Goal: Transaction & Acquisition: Purchase product/service

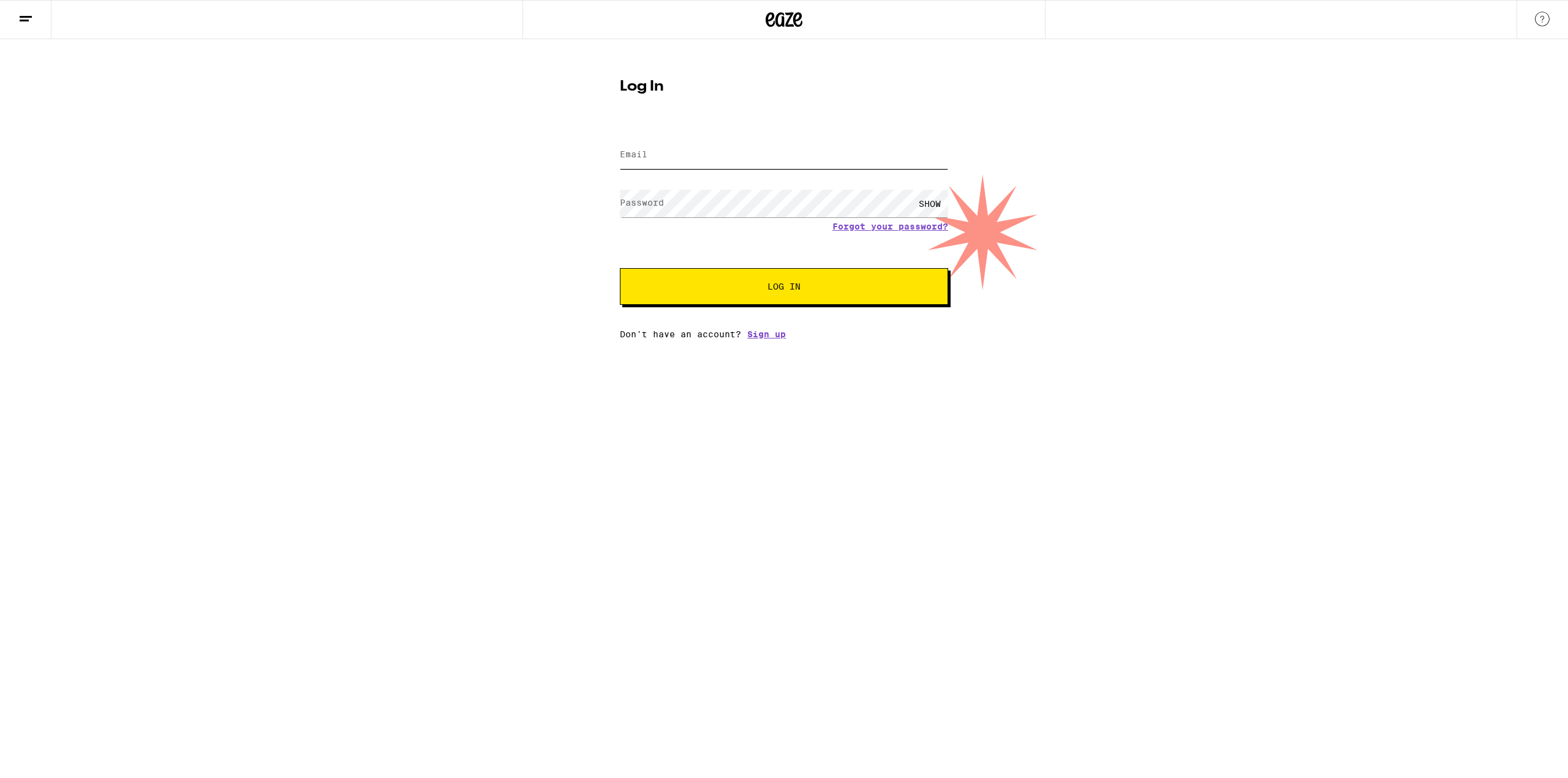
click at [676, 164] on input "Email" at bounding box center [784, 154] width 328 height 27
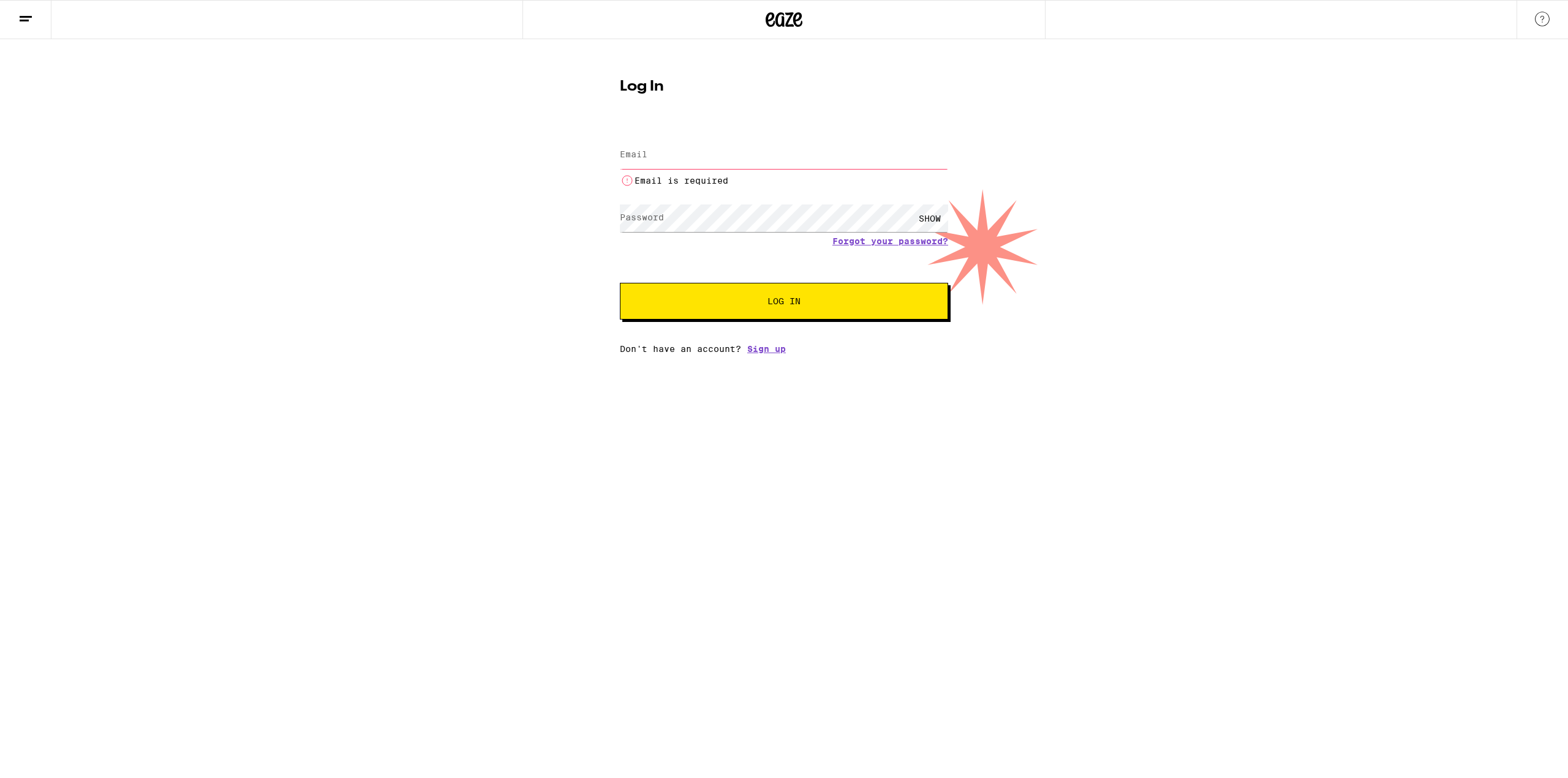
type input "[EMAIL_ADDRESS][DOMAIN_NAME]"
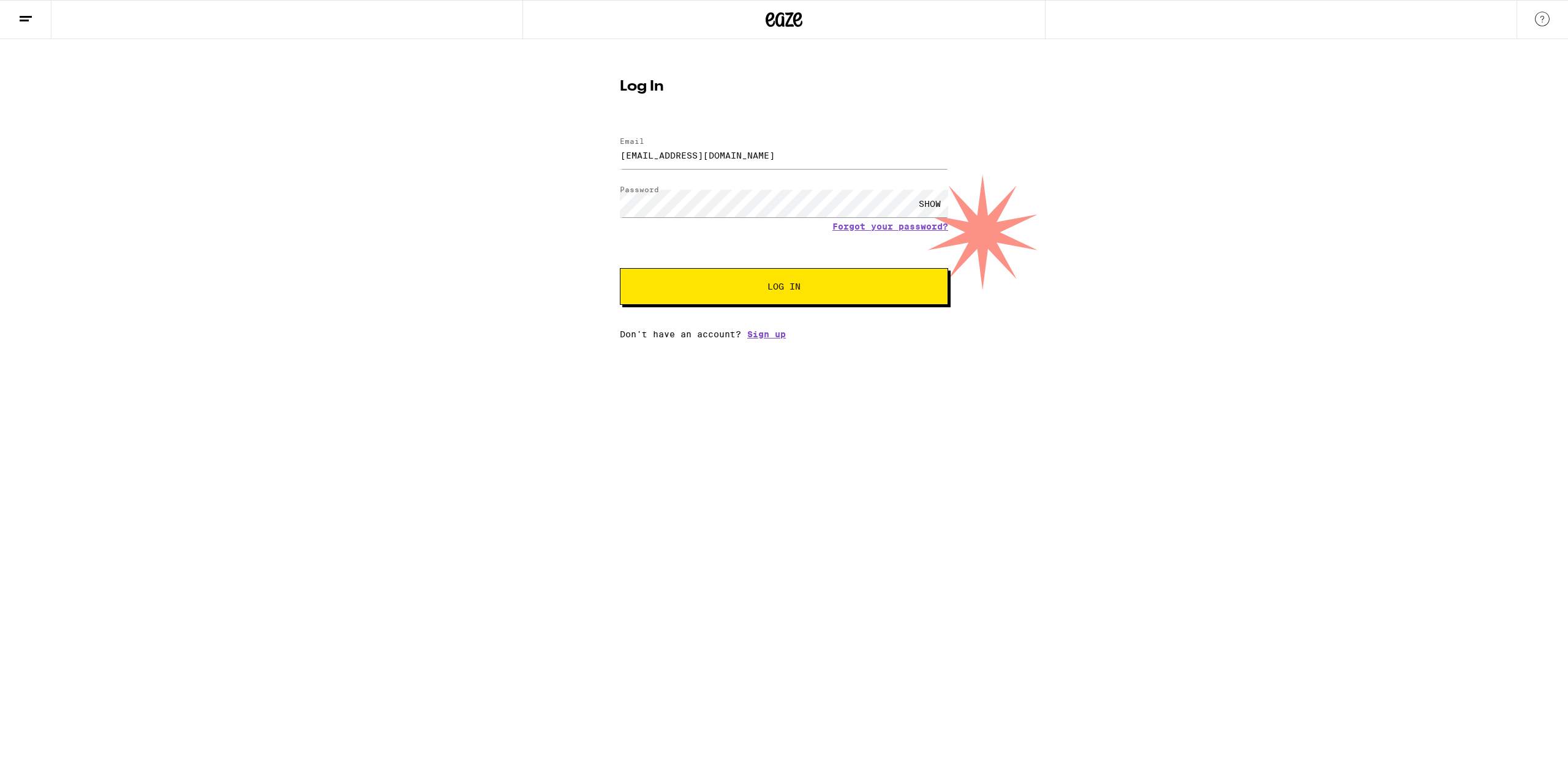
click at [756, 282] on button "Log In" at bounding box center [784, 286] width 328 height 37
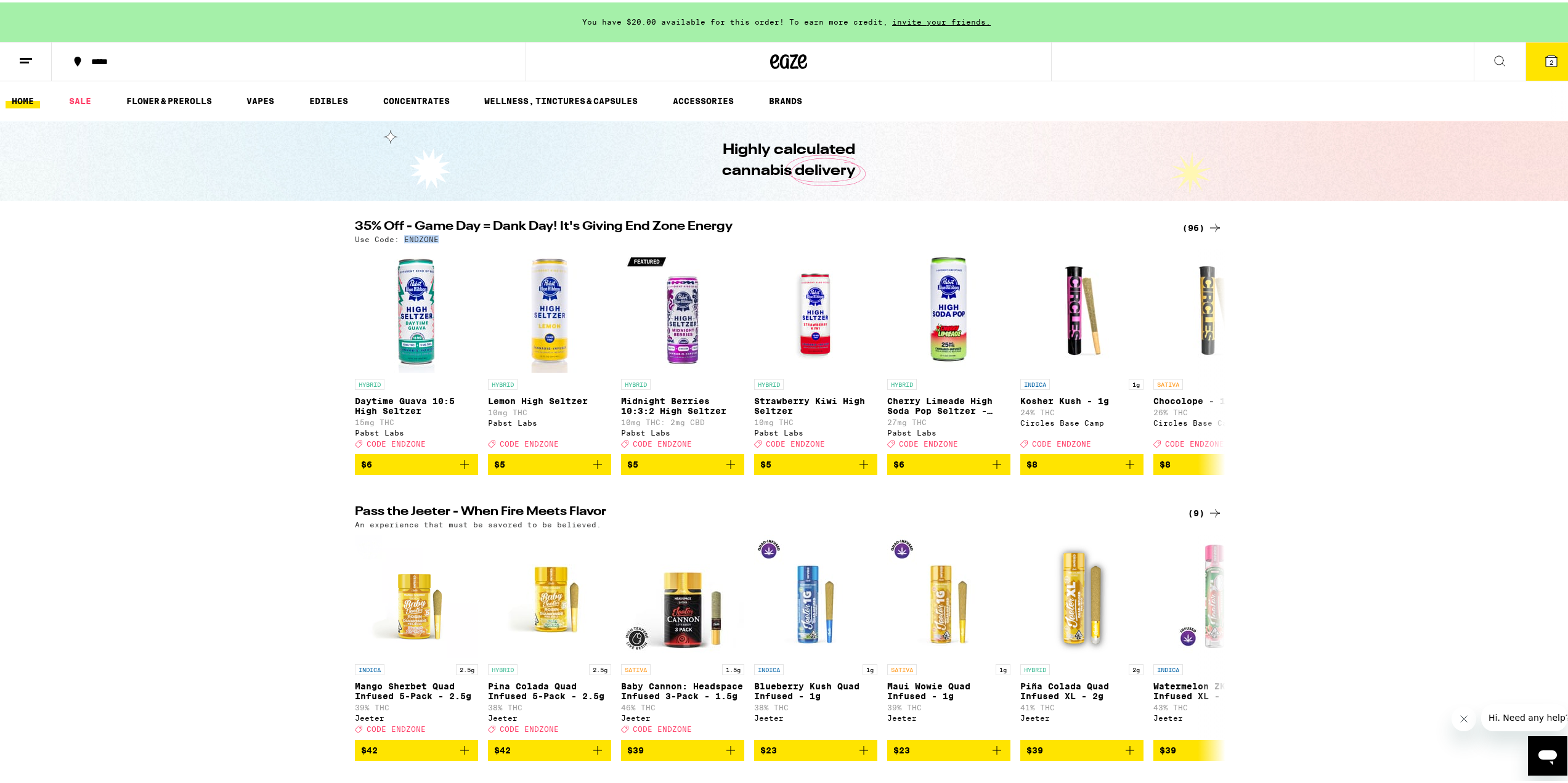
drag, startPoint x: 433, startPoint y: 237, endPoint x: 397, endPoint y: 243, distance: 36.5
click at [397, 243] on div "35% Off - Game Day = Dank Day! It's Giving End Zone Energy (96) Use Code: ENDZO…" at bounding box center [788, 345] width 887 height 255
copy p "ENDZONE"
click at [1199, 227] on div "(96)" at bounding box center [1202, 226] width 40 height 15
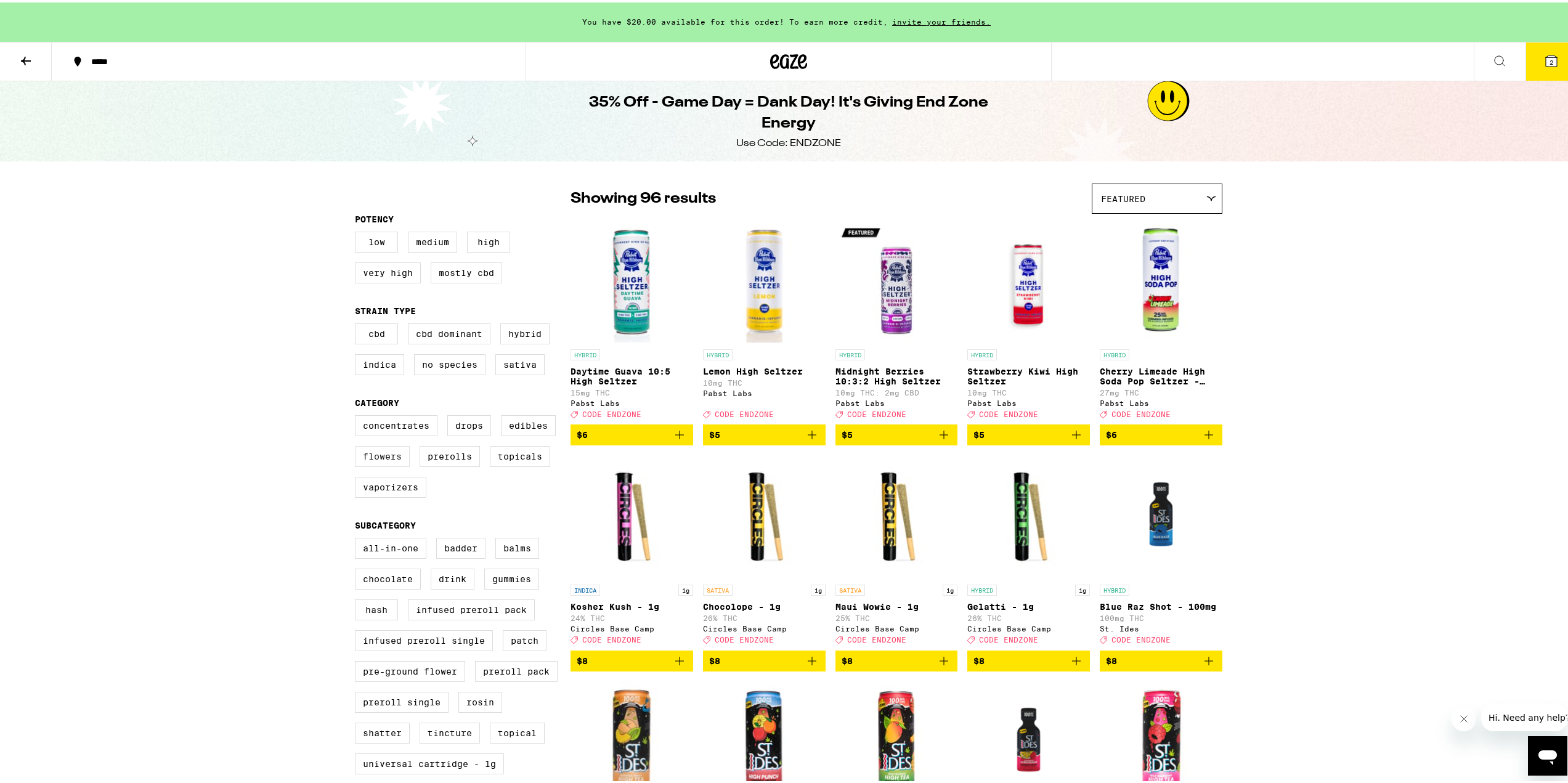
click at [388, 463] on label "Flowers" at bounding box center [382, 454] width 55 height 21
click at [358, 416] on input "Flowers" at bounding box center [357, 415] width 1 height 1
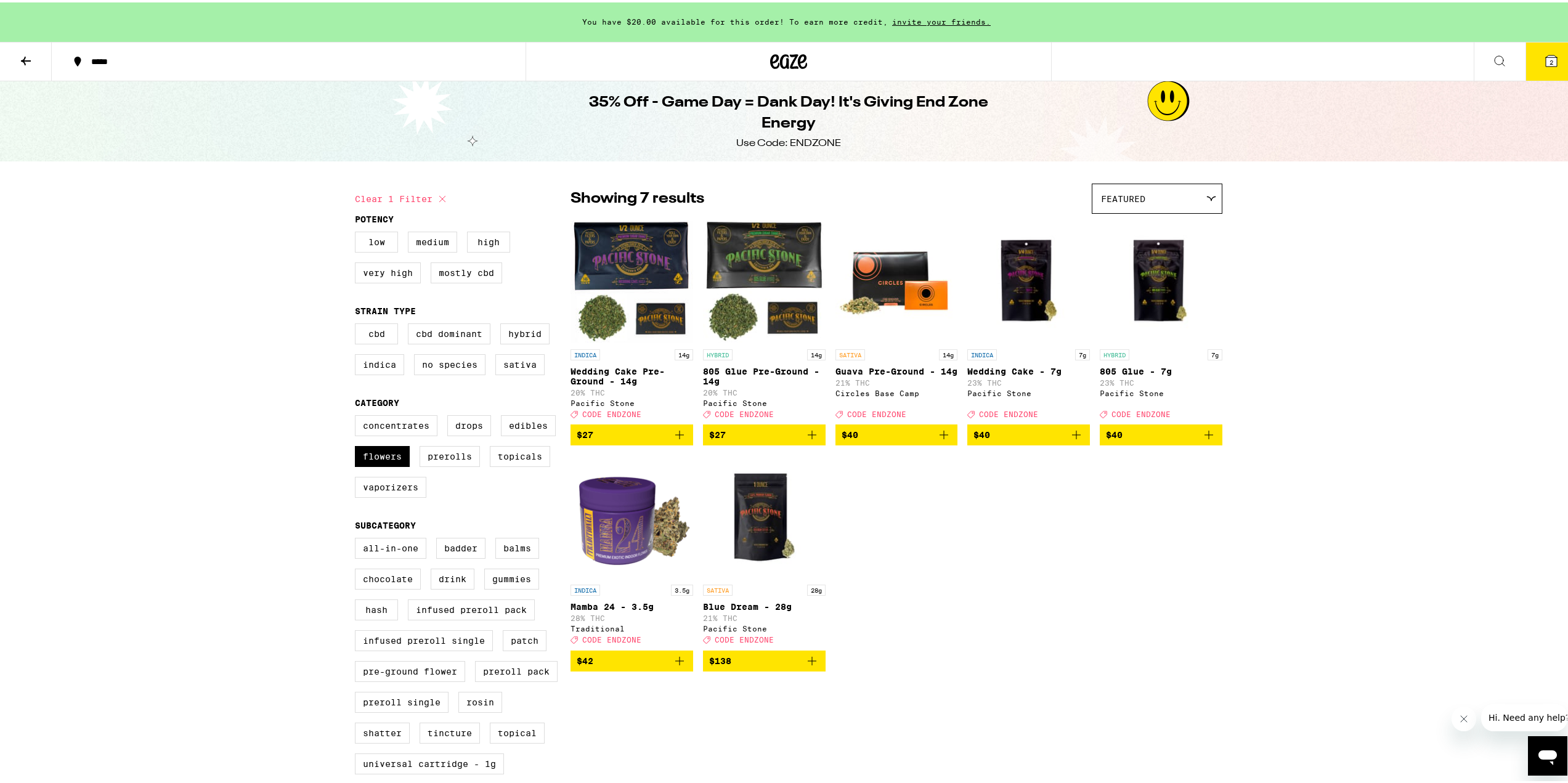
click at [673, 440] on icon "Add to bag" at bounding box center [680, 433] width 15 height 15
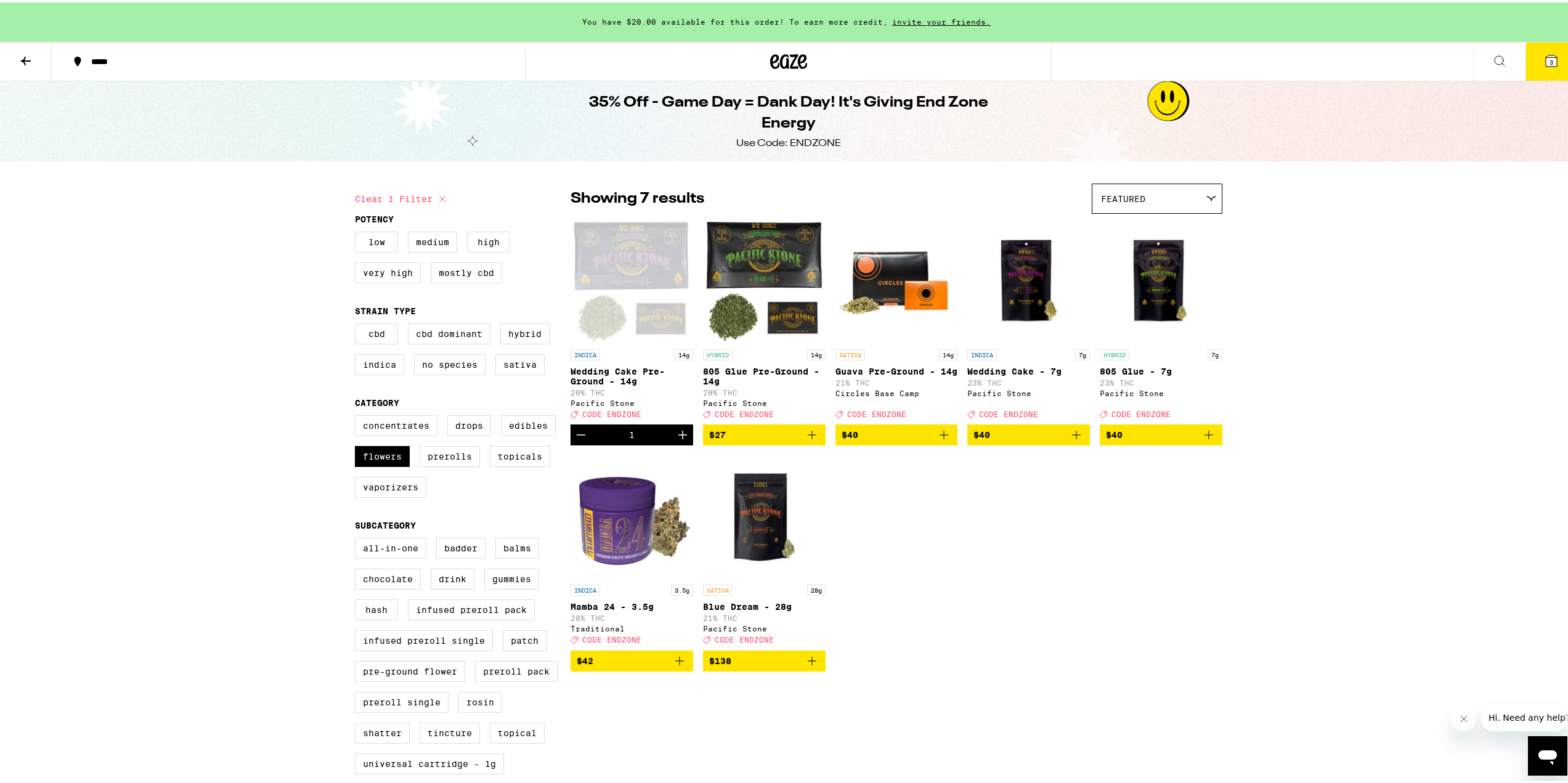
click at [807, 437] on icon "Add to bag" at bounding box center [811, 432] width 9 height 9
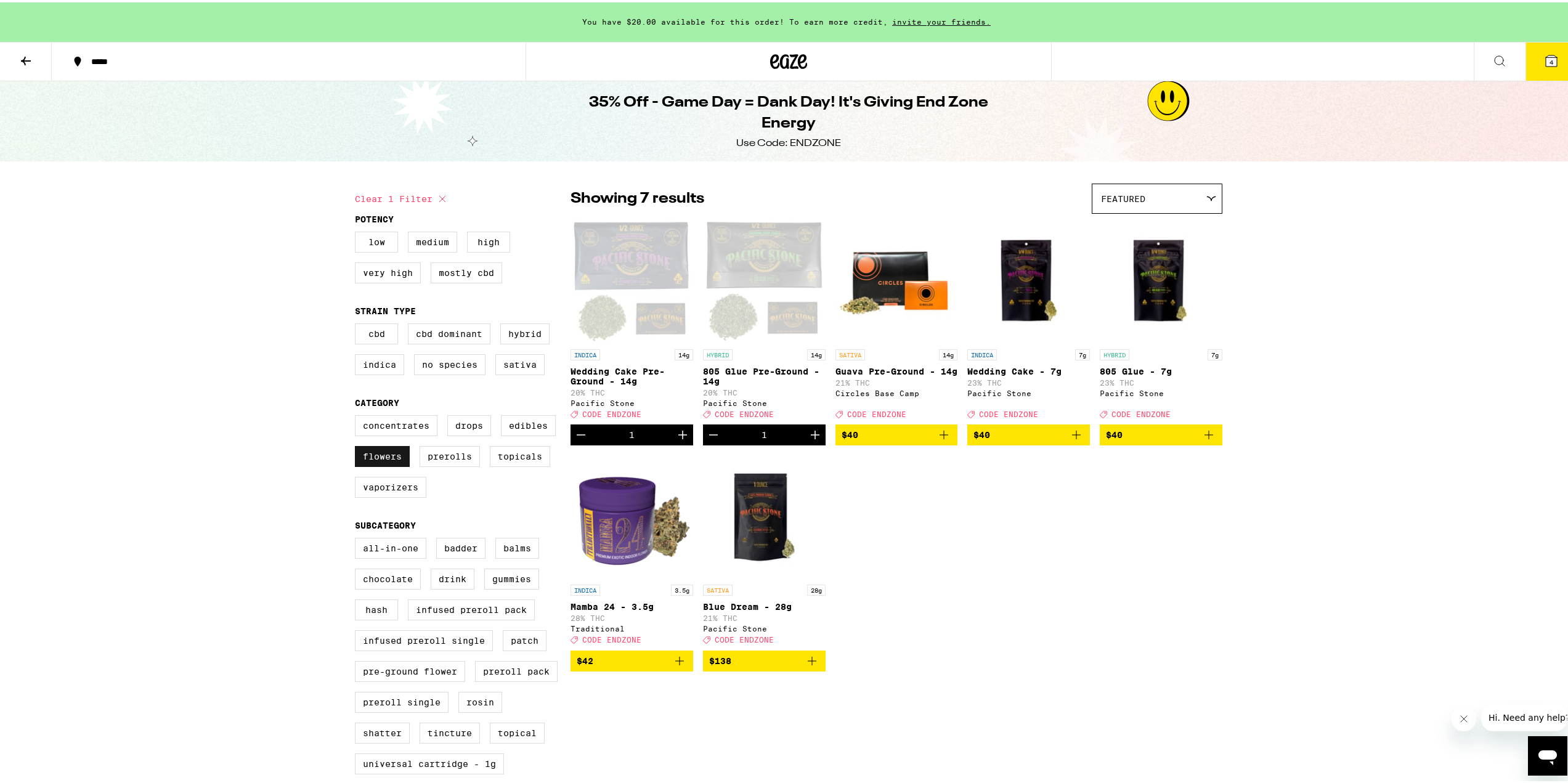
click at [369, 464] on label "Flowers" at bounding box center [382, 454] width 55 height 21
click at [358, 416] on input "Flowers" at bounding box center [357, 415] width 1 height 1
checkbox input "false"
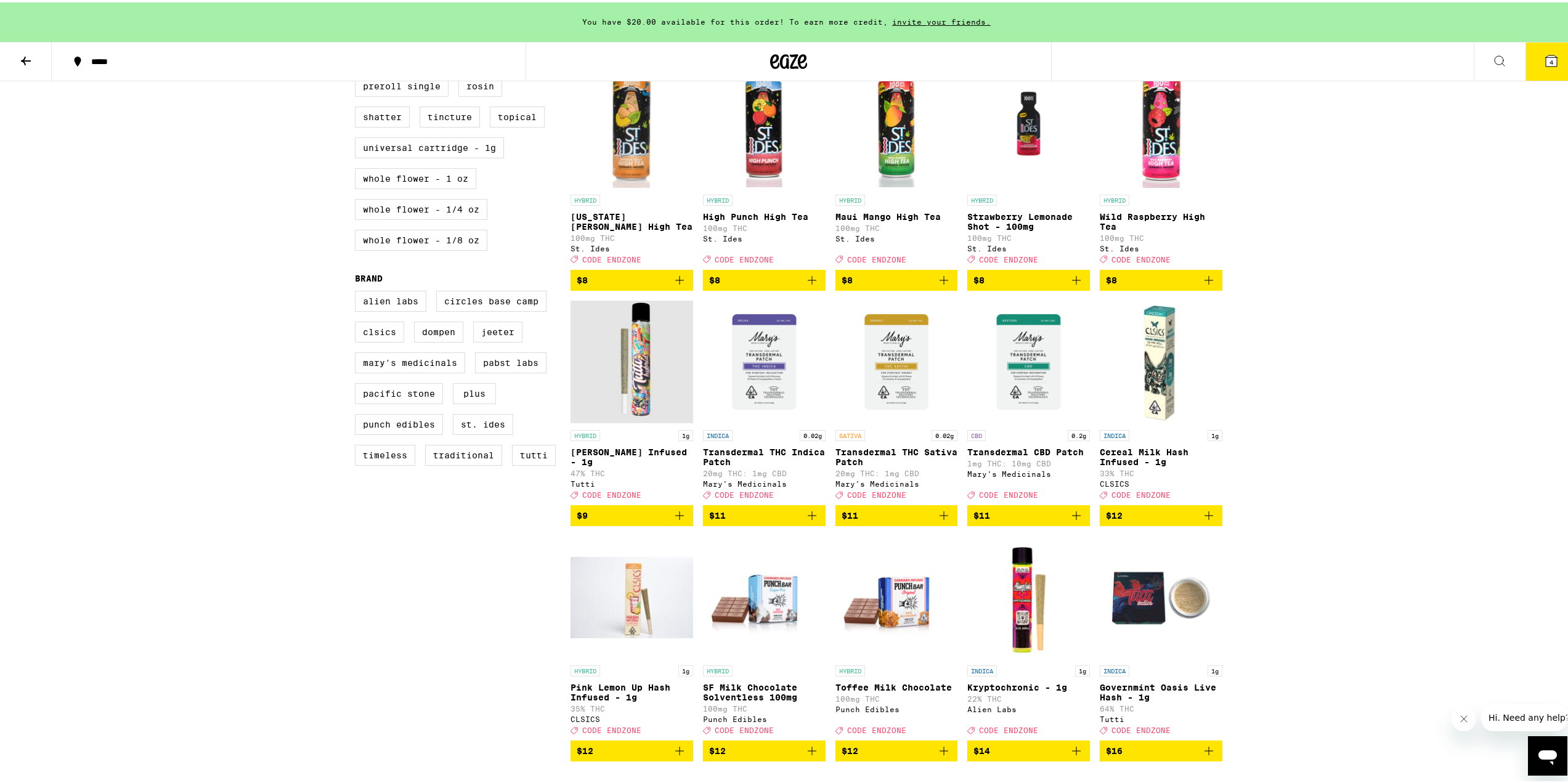
scroll to position [185, 0]
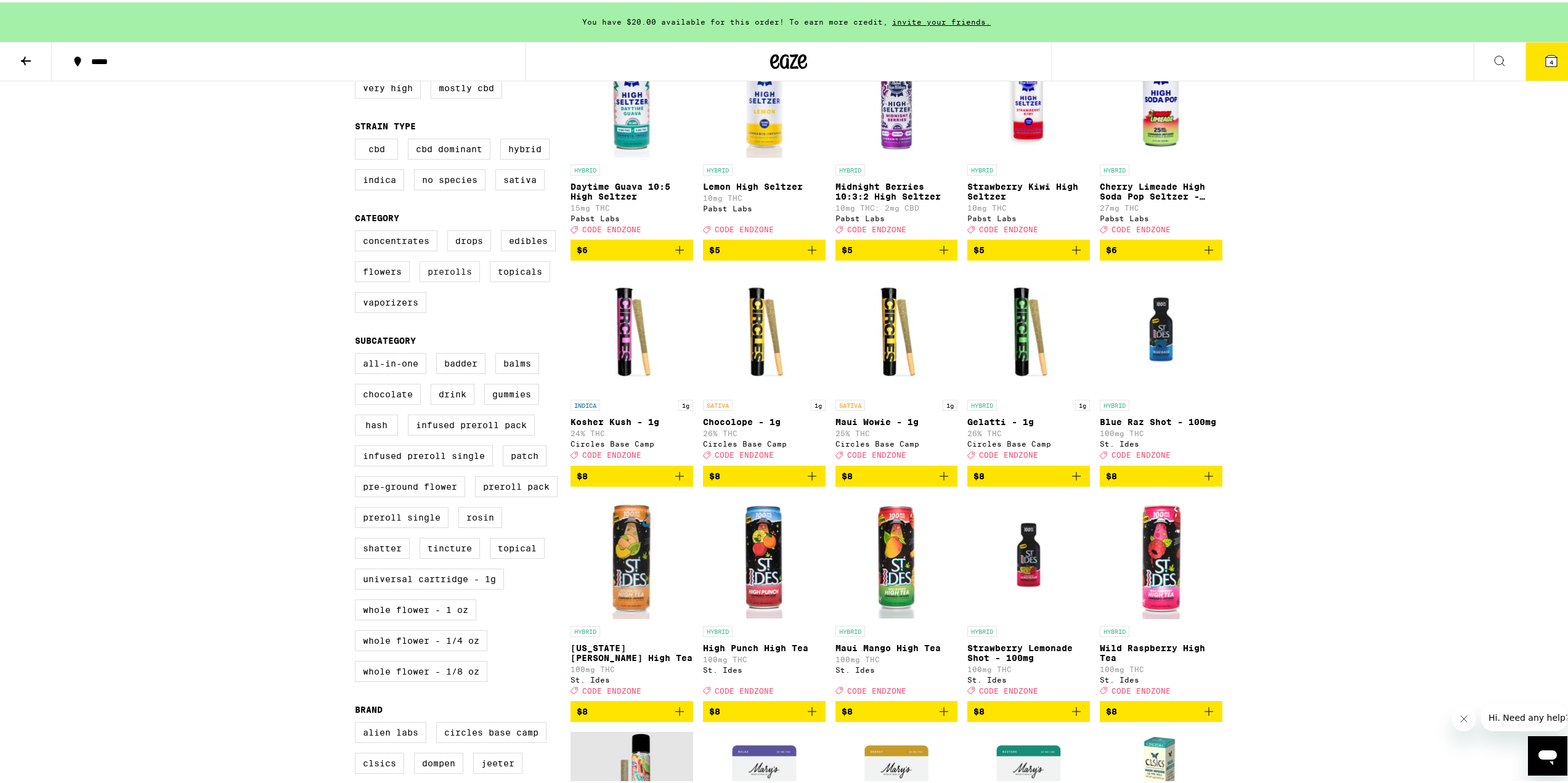
click at [440, 279] on label "Prerolls" at bounding box center [449, 269] width 60 height 21
click at [358, 231] on input "Prerolls" at bounding box center [357, 230] width 1 height 1
checkbox input "true"
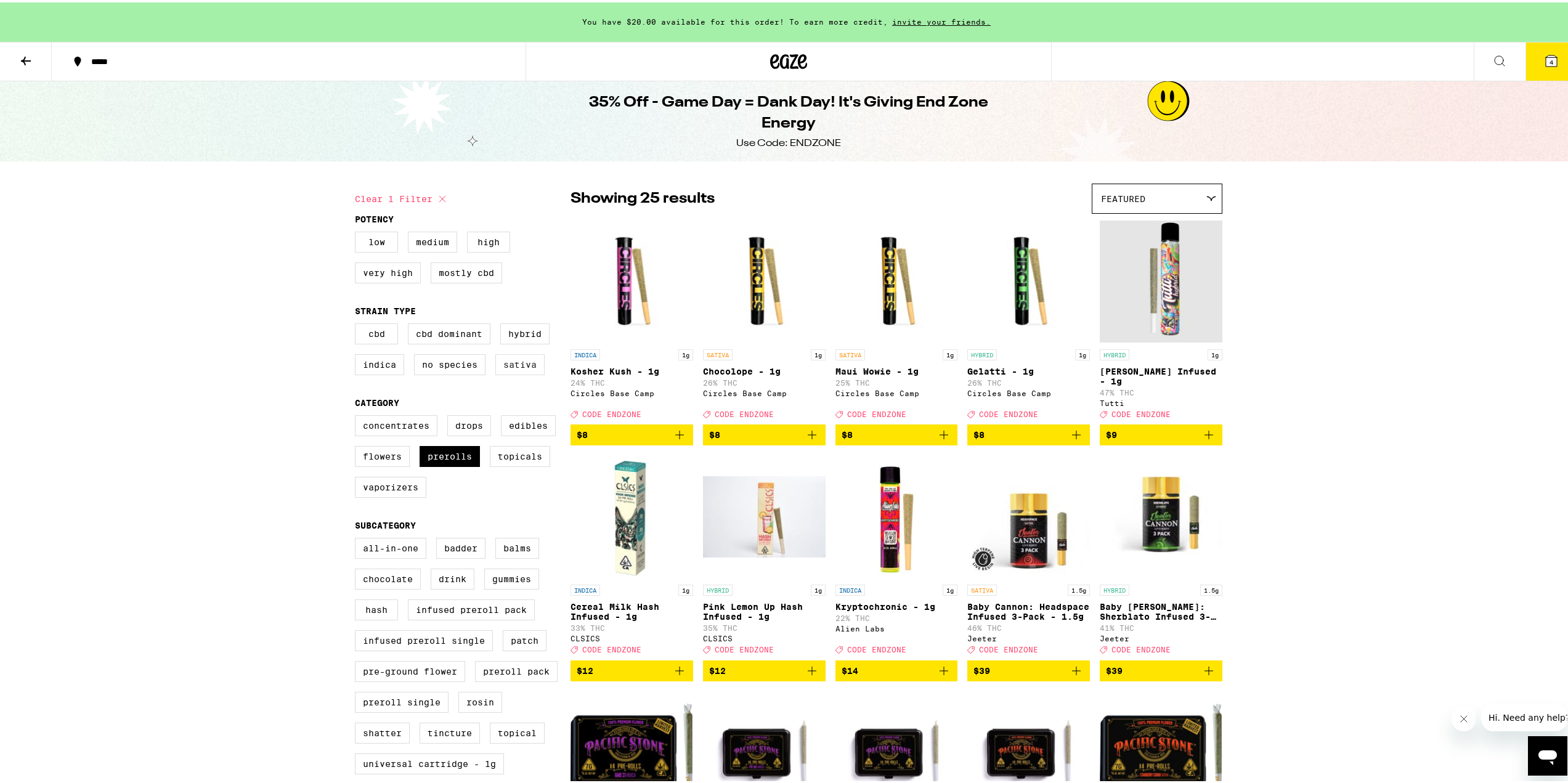
click at [517, 373] on label "Sativa" at bounding box center [520, 362] width 50 height 21
click at [358, 323] on input "Sativa" at bounding box center [357, 323] width 1 height 1
checkbox input "true"
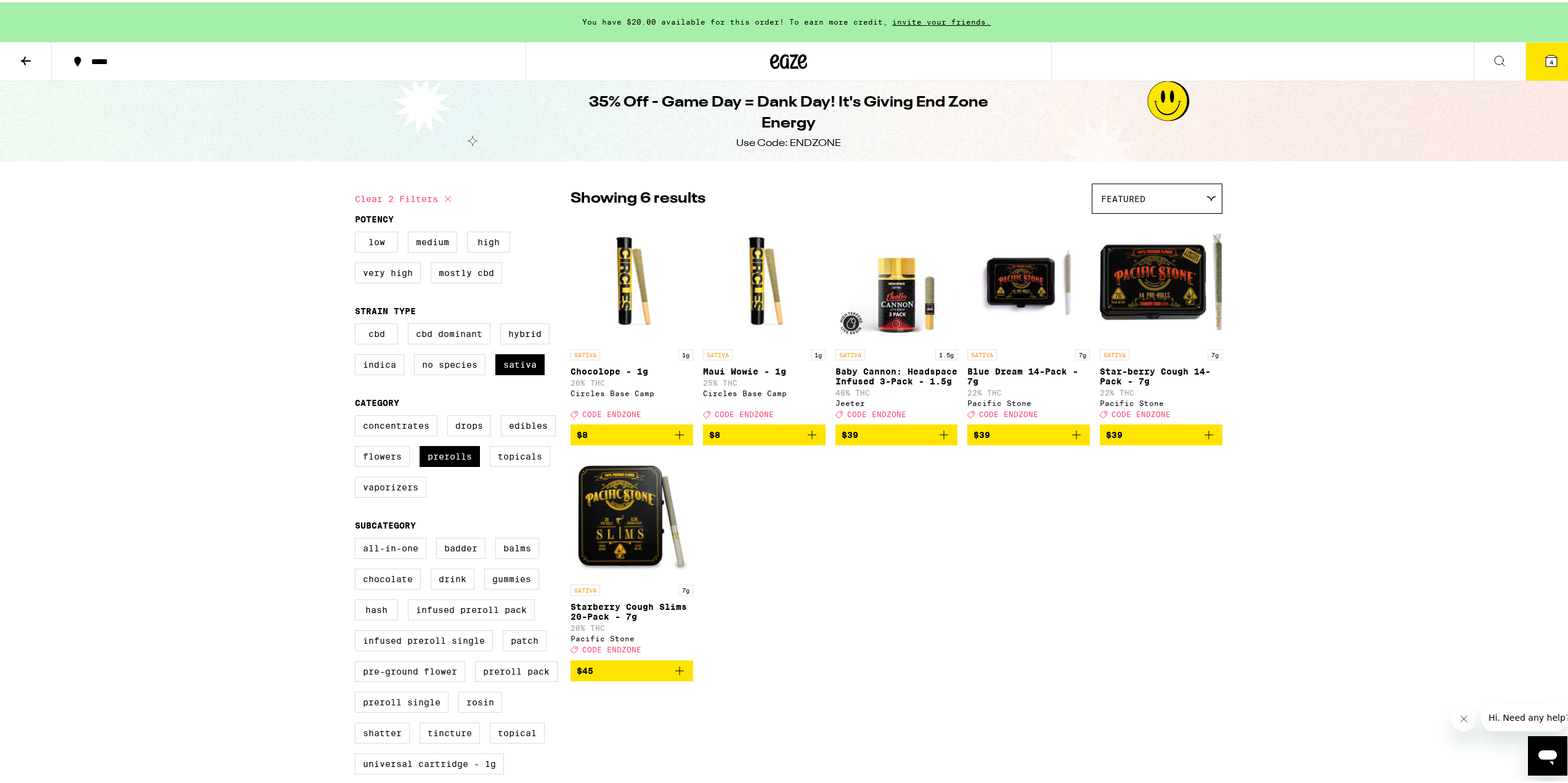
click at [641, 292] on img "Open page for Chocolope - 1g from Circles Base Camp" at bounding box center [632, 278] width 123 height 123
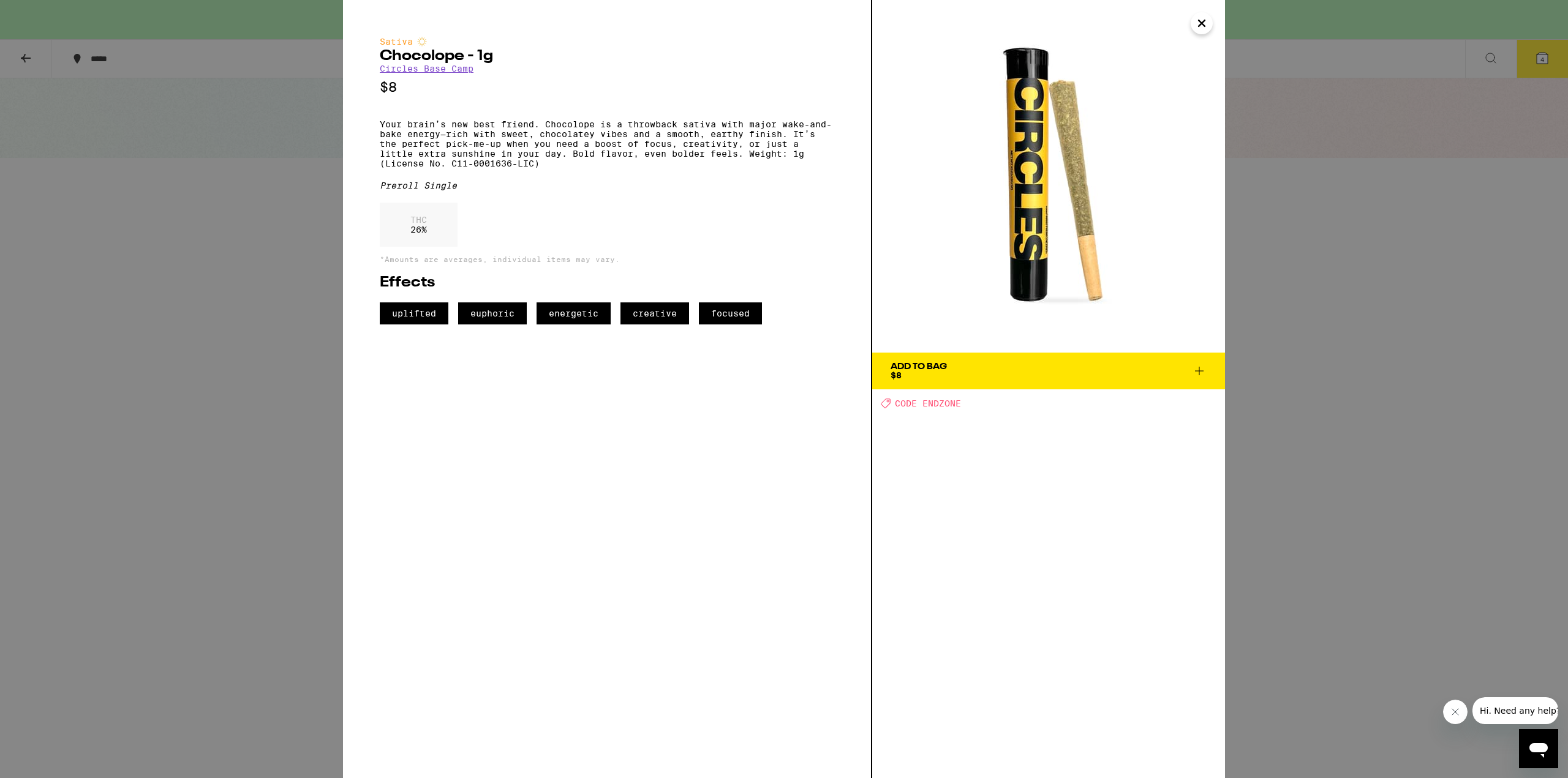
click at [1234, 346] on div "Sativa Chocolope - 1g Circles Base Camp $8 Your brain’s new best friend. Chocol…" at bounding box center [784, 389] width 1568 height 778
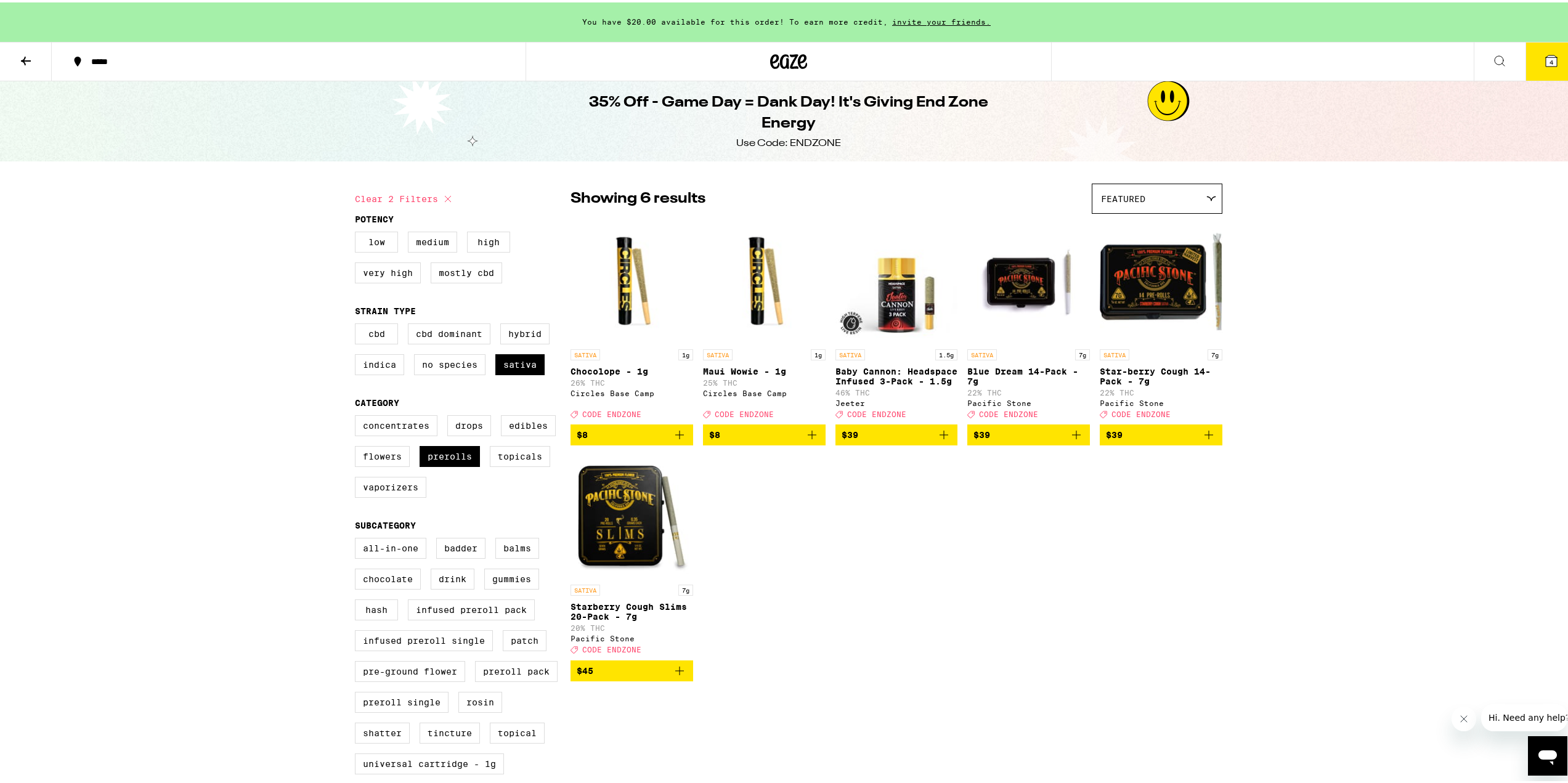
click at [622, 278] on img "Open page for Chocolope - 1g from Circles Base Camp" at bounding box center [632, 278] width 123 height 123
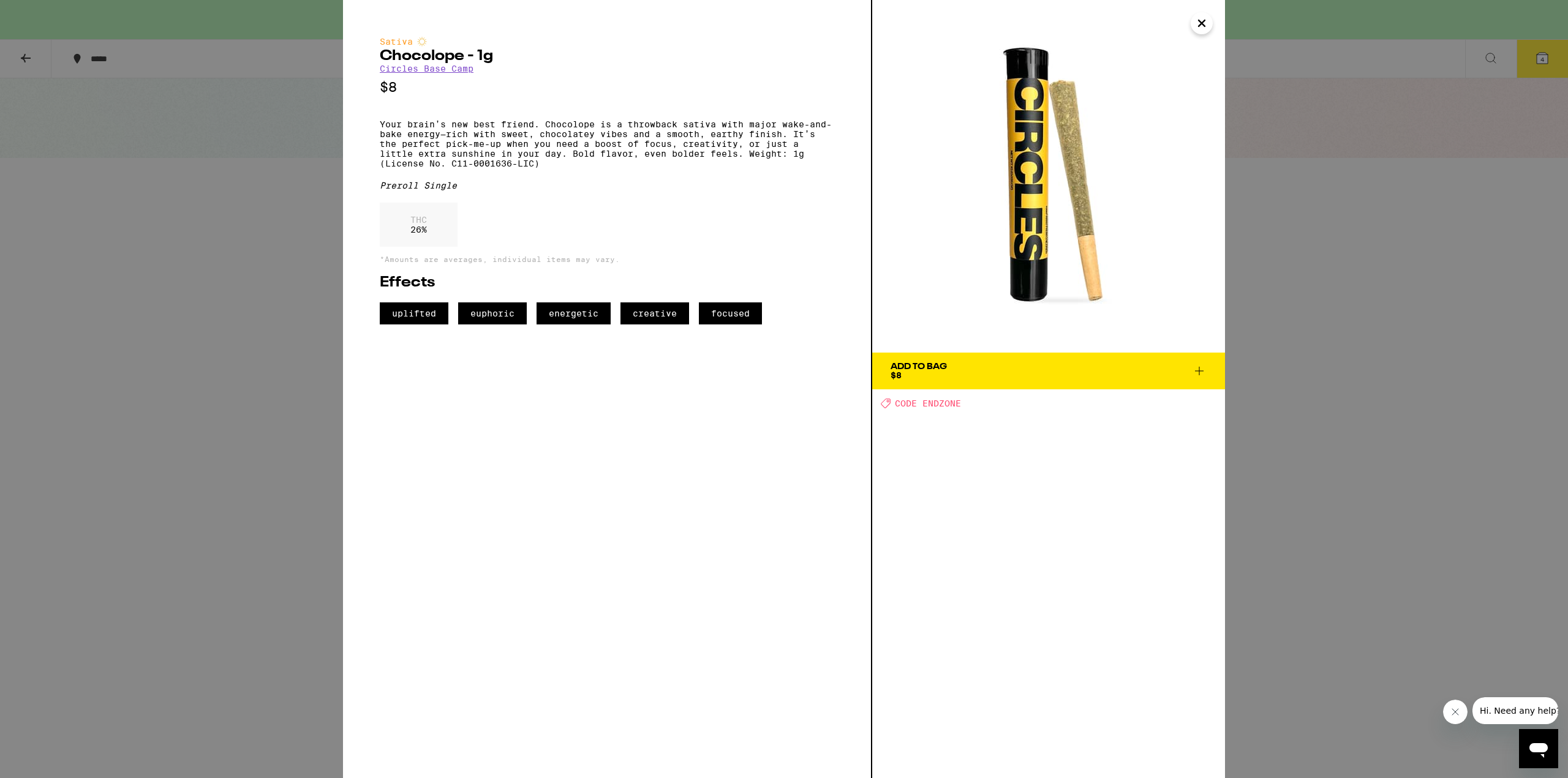
click at [1200, 367] on icon at bounding box center [1199, 371] width 15 height 15
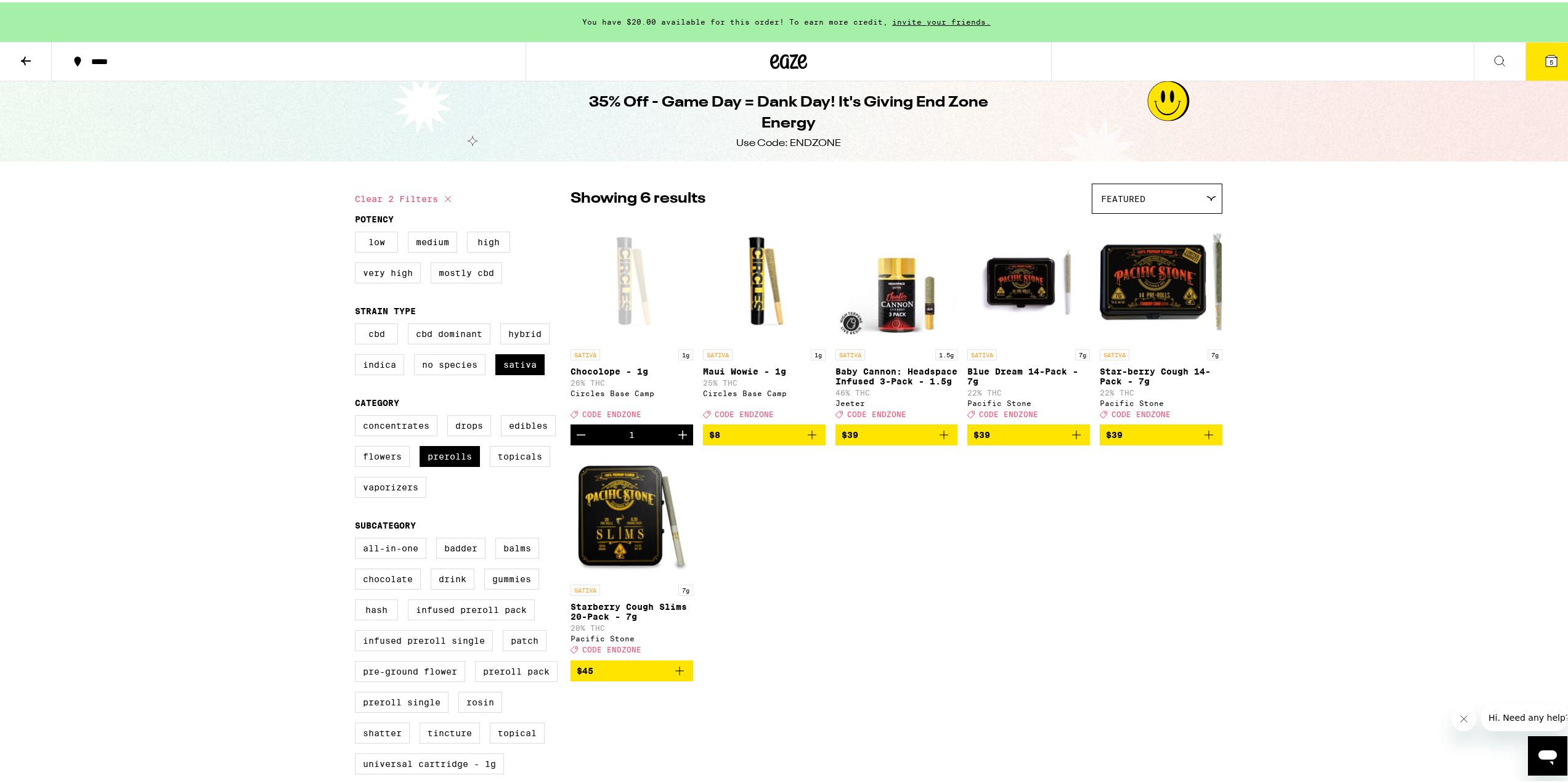
click at [1544, 60] on icon at bounding box center [1552, 59] width 15 height 15
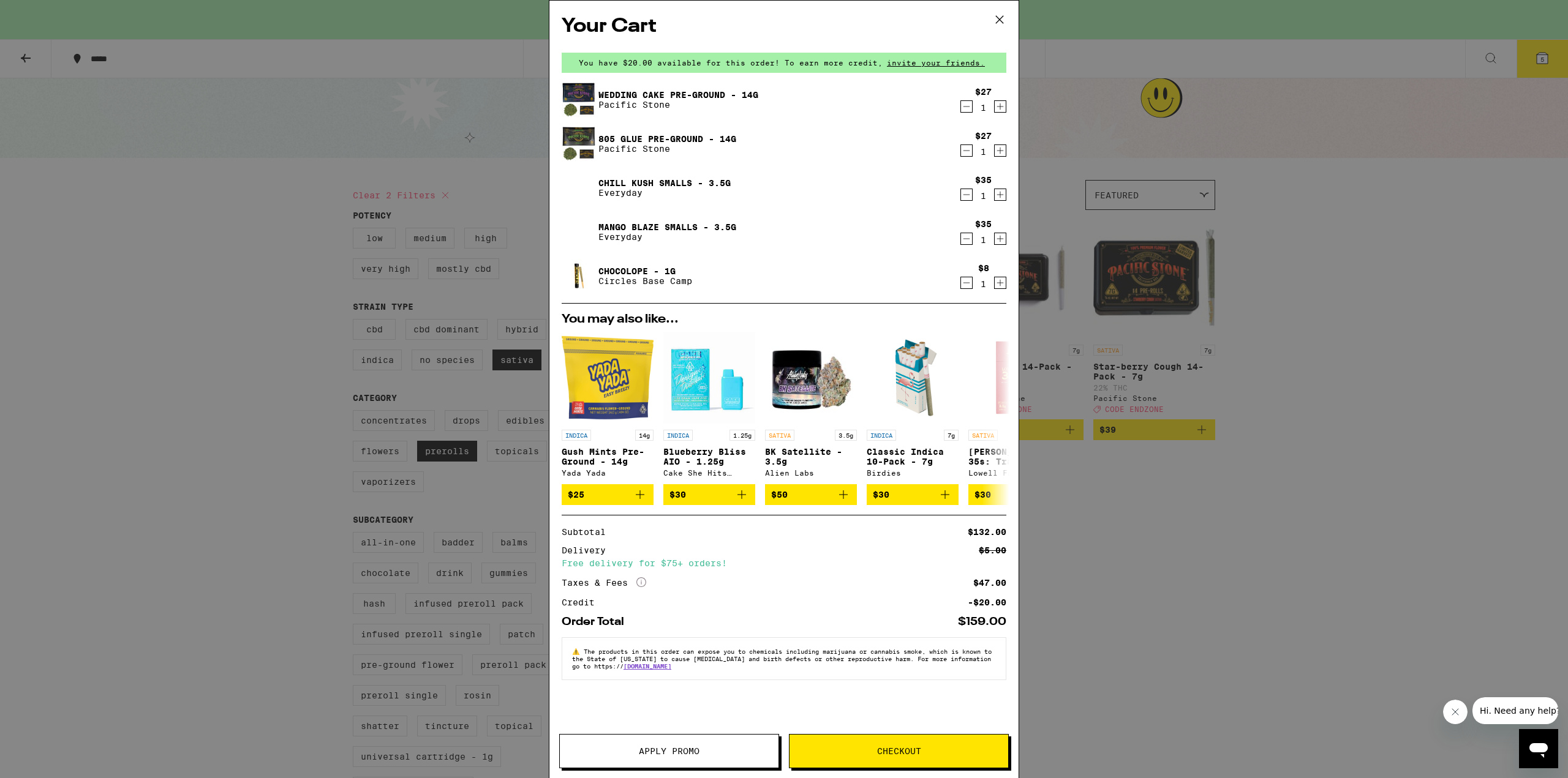
click at [966, 196] on icon "Decrement" at bounding box center [966, 195] width 11 height 15
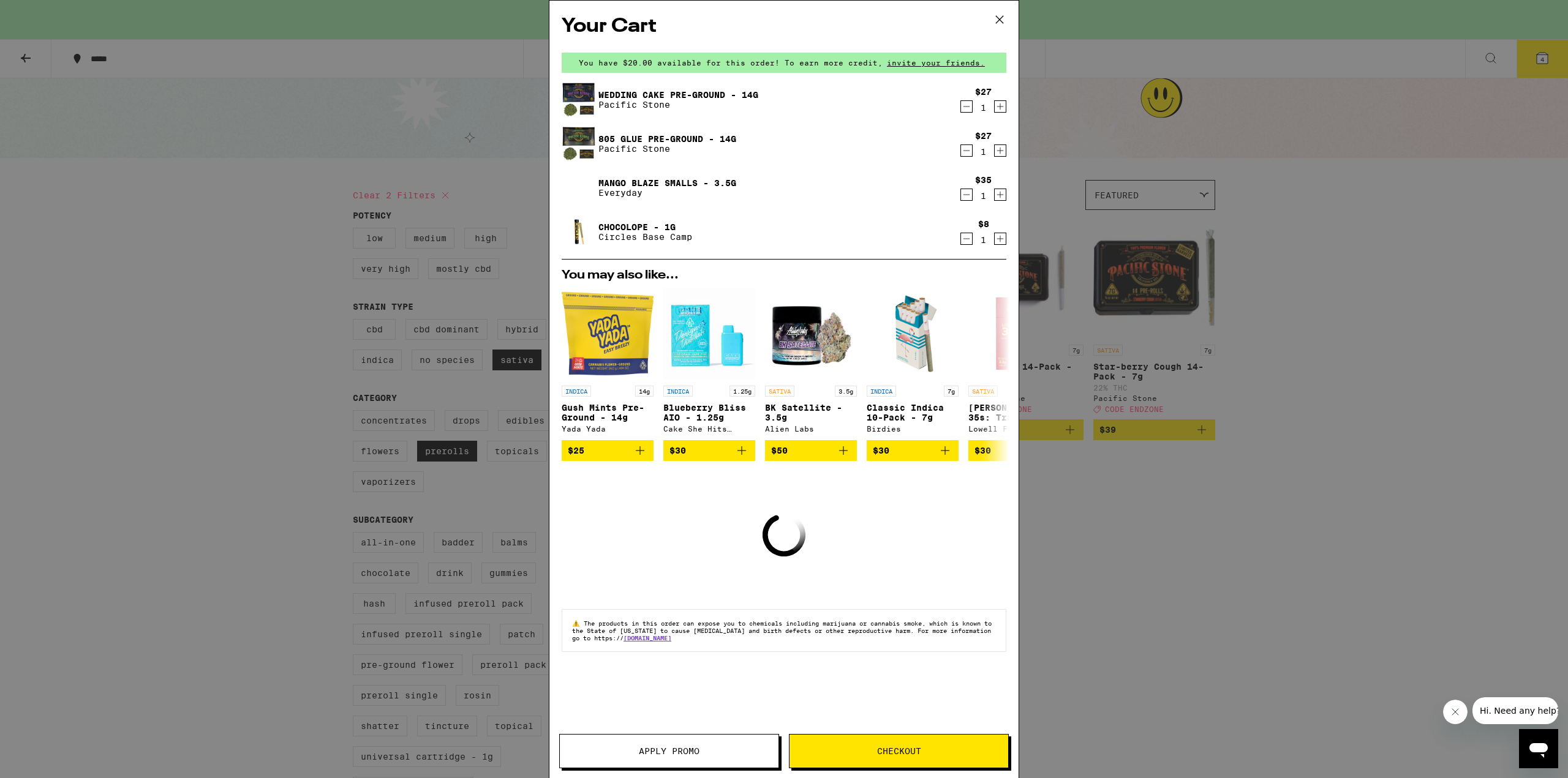
click at [966, 193] on icon "Decrement" at bounding box center [966, 195] width 11 height 15
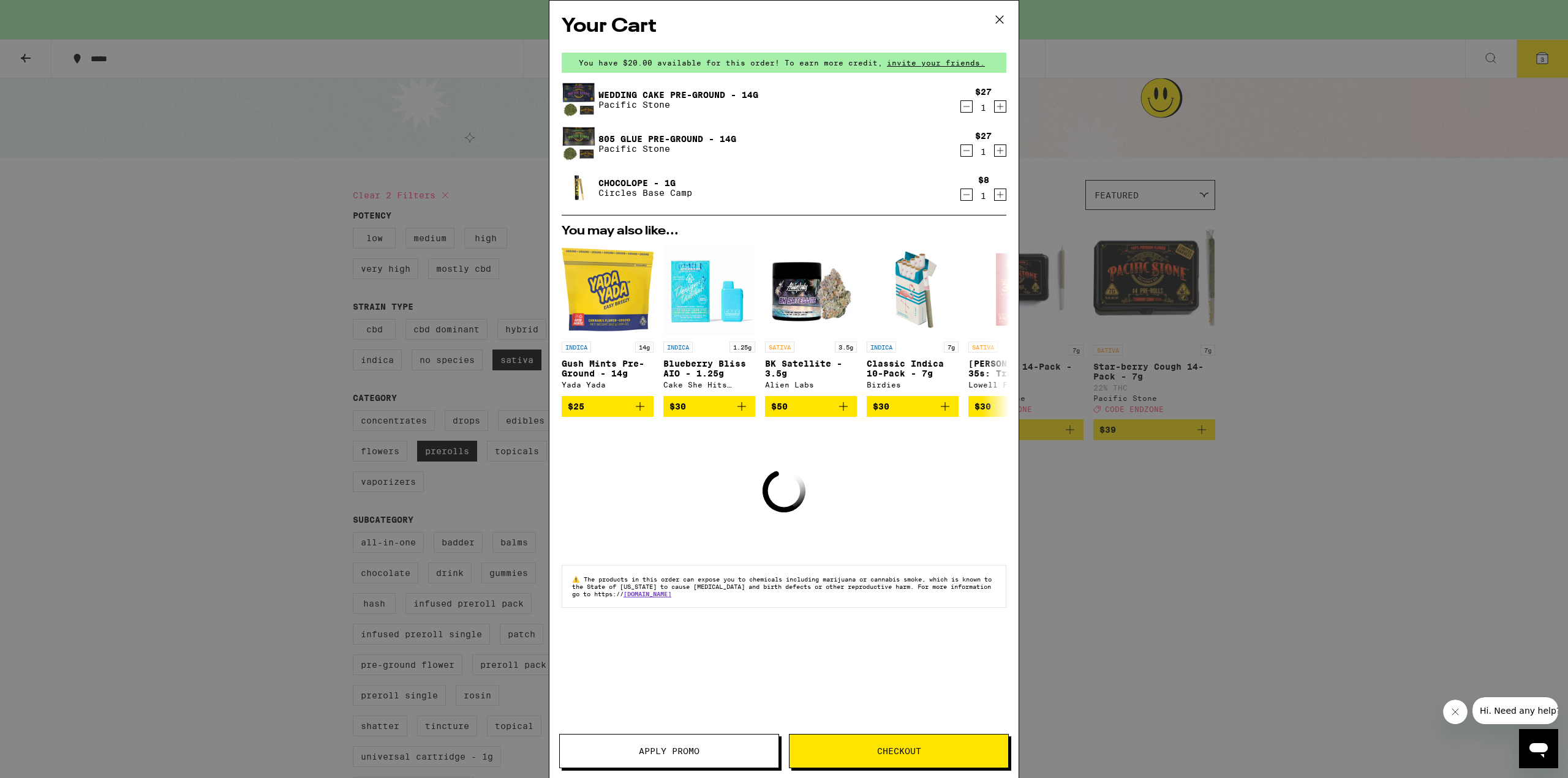
click at [658, 760] on button "Apply Promo" at bounding box center [669, 751] width 220 height 34
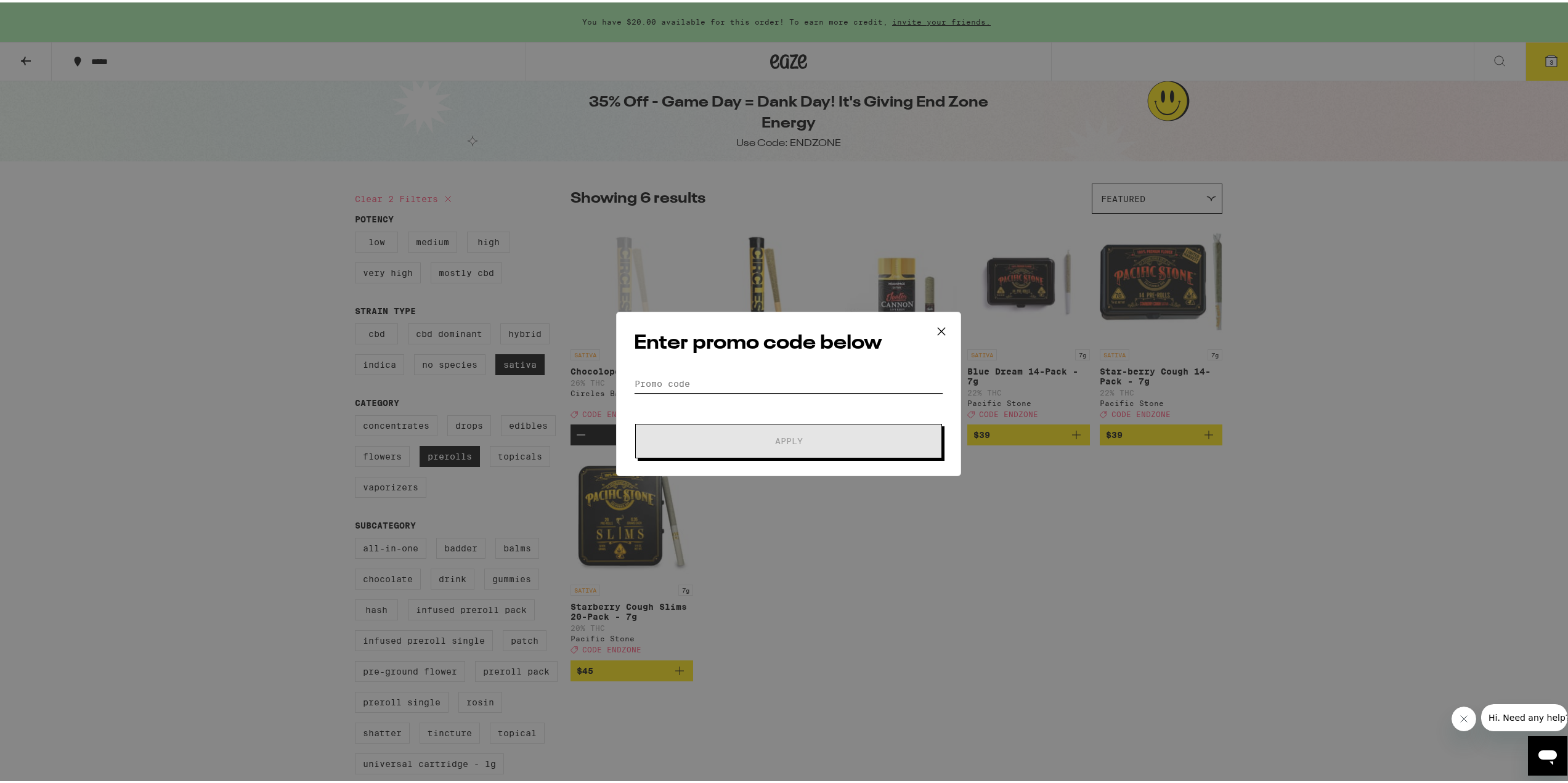
click at [830, 381] on input "Promo Code" at bounding box center [788, 381] width 309 height 18
paste input "ENDZONE"
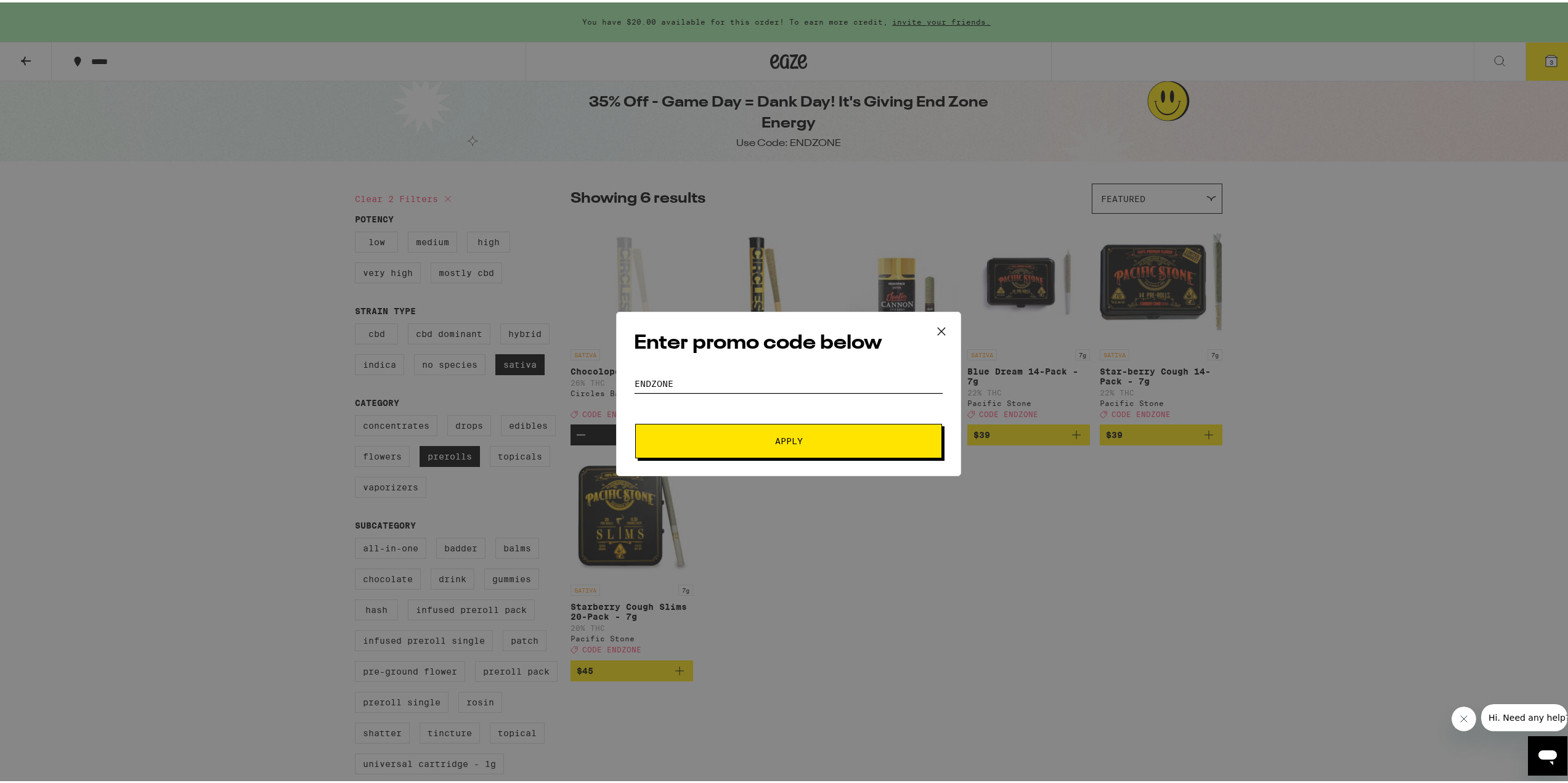
type input "ENDZONE"
click at [785, 442] on span "Apply" at bounding box center [788, 439] width 28 height 9
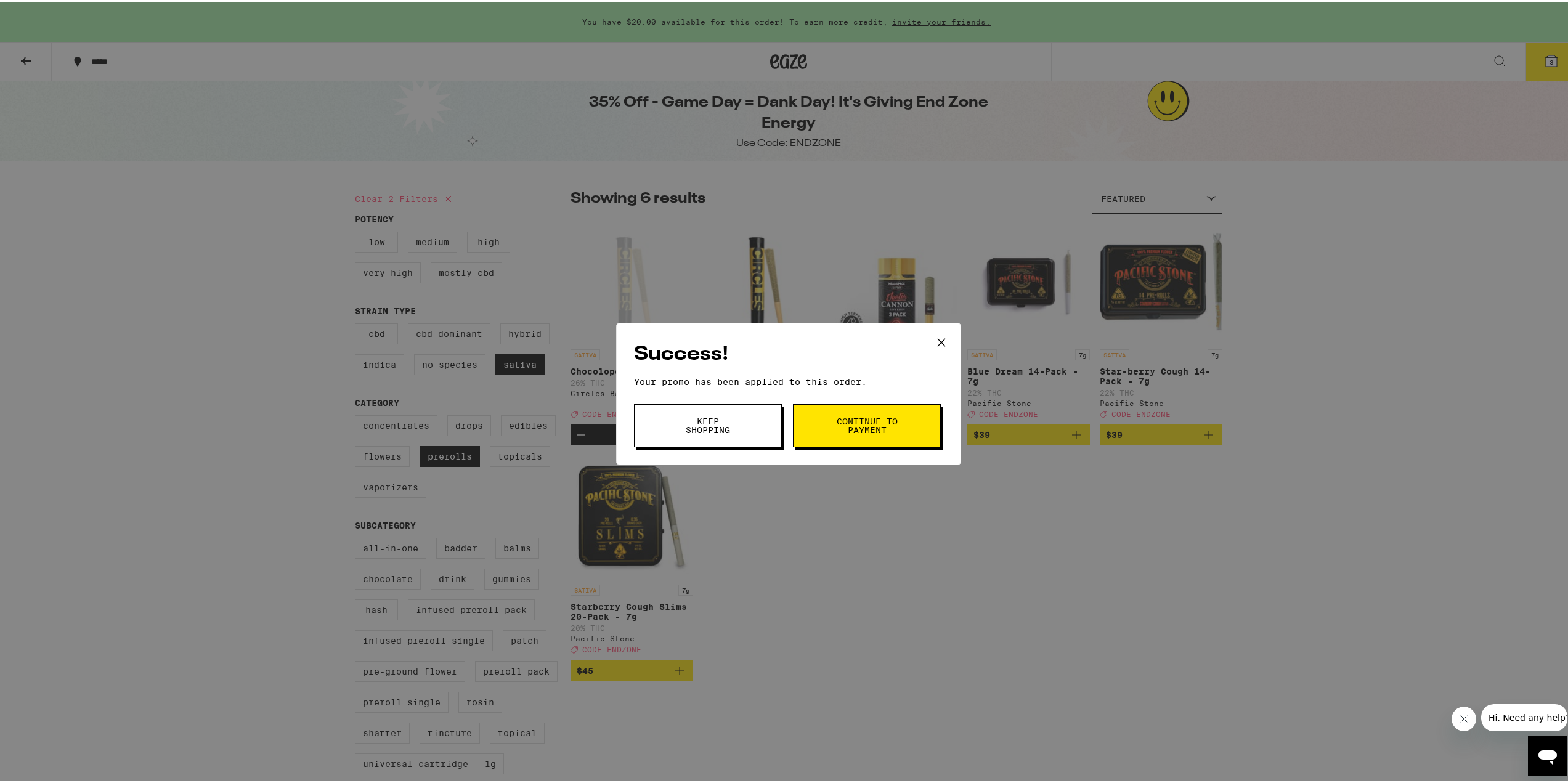
click at [712, 429] on span "Keep Shopping" at bounding box center [708, 423] width 63 height 17
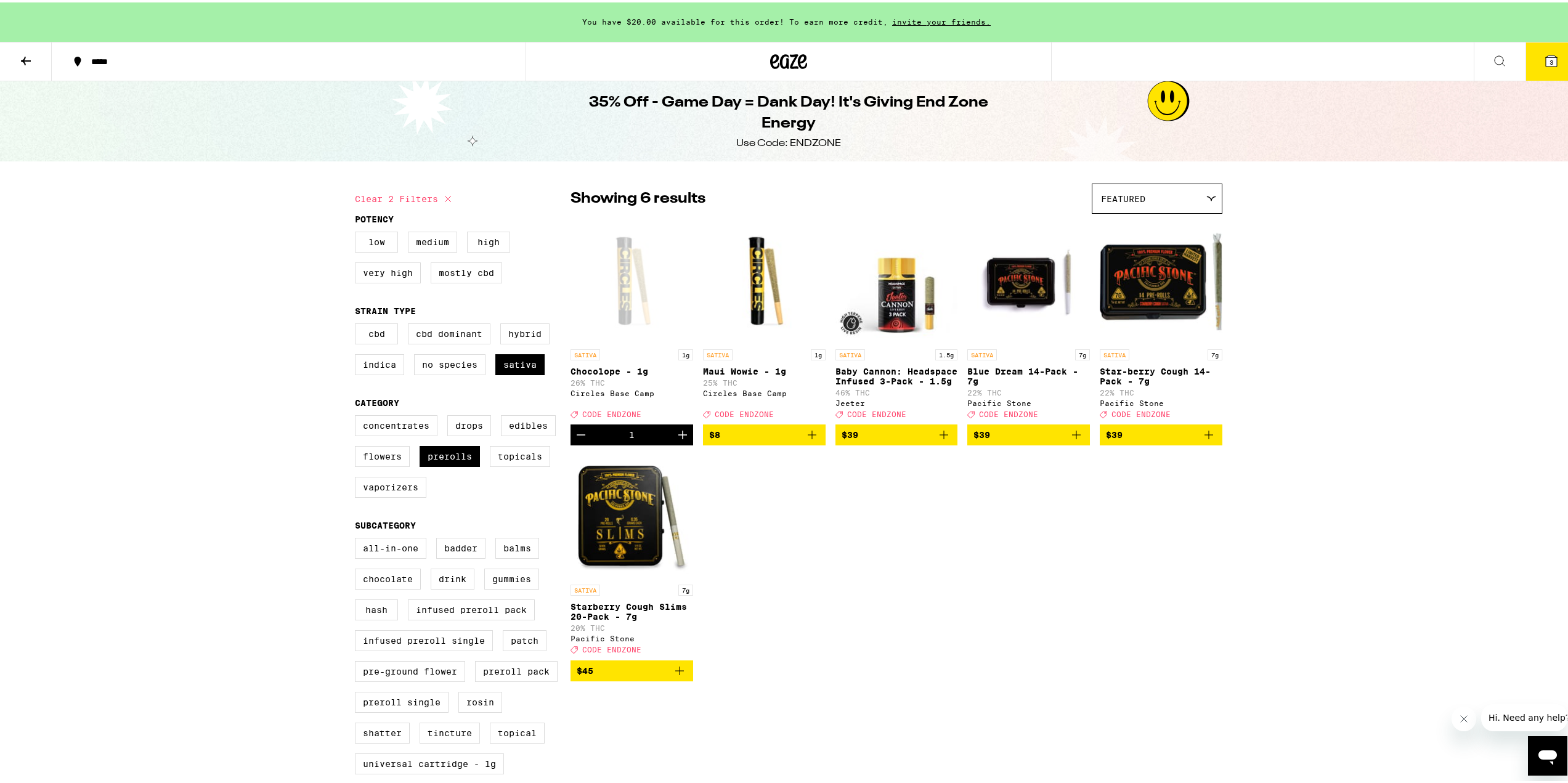
click at [1550, 58] on span "3" at bounding box center [1552, 60] width 4 height 8
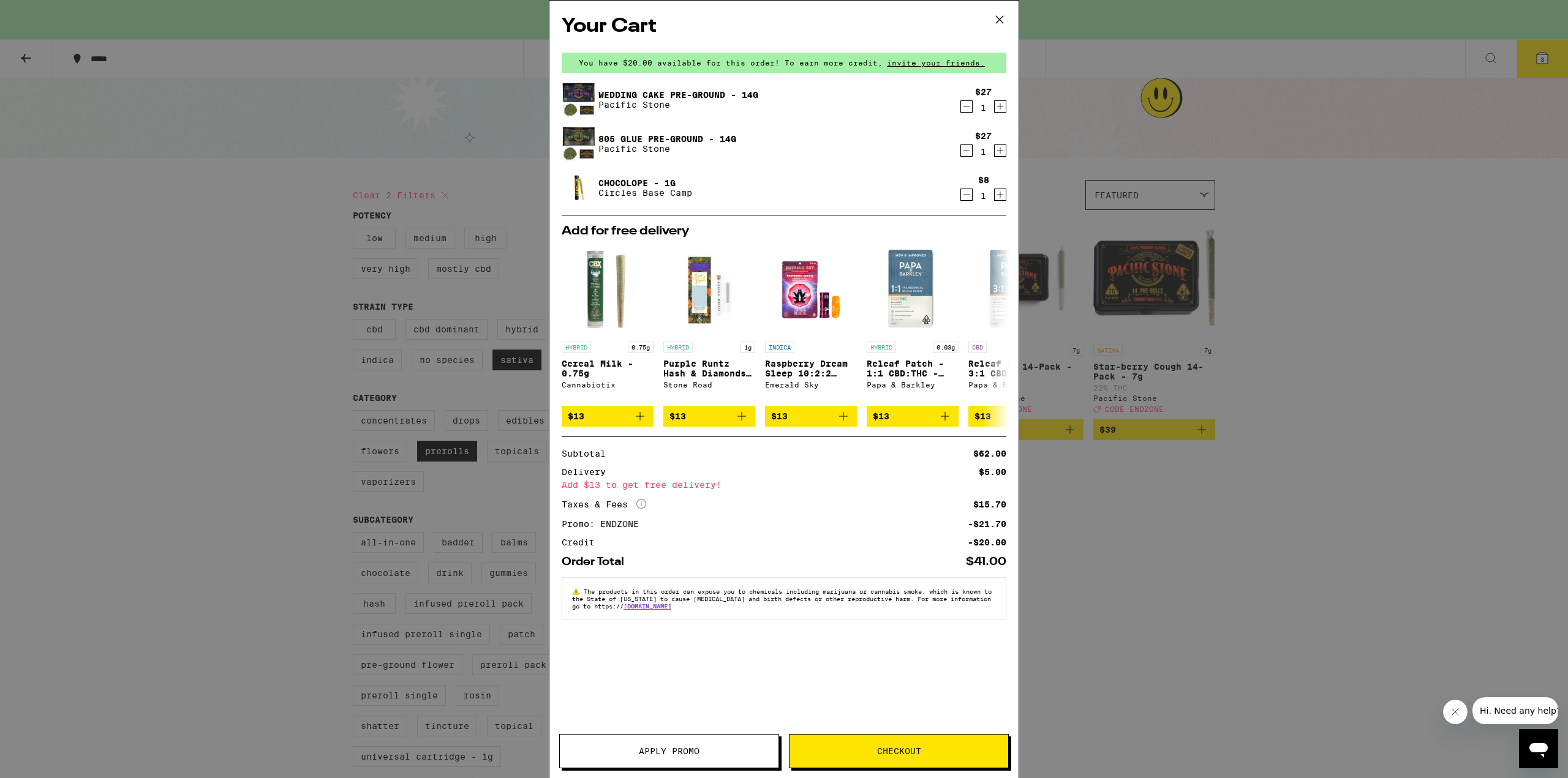
click at [1106, 577] on div "Your Cart You have $20.00 available for this order! To earn more credit, invite…" at bounding box center [784, 389] width 1568 height 778
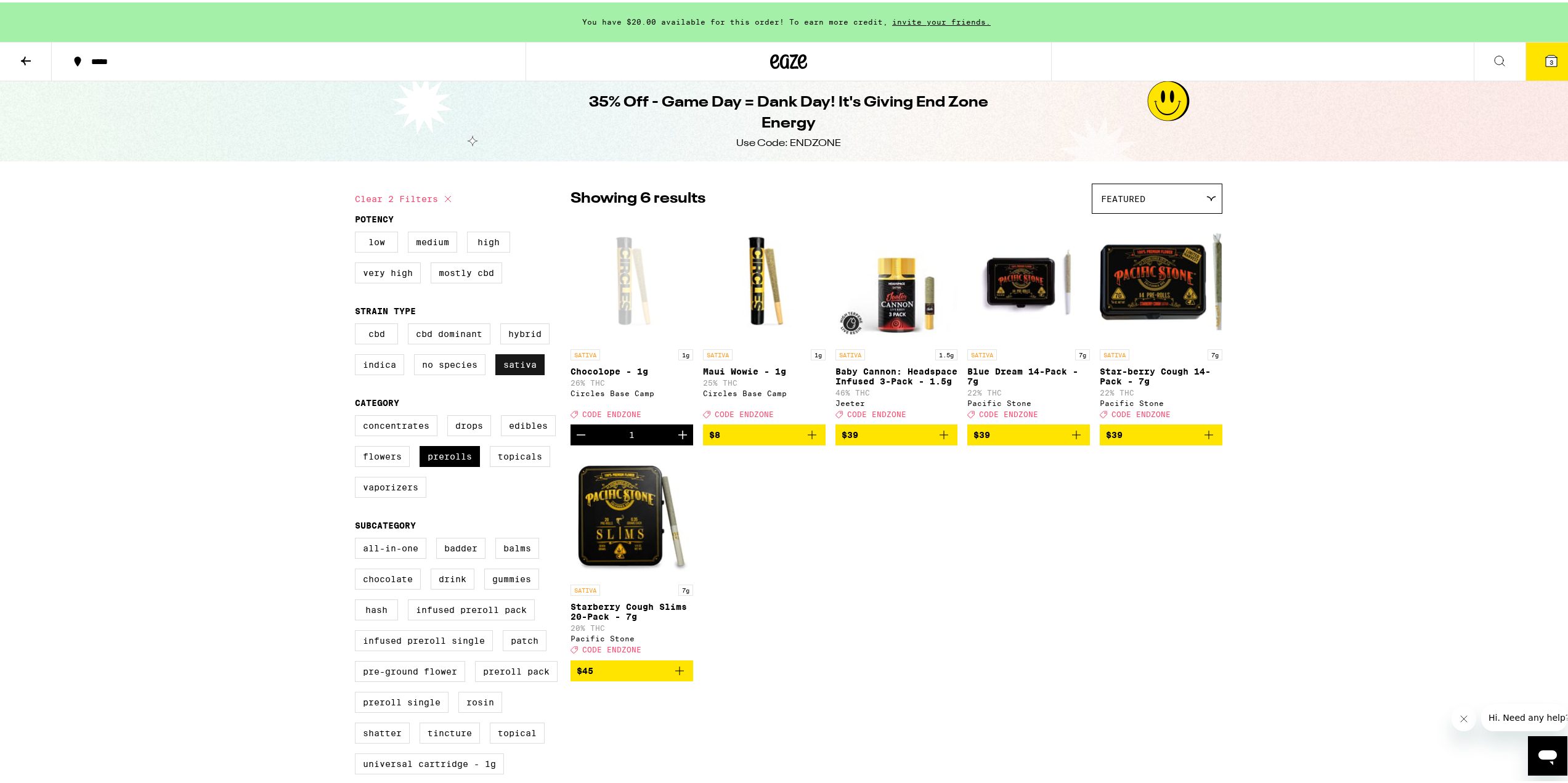
click at [523, 373] on label "Sativa" at bounding box center [520, 362] width 50 height 21
click at [358, 323] on input "Sativa" at bounding box center [357, 323] width 1 height 1
checkbox input "false"
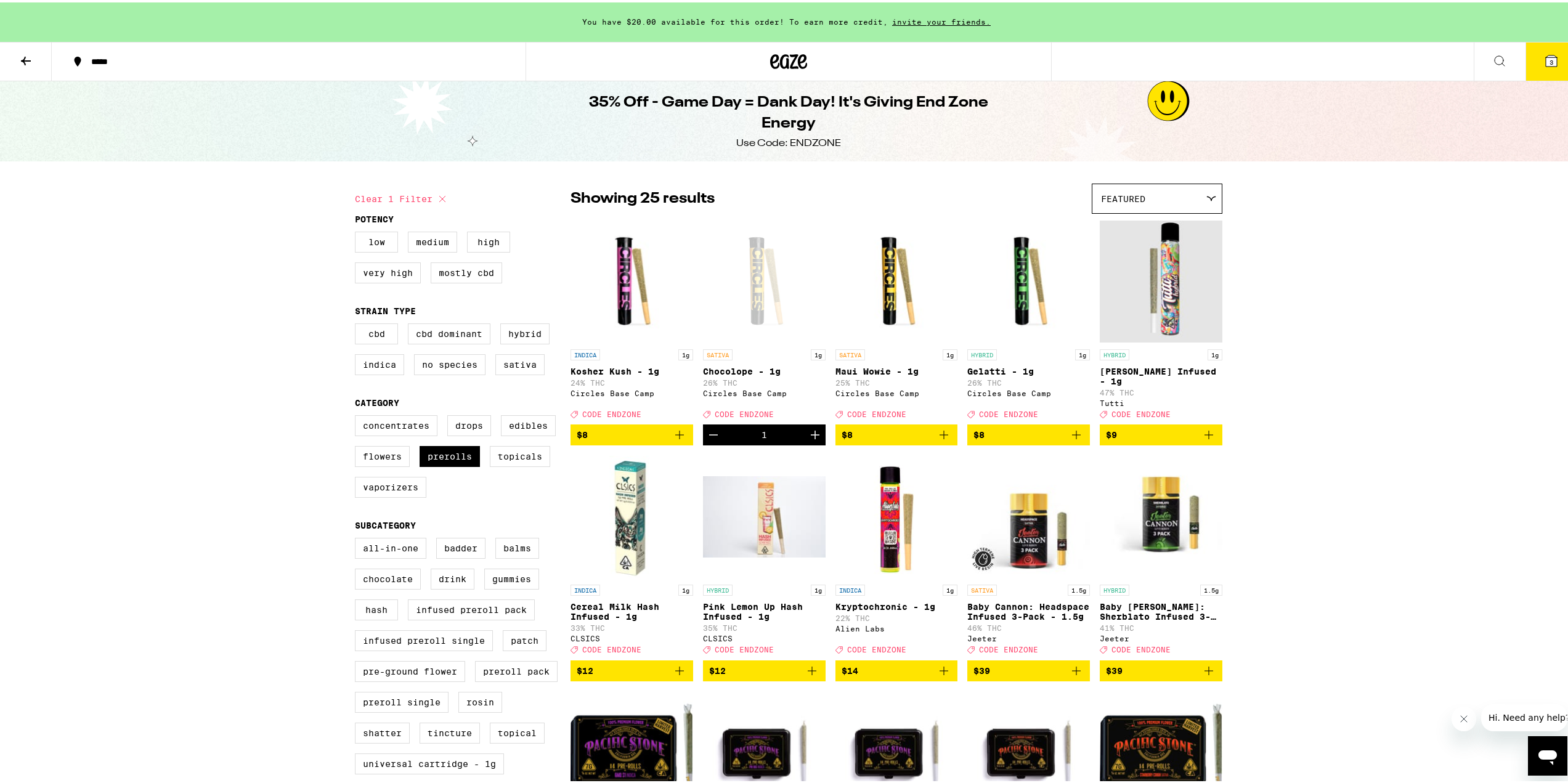
click at [1178, 193] on div "Featured" at bounding box center [1157, 196] width 130 height 29
click at [1171, 252] on span "Price: Low to High" at bounding box center [1157, 252] width 112 height 28
click at [428, 463] on label "Prerolls" at bounding box center [449, 454] width 60 height 21
click at [358, 416] on input "Prerolls" at bounding box center [357, 415] width 1 height 1
checkbox input "false"
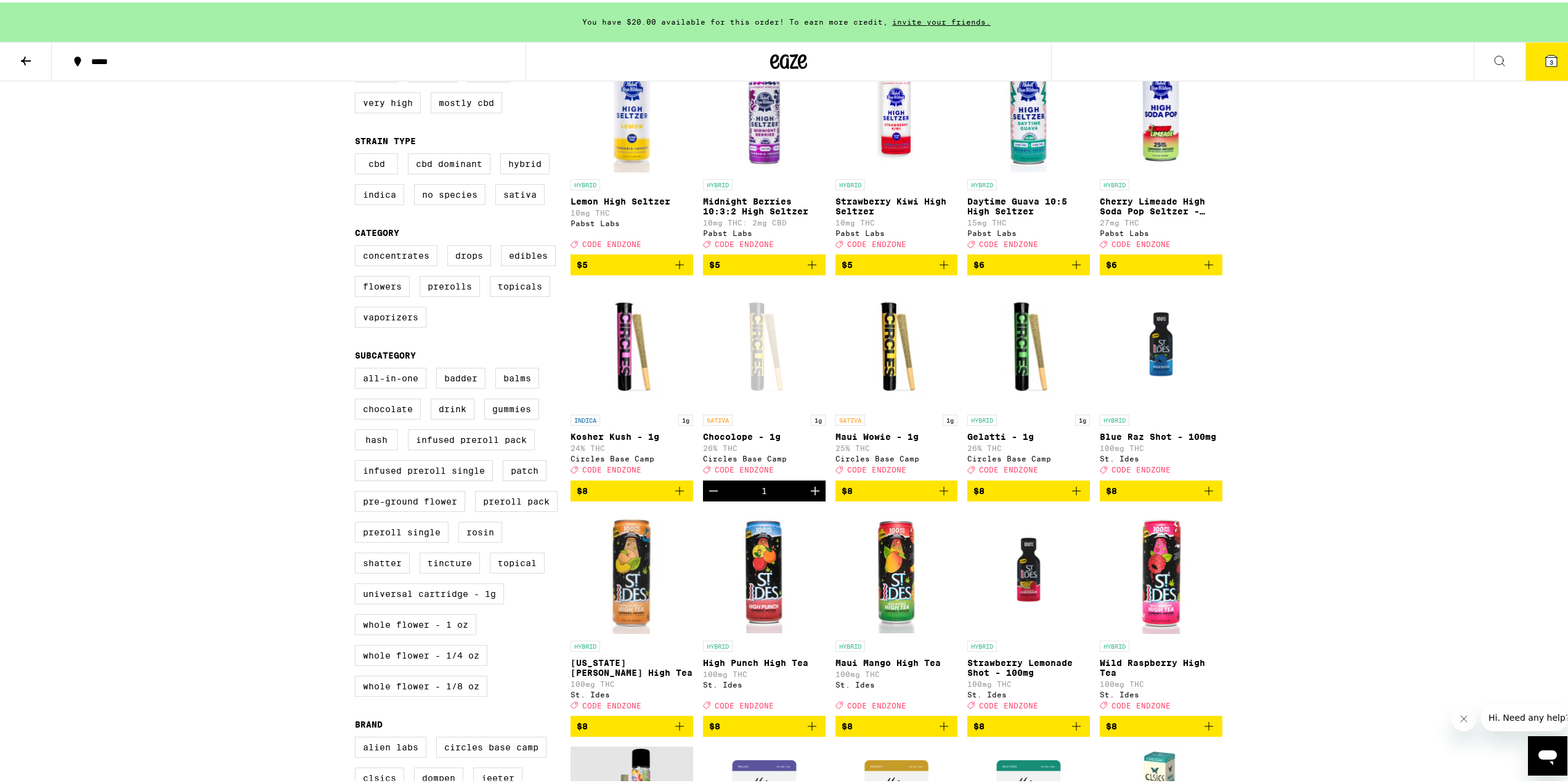
scroll to position [247, 0]
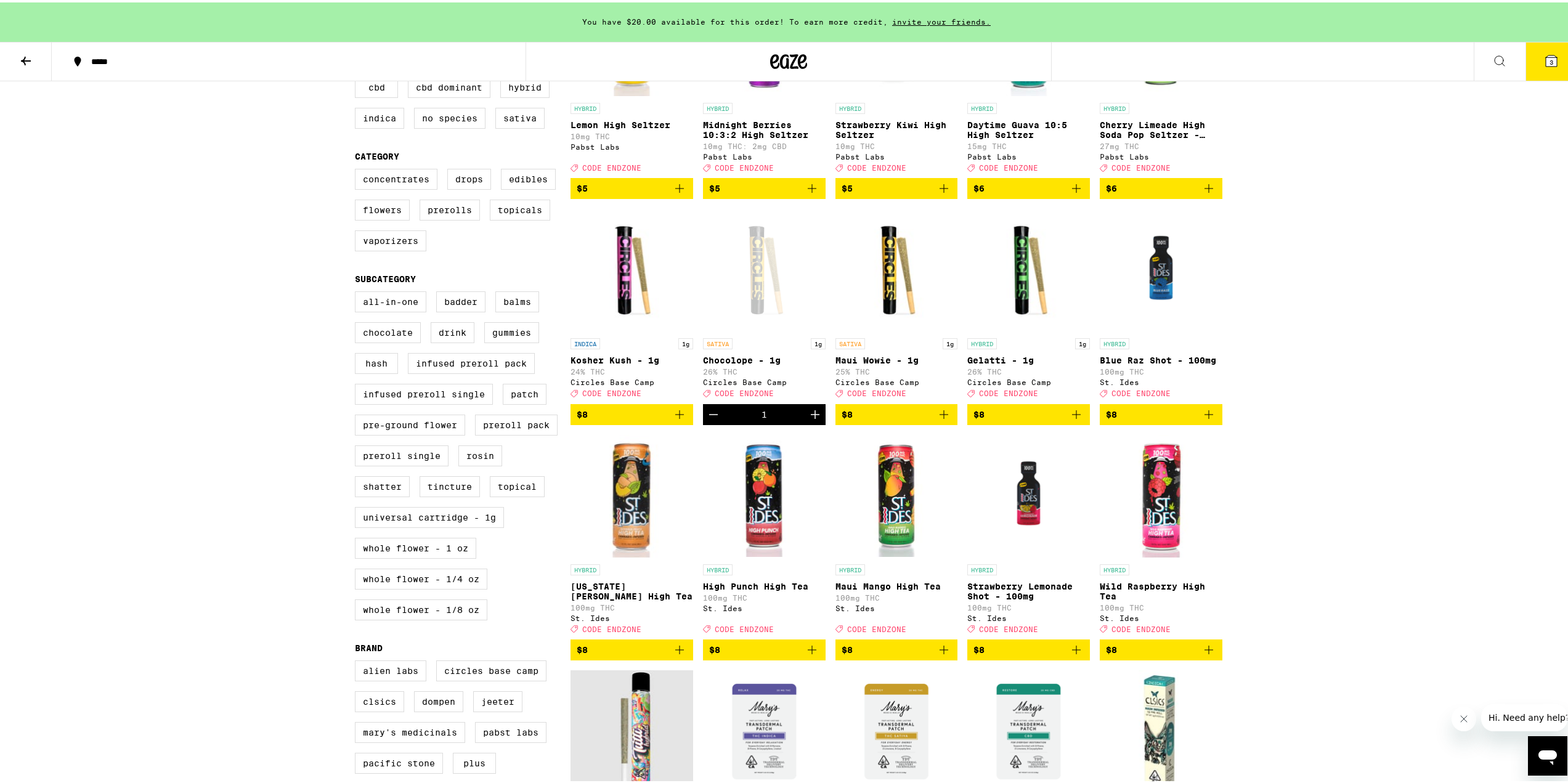
click at [1026, 294] on img "Open page for Gelatti - 1g from Circles Base Camp" at bounding box center [1028, 268] width 123 height 123
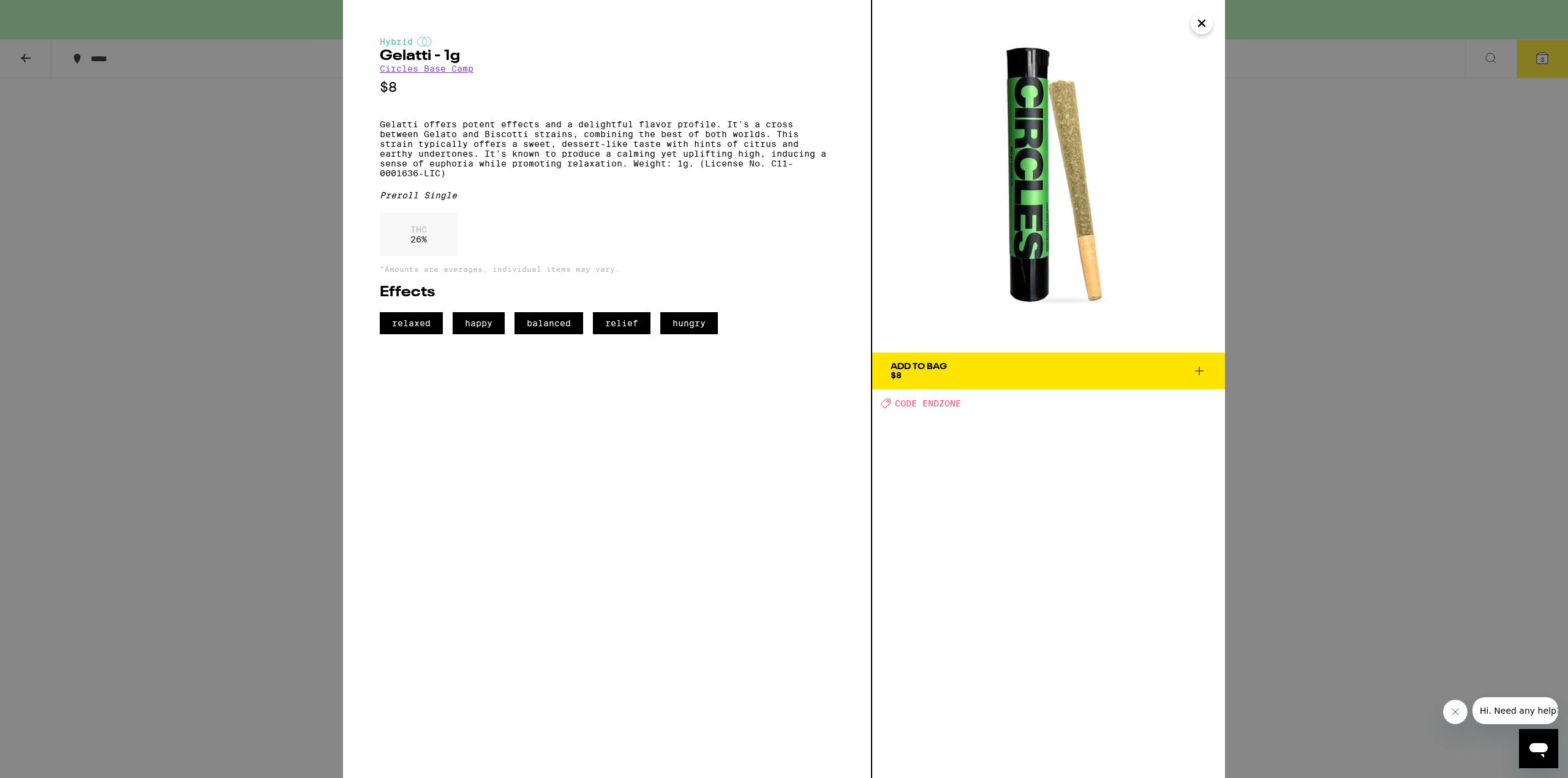
click at [1399, 378] on div "Hybrid Gelatti - 1g Circles Base Camp $8 Gelatti offers potent effects and a de…" at bounding box center [784, 389] width 1568 height 778
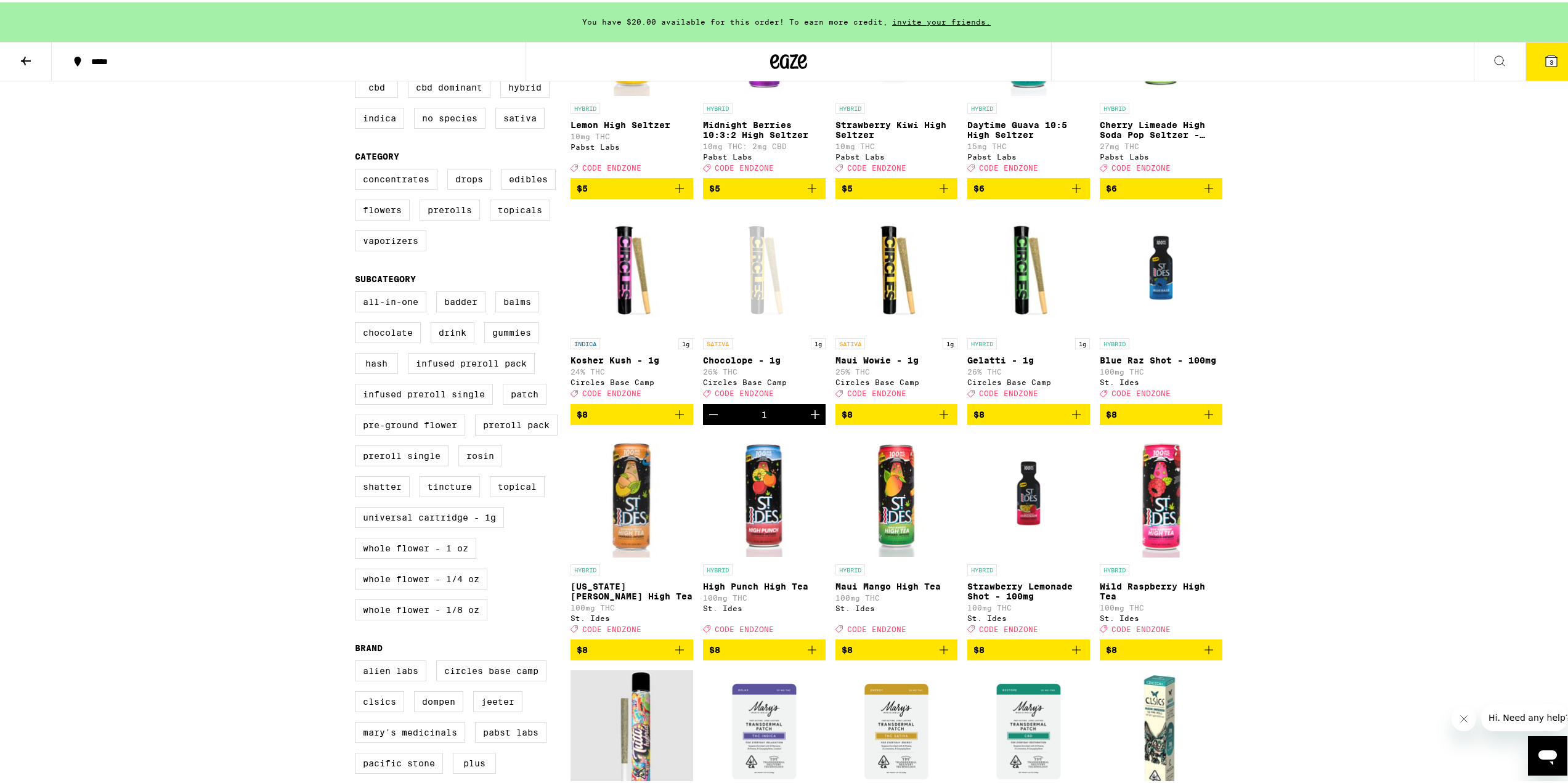
click at [884, 292] on img "Open page for Maui Wowie - 1g from Circles Base Camp" at bounding box center [896, 268] width 123 height 123
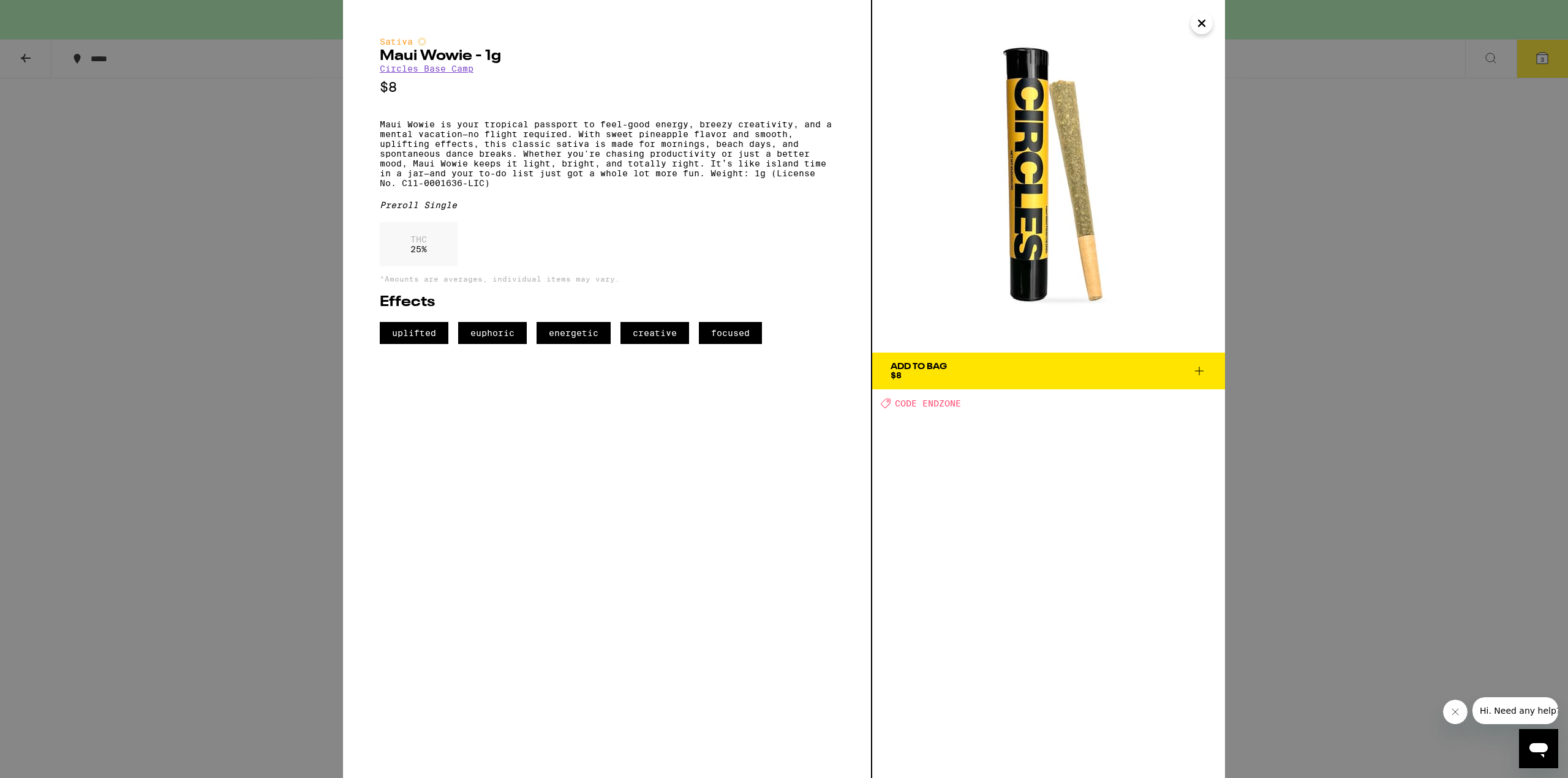
click at [1357, 324] on div "Sativa Maui Wowie - 1g Circles Base Camp $8 Maui Wowie is your tropical passpor…" at bounding box center [784, 389] width 1568 height 778
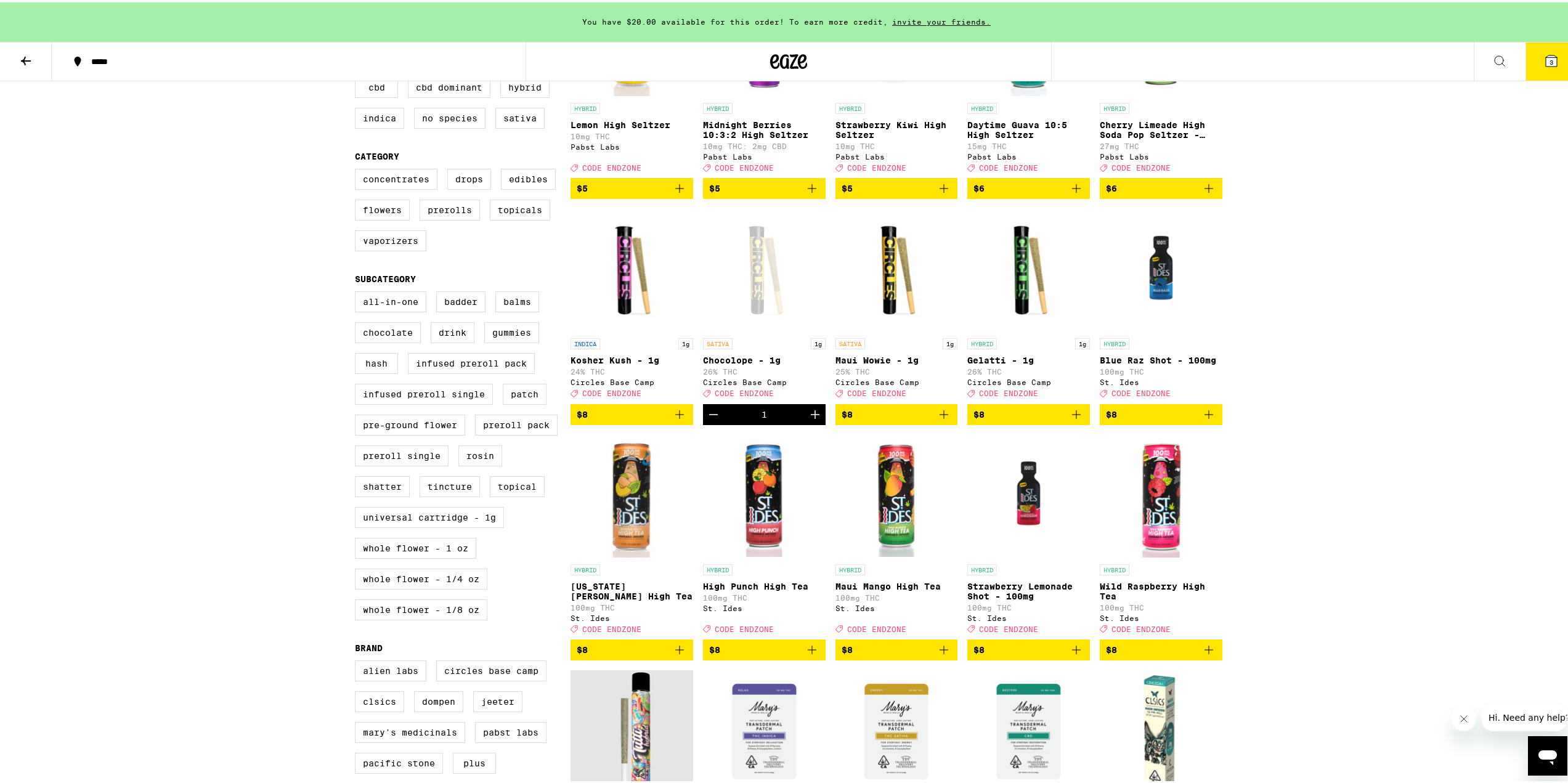
click at [938, 420] on icon "Add to bag" at bounding box center [944, 413] width 15 height 15
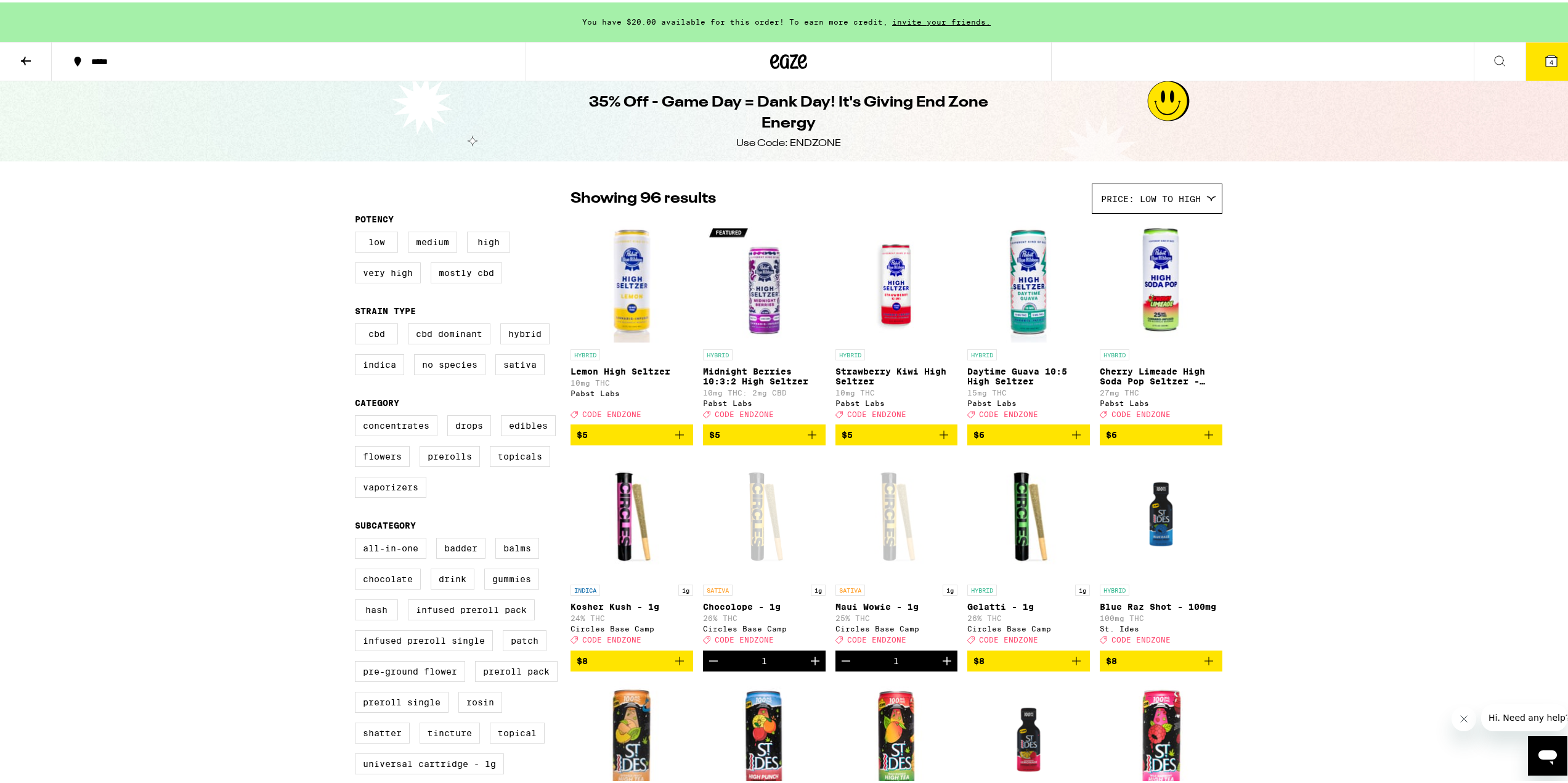
click at [1178, 297] on img "Open page for Cherry Limeade High Soda Pop Seltzer - 25mg from Pabst Labs" at bounding box center [1161, 278] width 123 height 123
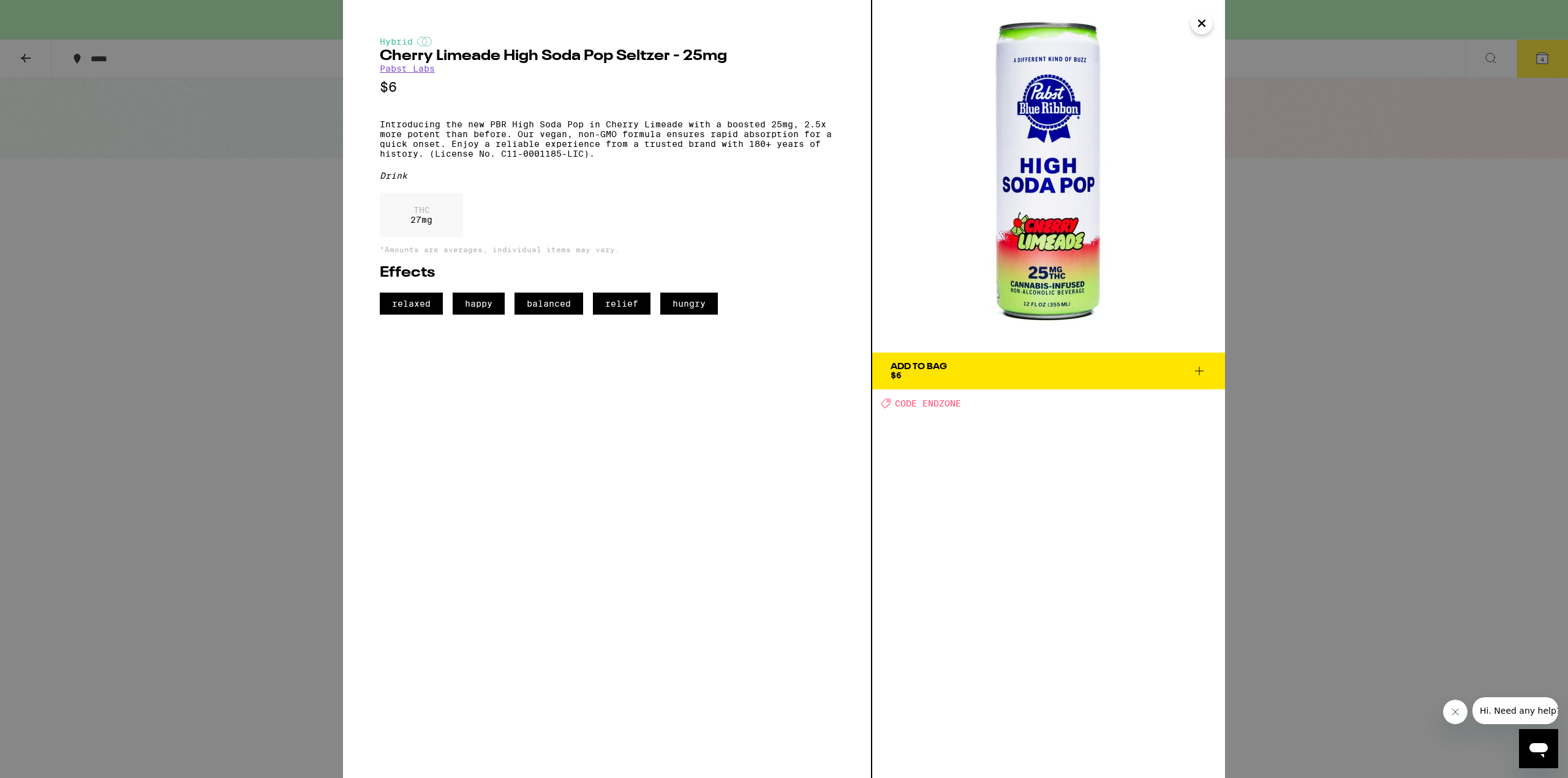
click at [1357, 410] on div "Hybrid Cherry Limeade High Soda Pop [PERSON_NAME] - 25mg Pabst Labs $6 Introduc…" at bounding box center [784, 389] width 1568 height 778
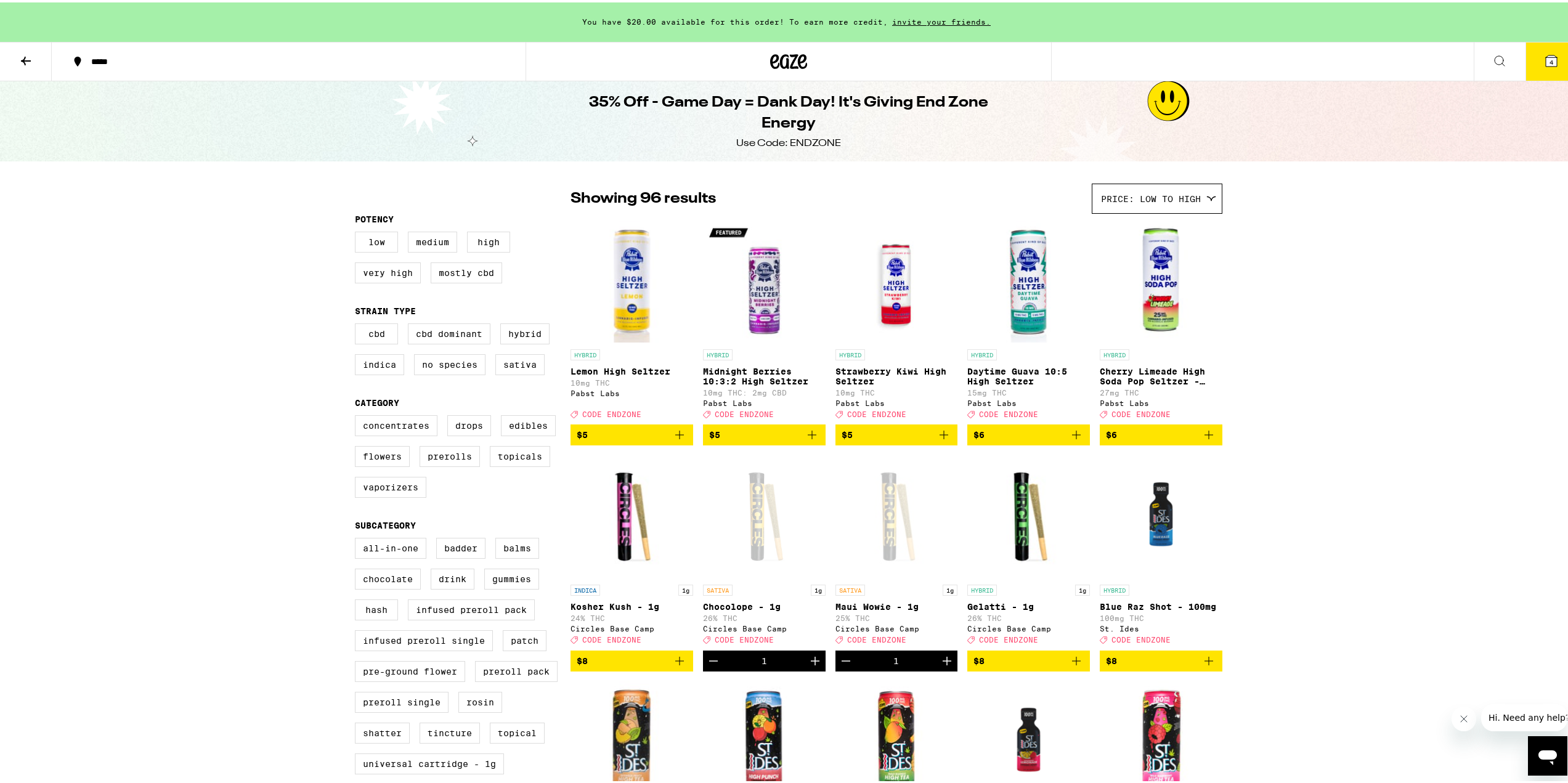
click at [1205, 437] on icon "Add to bag" at bounding box center [1209, 432] width 9 height 9
click at [1527, 62] on button "5" at bounding box center [1551, 59] width 51 height 38
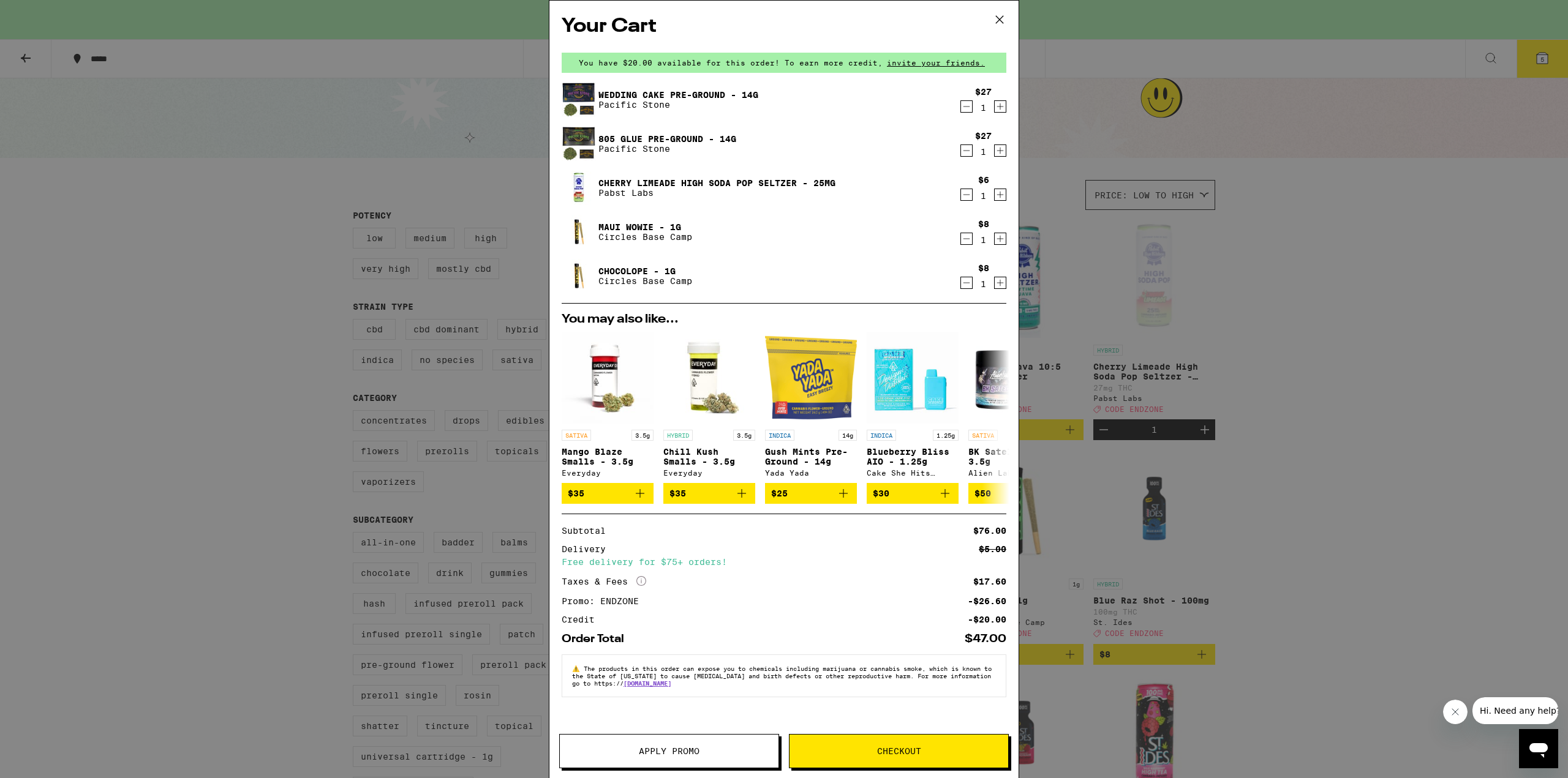
click at [882, 751] on span "Checkout" at bounding box center [899, 751] width 45 height 9
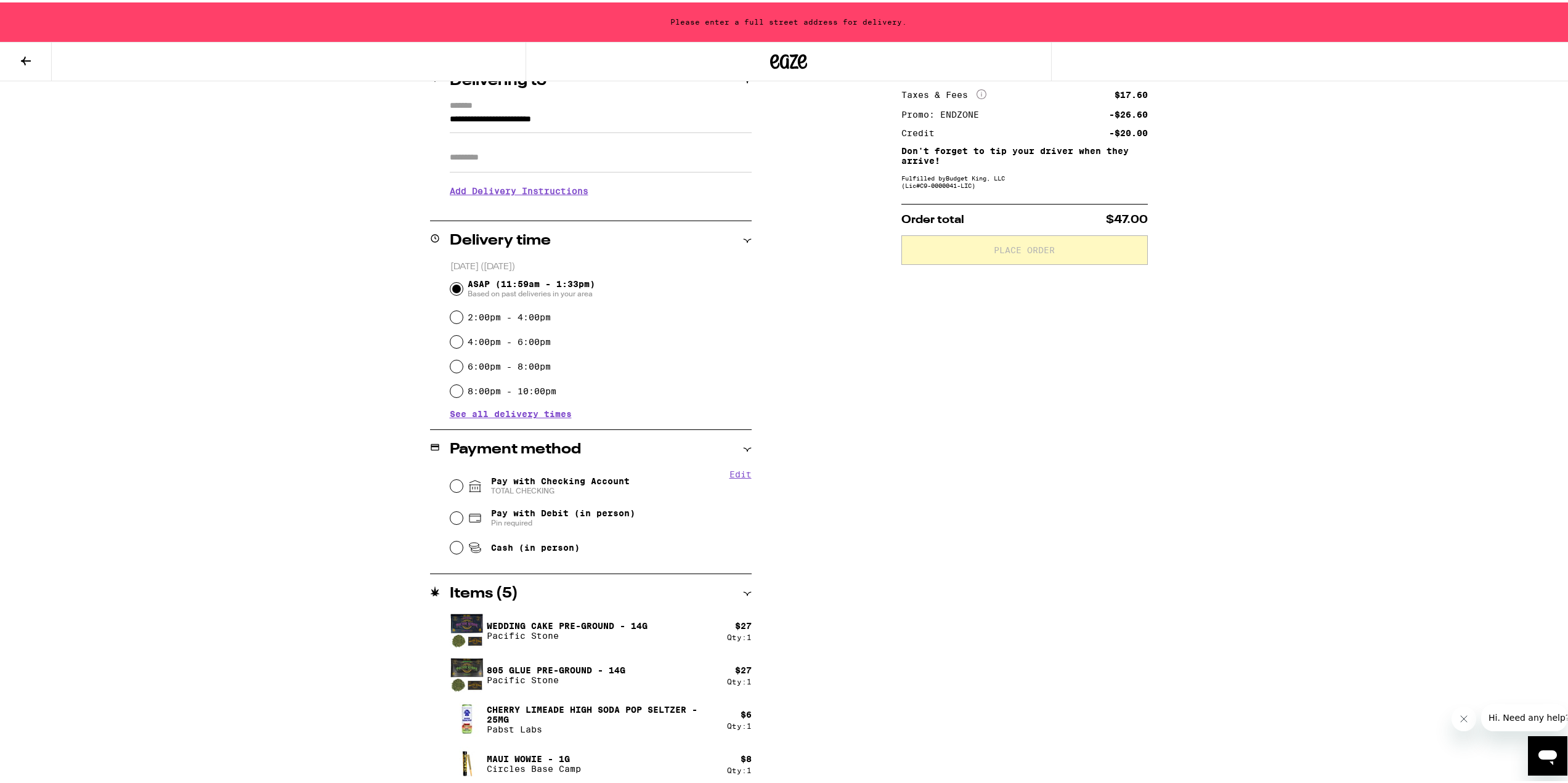
scroll to position [185, 0]
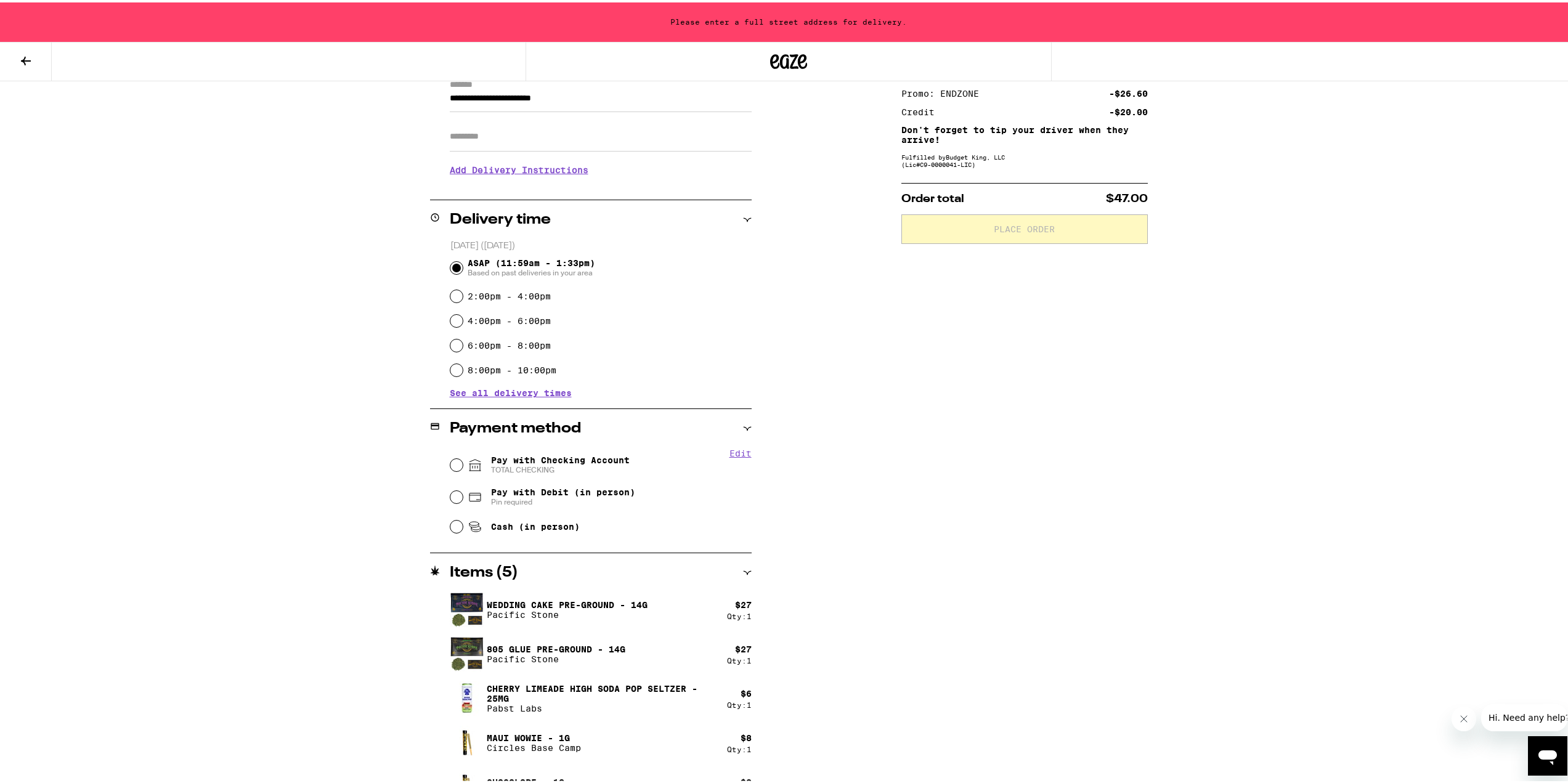
click at [516, 456] on span "Pay with Checking Account TOTAL CHECKING" at bounding box center [560, 463] width 138 height 20
click at [462, 457] on input "Pay with Checking Account TOTAL CHECKING" at bounding box center [456, 463] width 12 height 12
radio input "true"
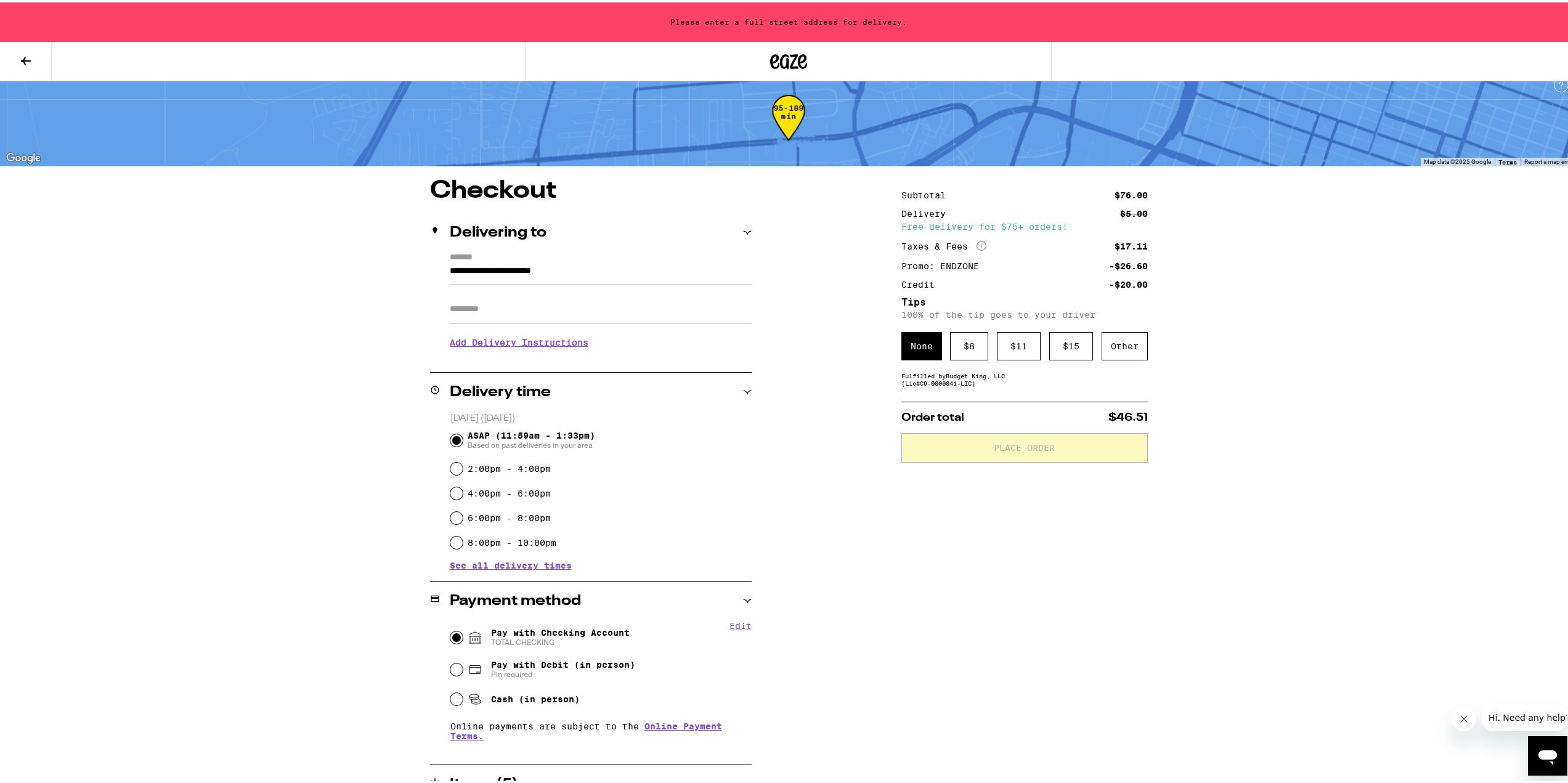
scroll to position [8, 0]
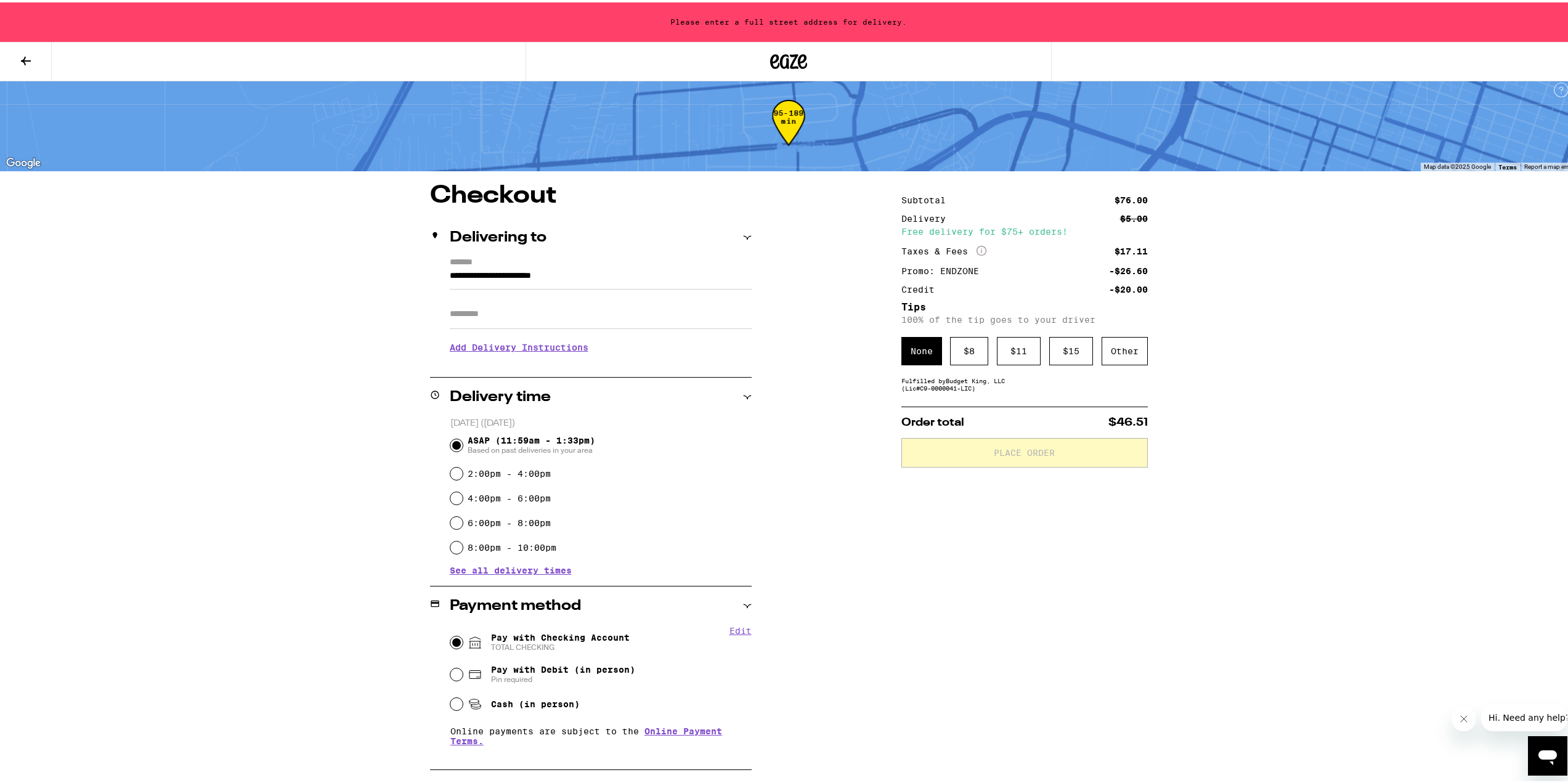
click at [1008, 389] on div "Fulfilled by Budget King, LLC (Lic# C9-0000041-LIC )" at bounding box center [1025, 382] width 247 height 15
click at [1108, 358] on div "Other" at bounding box center [1125, 349] width 46 height 29
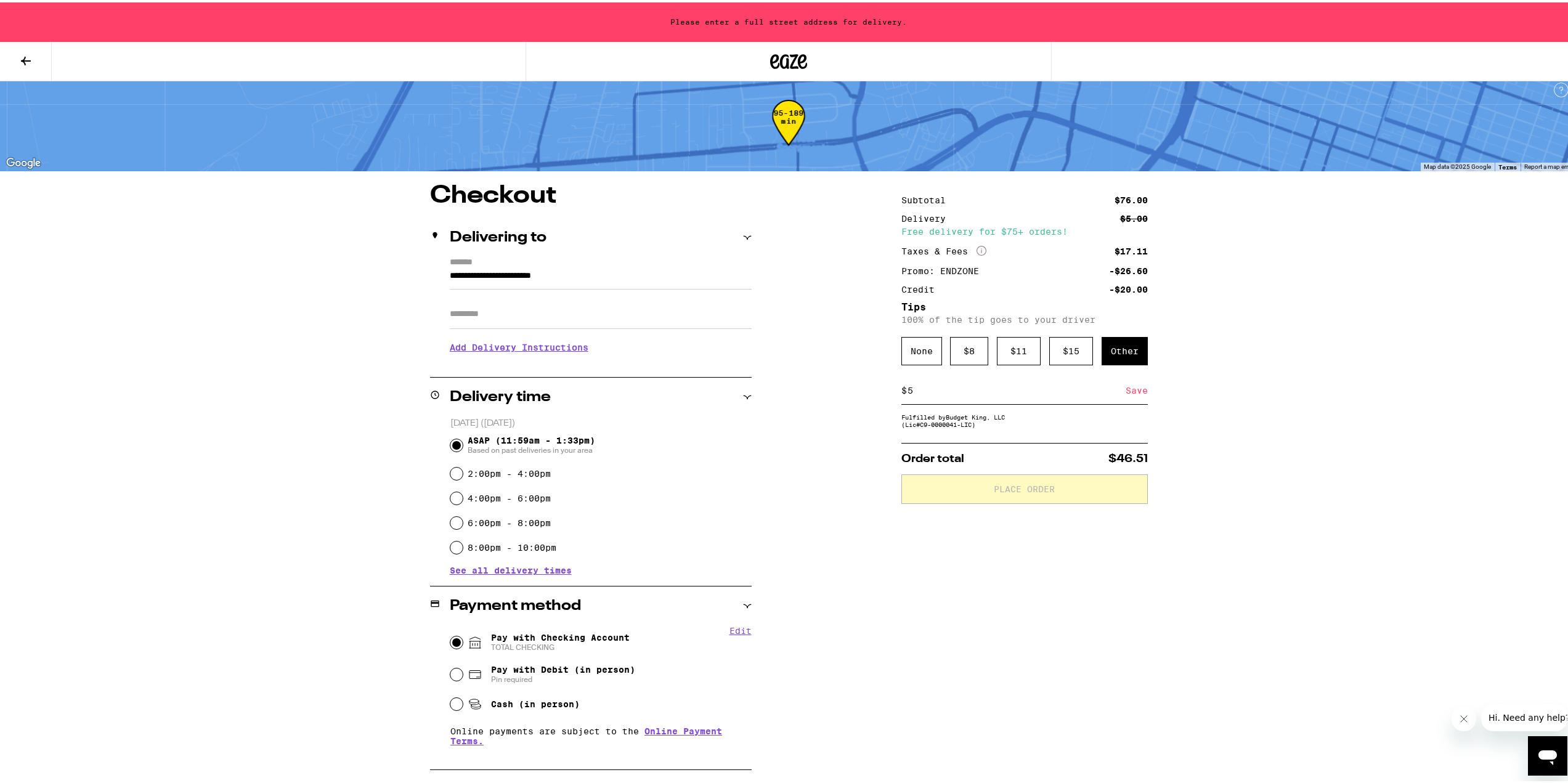
type input "5"
click at [1140, 395] on div "Save" at bounding box center [1136, 388] width 22 height 27
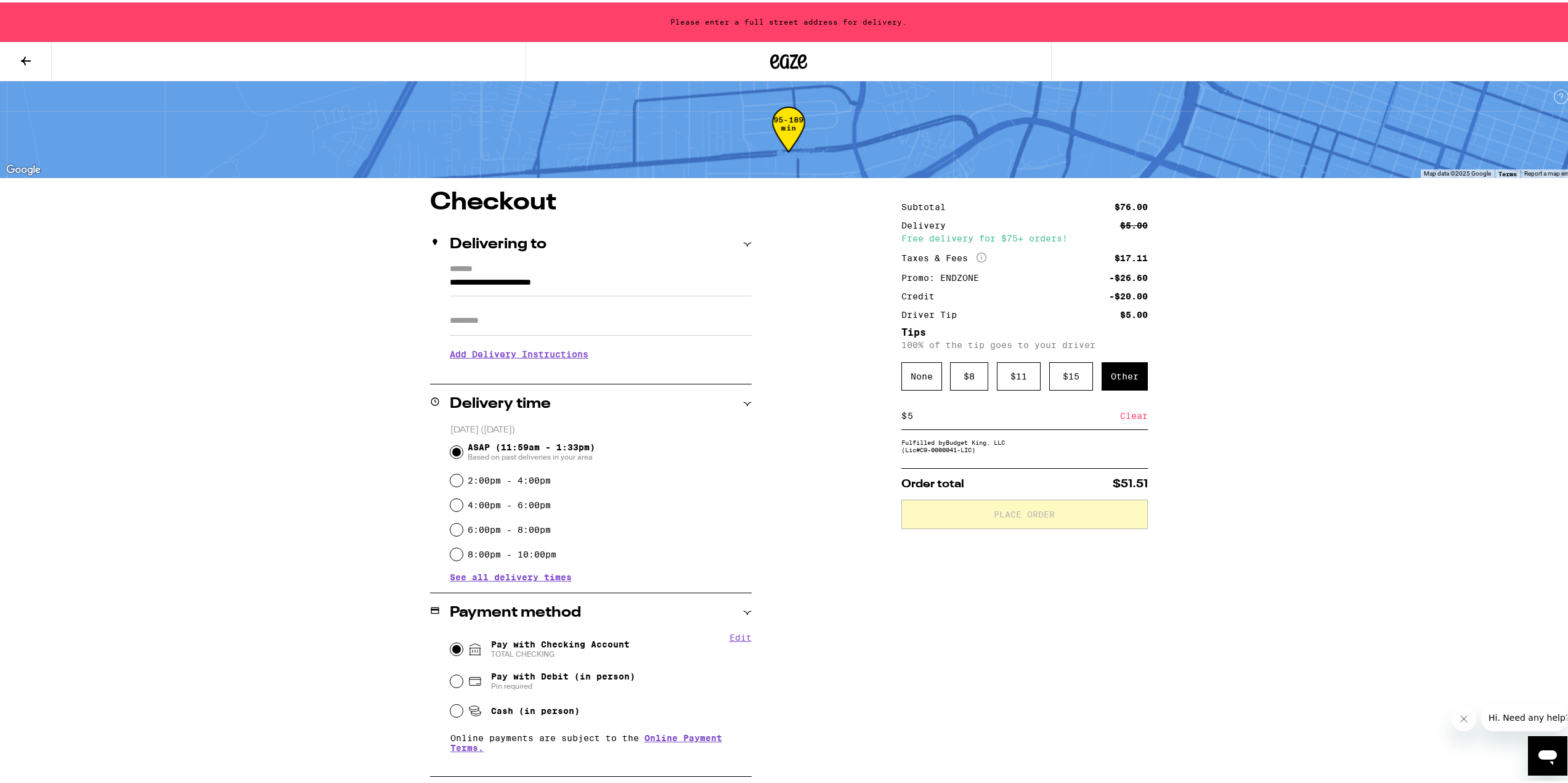
scroll to position [0, 0]
click at [1163, 474] on div "**********" at bounding box center [788, 613] width 887 height 849
click at [970, 420] on input "5" at bounding box center [1013, 415] width 214 height 11
click at [982, 461] on div "Subtotal $76.00 Delivery $5.00 Free delivery for $75+ orders! Taxes & Fees More…" at bounding box center [1025, 613] width 247 height 849
click at [1176, 428] on div "**********" at bounding box center [788, 613] width 887 height 849
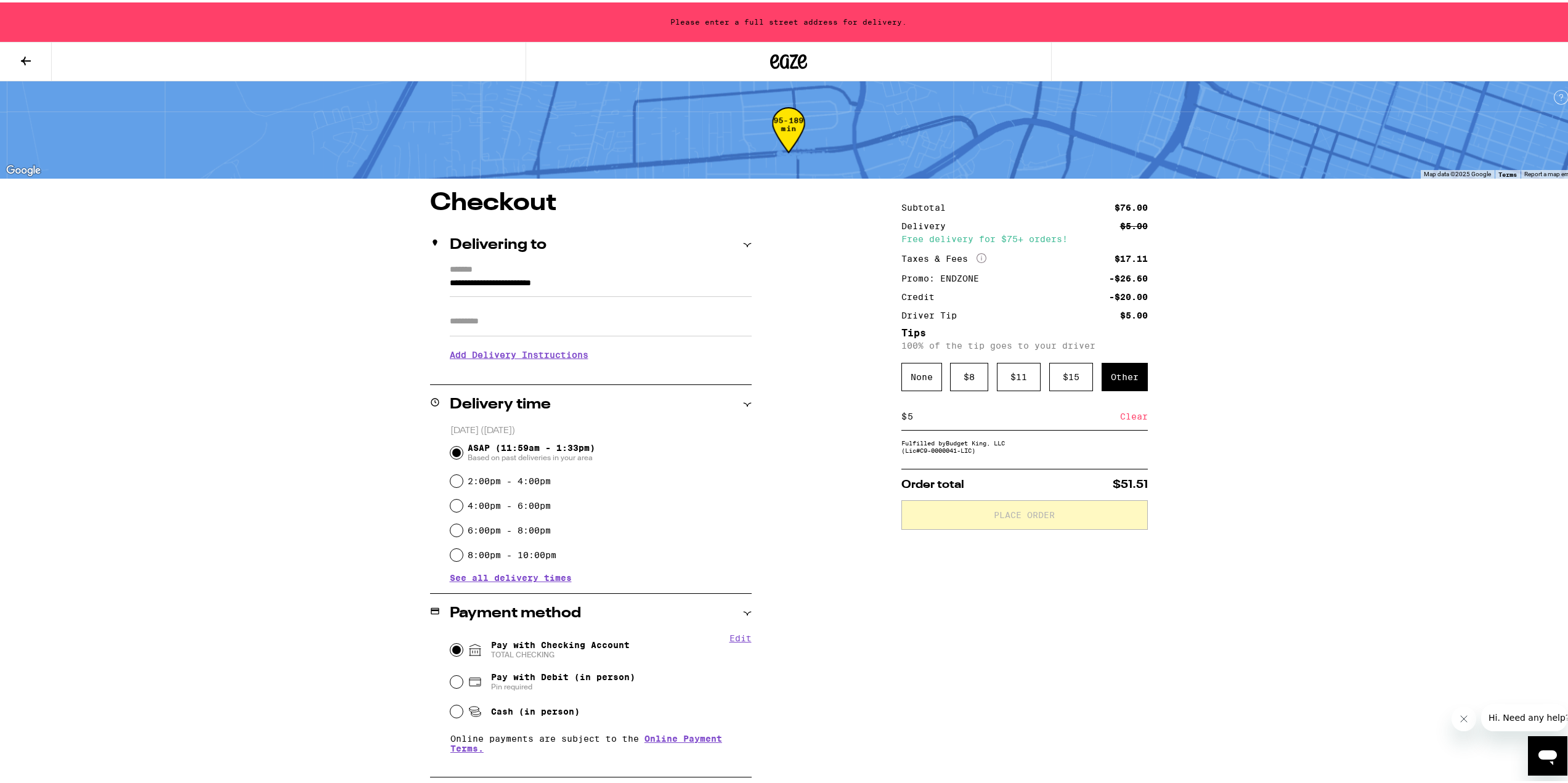
click at [492, 649] on span "TOTAL CHECKING" at bounding box center [560, 652] width 138 height 10
click at [462, 649] on input "Pay with Checking Account TOTAL CHECKING" at bounding box center [456, 648] width 12 height 12
click at [480, 470] on div "2:00pm - 4:00pm" at bounding box center [601, 479] width 301 height 25
click at [479, 479] on label "2:00pm - 4:00pm" at bounding box center [509, 479] width 83 height 10
click at [462, 479] on input "2:00pm - 4:00pm" at bounding box center [456, 479] width 12 height 12
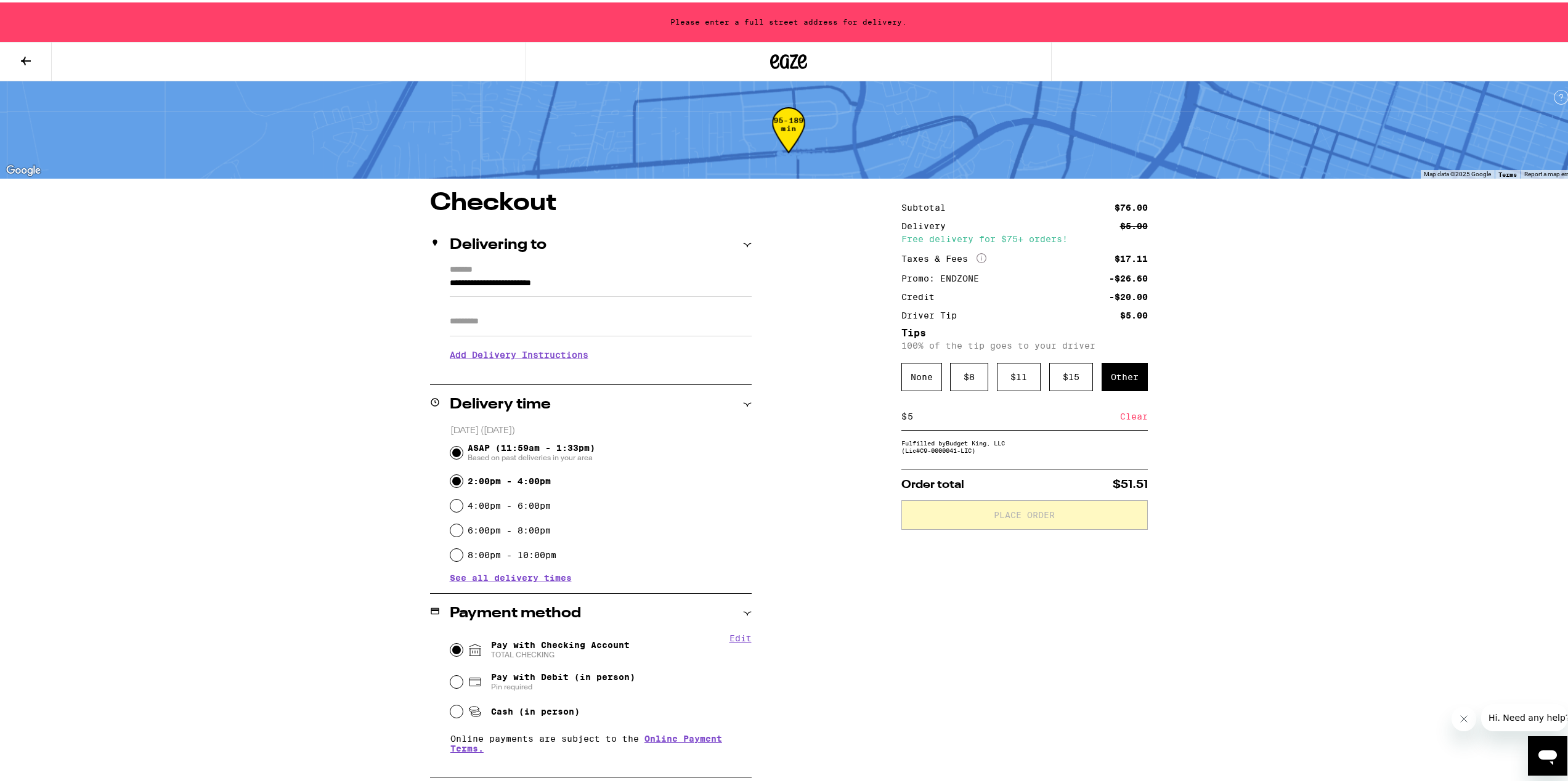
radio input "true"
click at [485, 445] on span "ASAP (11:59am - 1:33pm) Based on past deliveries in your area" at bounding box center [532, 450] width 128 height 20
click at [462, 445] on input "ASAP (11:59am - 1:33pm) Based on past deliveries in your area" at bounding box center [456, 450] width 12 height 12
radio input "true"
click at [743, 239] on icon at bounding box center [746, 242] width 9 height 9
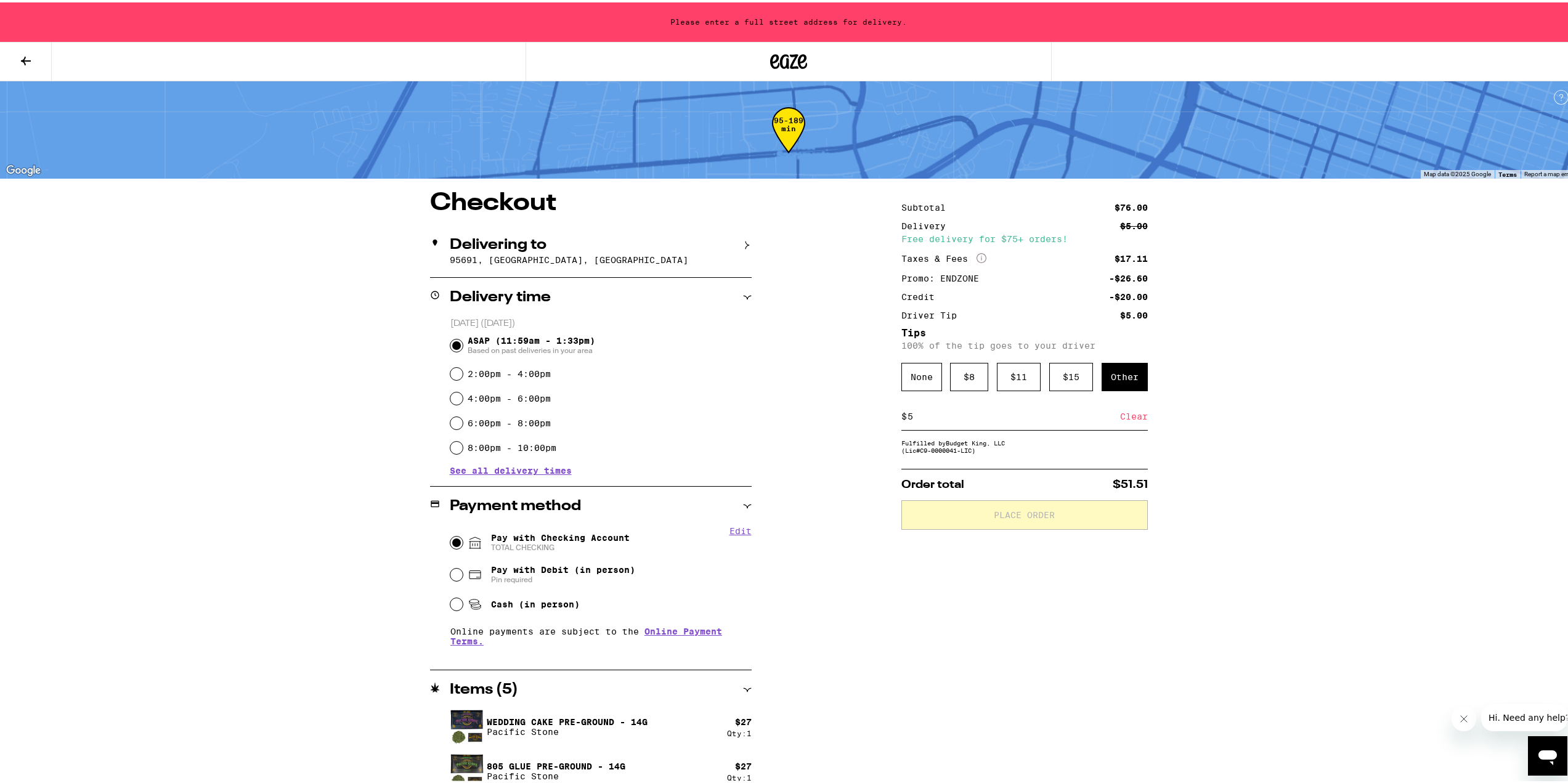
click at [745, 239] on icon at bounding box center [747, 243] width 4 height 8
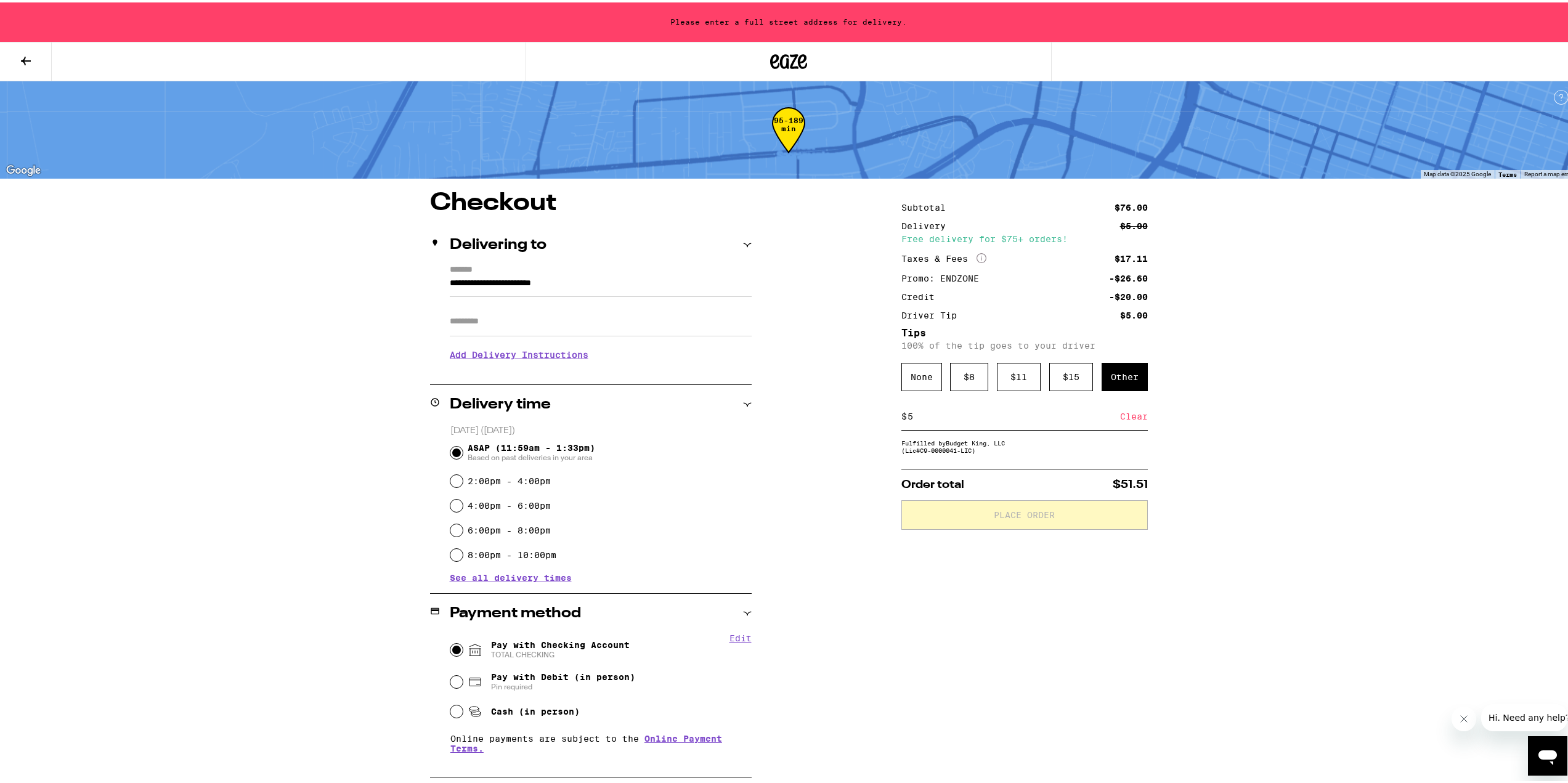
click at [525, 322] on input "Apt/Suite" at bounding box center [601, 319] width 302 height 30
click at [506, 281] on input "**********" at bounding box center [601, 284] width 302 height 21
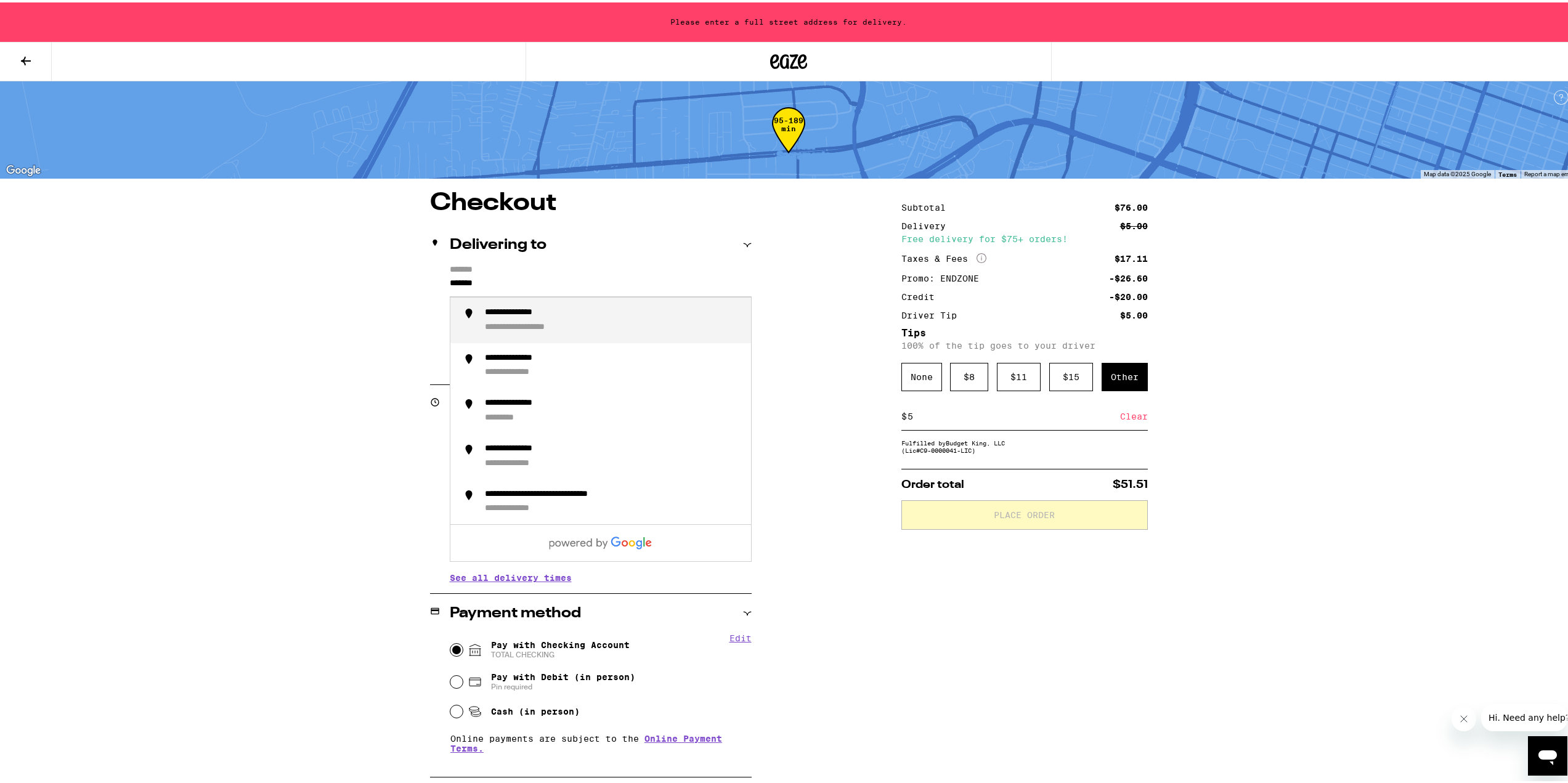
click at [535, 322] on div "**********" at bounding box center [538, 325] width 106 height 11
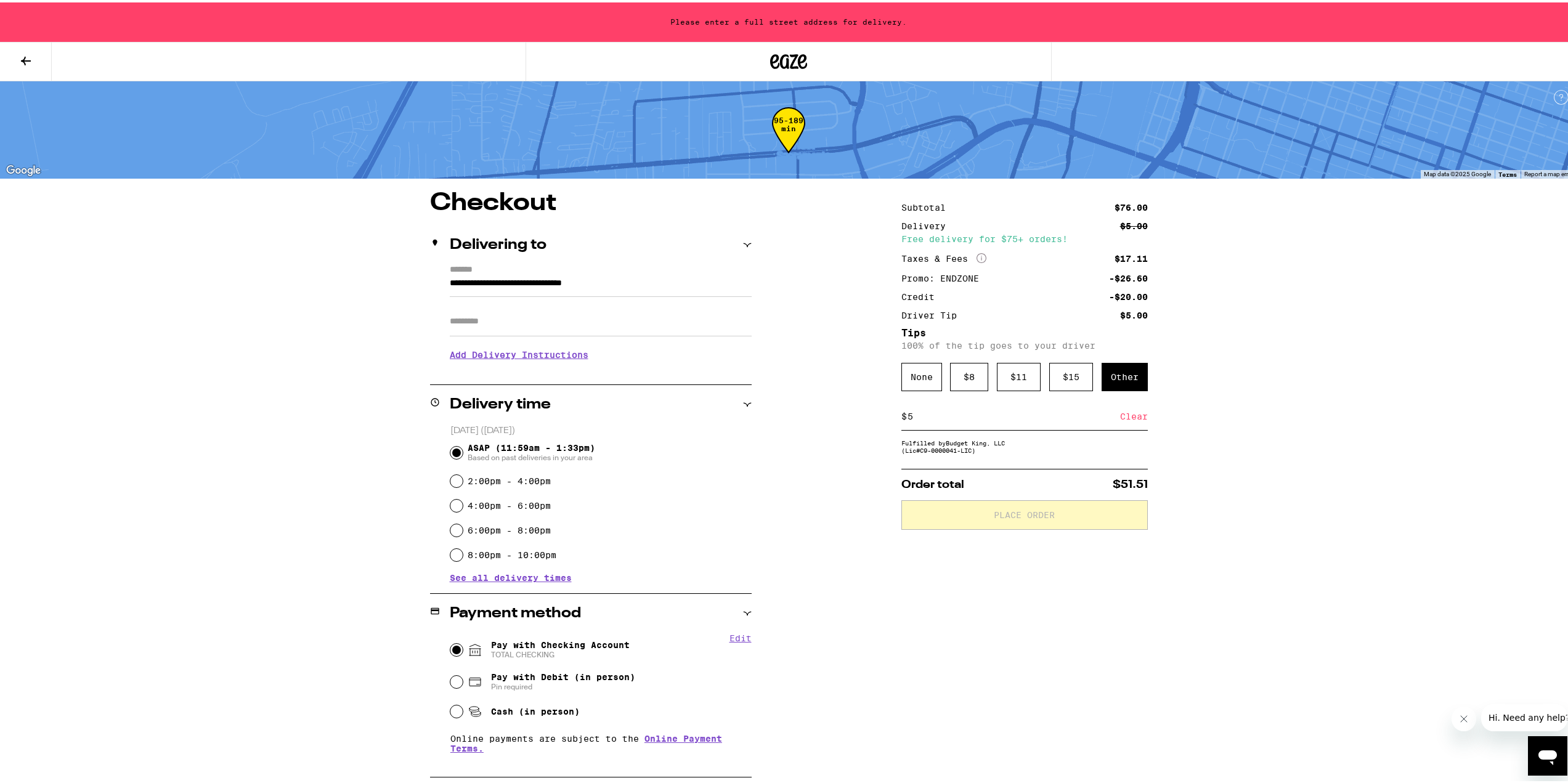
type input "**********"
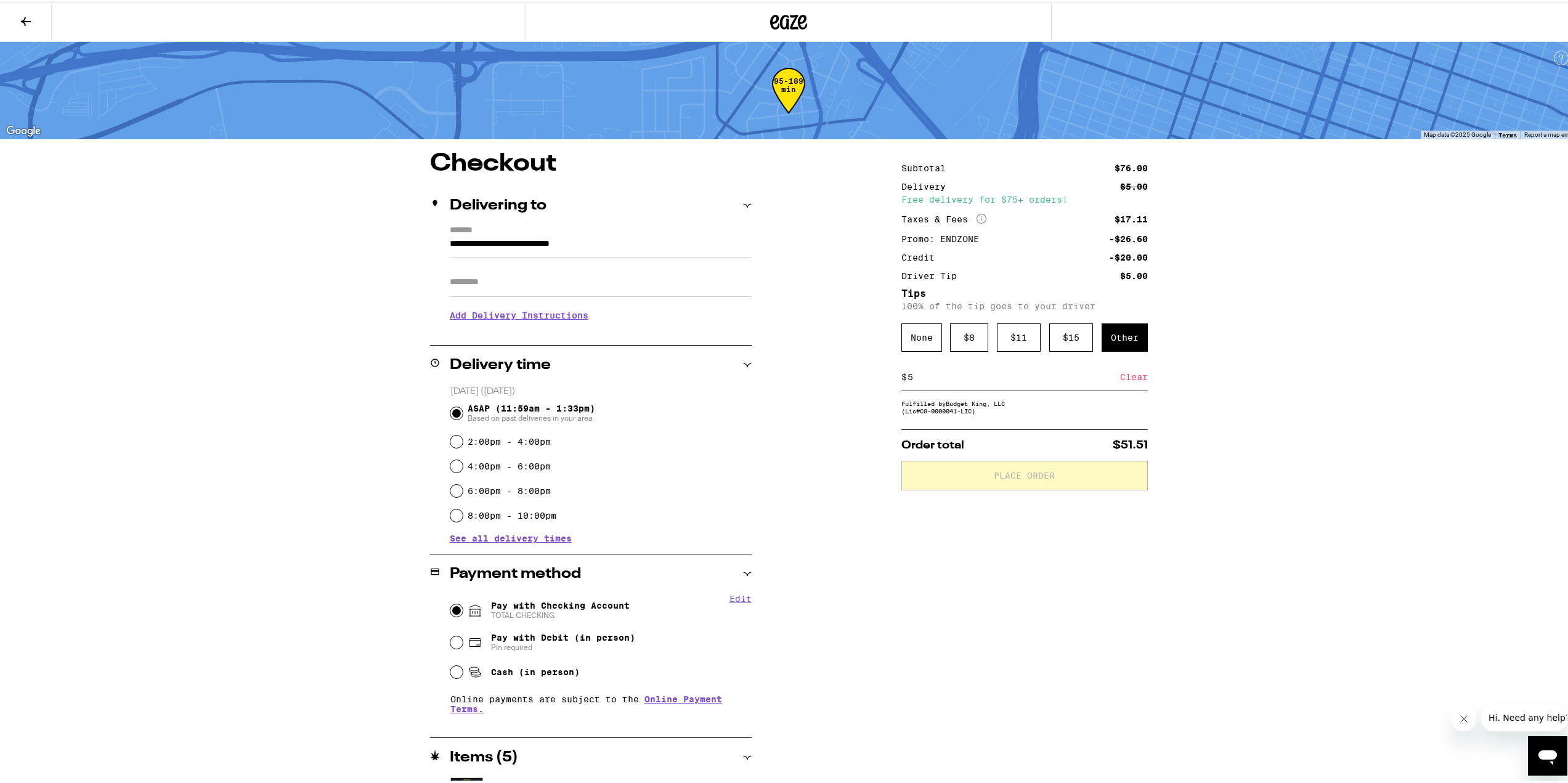
click at [1053, 569] on div "Subtotal $76.00 Delivery $5.00 Free delivery for $75+ orders! Taxes & Fees More…" at bounding box center [1025, 573] width 247 height 849
click at [1022, 478] on span "Place Order" at bounding box center [1025, 473] width 61 height 9
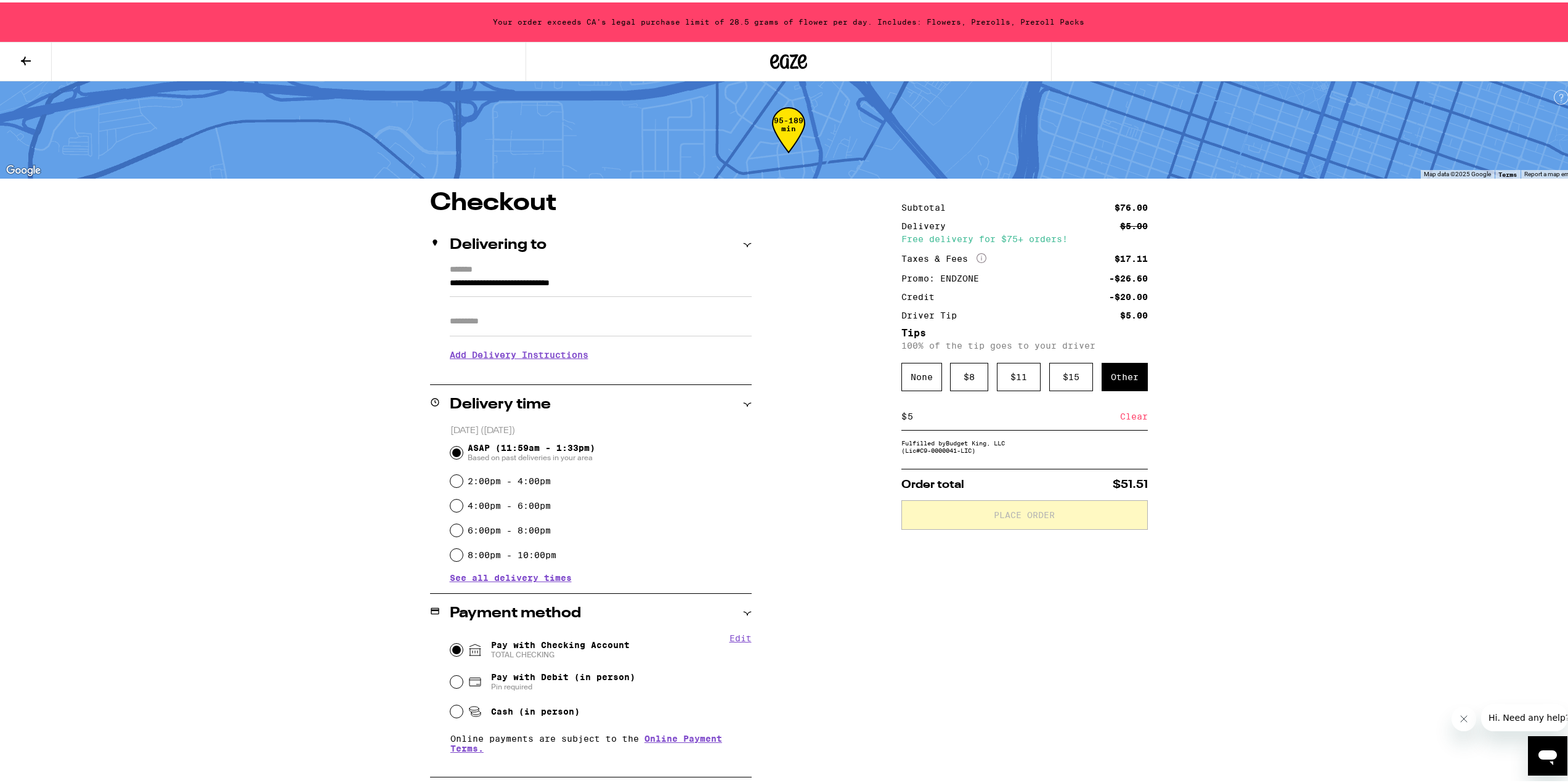
click at [844, 360] on div "**********" at bounding box center [788, 613] width 887 height 849
click at [34, 62] on button at bounding box center [26, 59] width 51 height 39
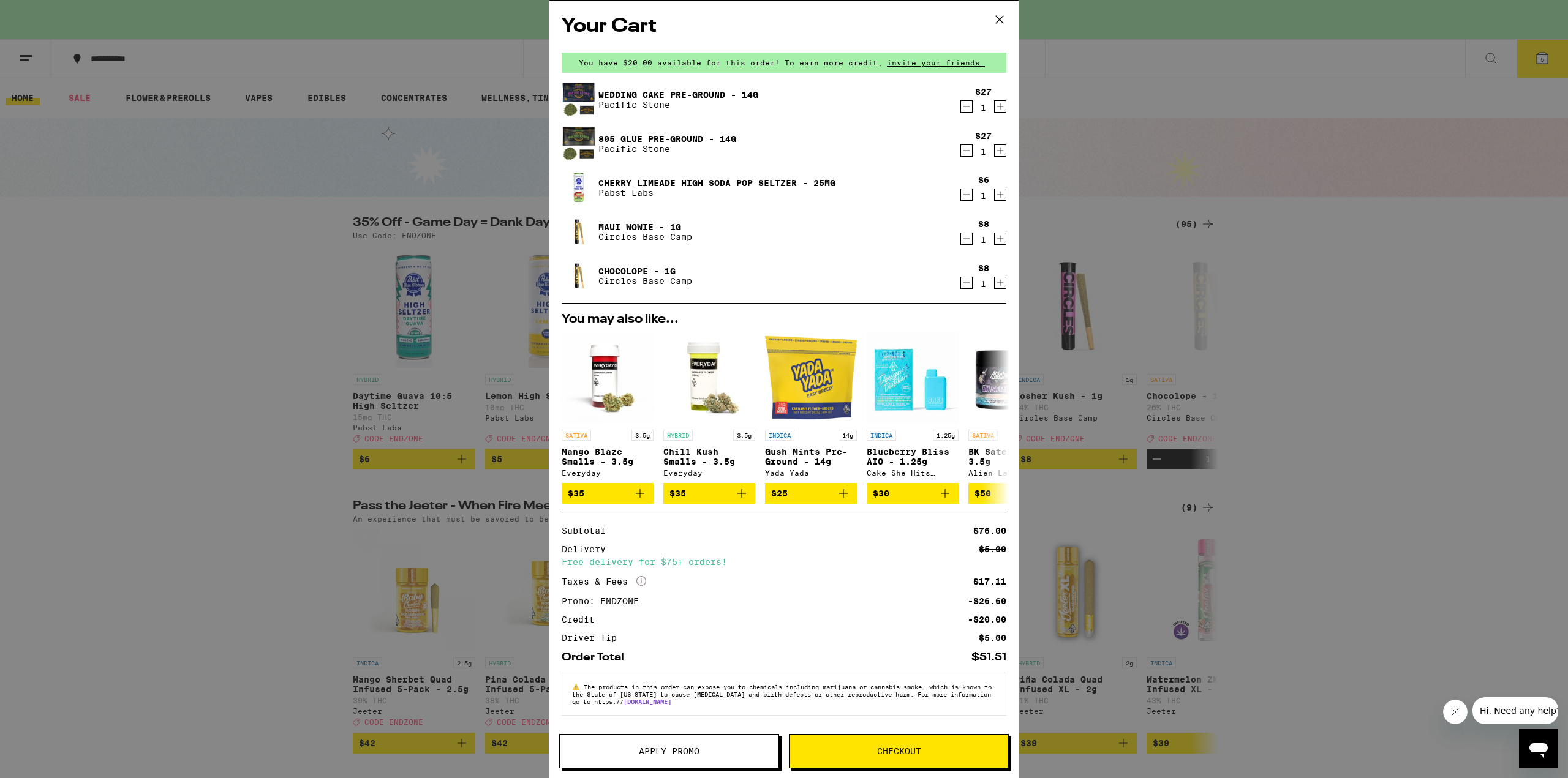
click at [279, 355] on div "Your Cart You have $20.00 available for this order! To earn more credit, invite…" at bounding box center [784, 389] width 1568 height 778
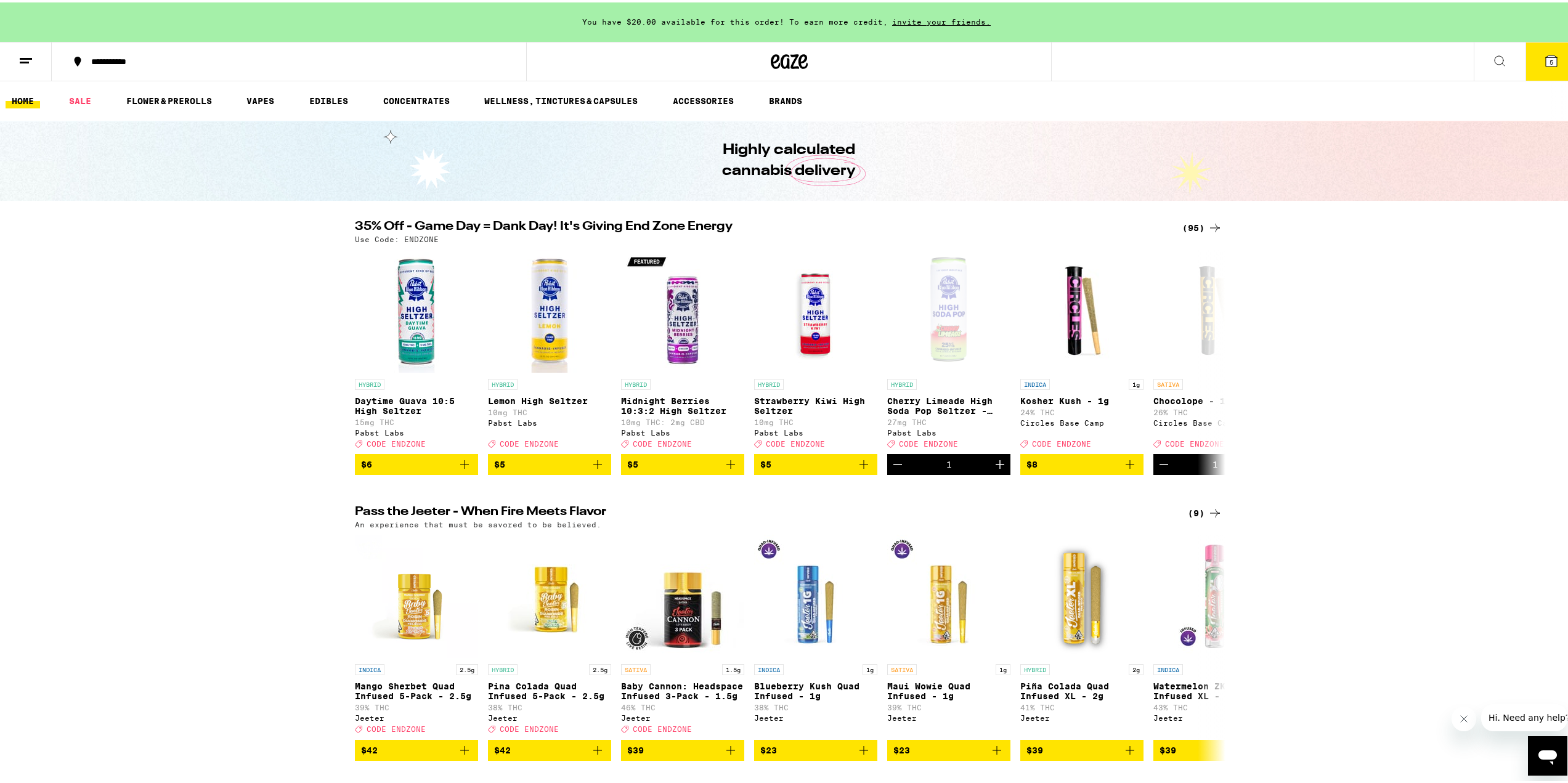
click at [186, 313] on div "Your Cart You have $20.00 available for this order! To earn more credit, invite…" at bounding box center [788, 391] width 1578 height 783
click at [1196, 221] on div "Your Cart You have $20.00 available for this order! To earn more credit, invite…" at bounding box center [788, 391] width 1578 height 783
click at [1189, 226] on div "(95)" at bounding box center [1202, 226] width 40 height 15
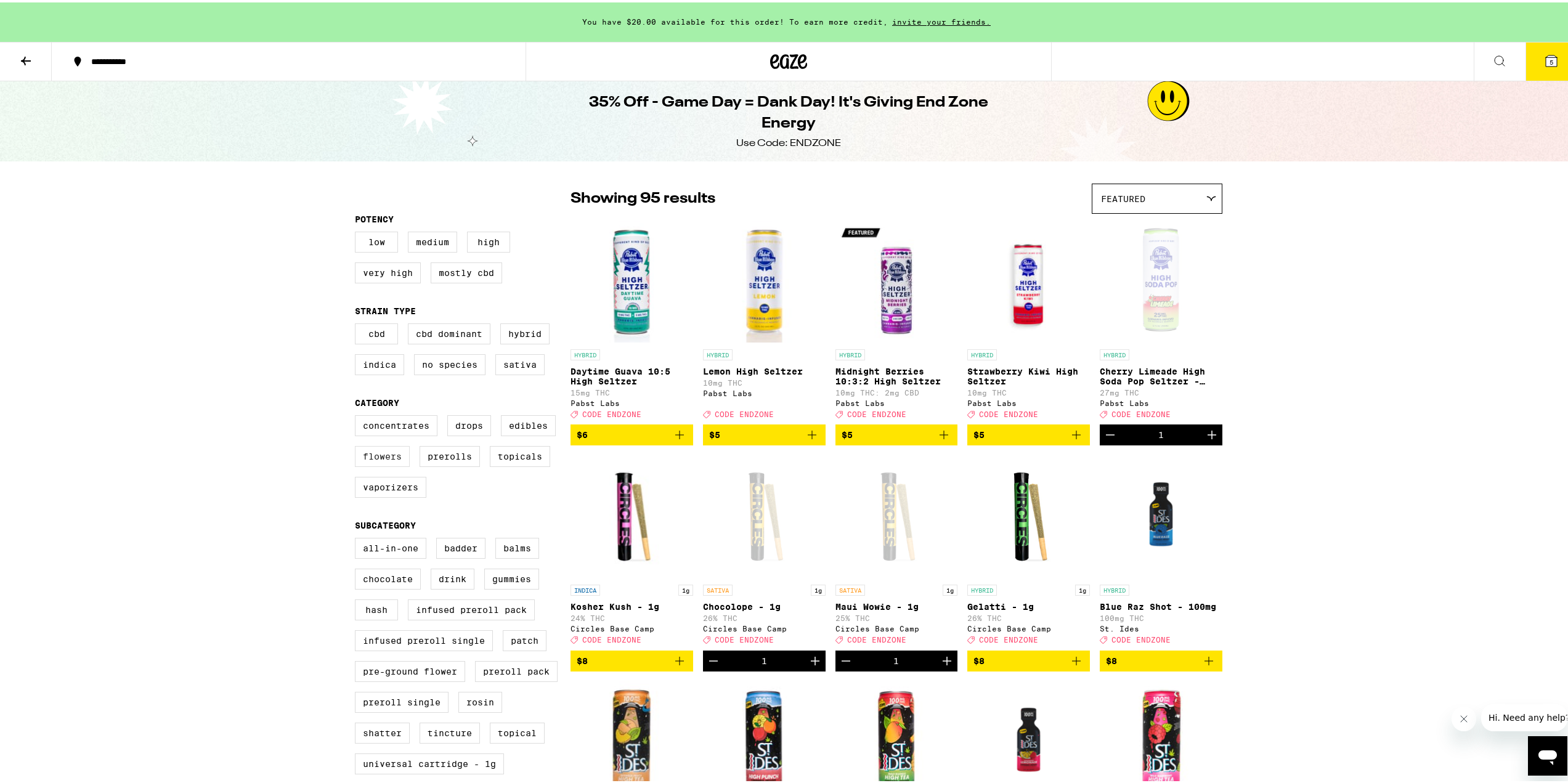
click at [384, 464] on label "Flowers" at bounding box center [382, 454] width 55 height 21
click at [358, 416] on input "Flowers" at bounding box center [357, 415] width 1 height 1
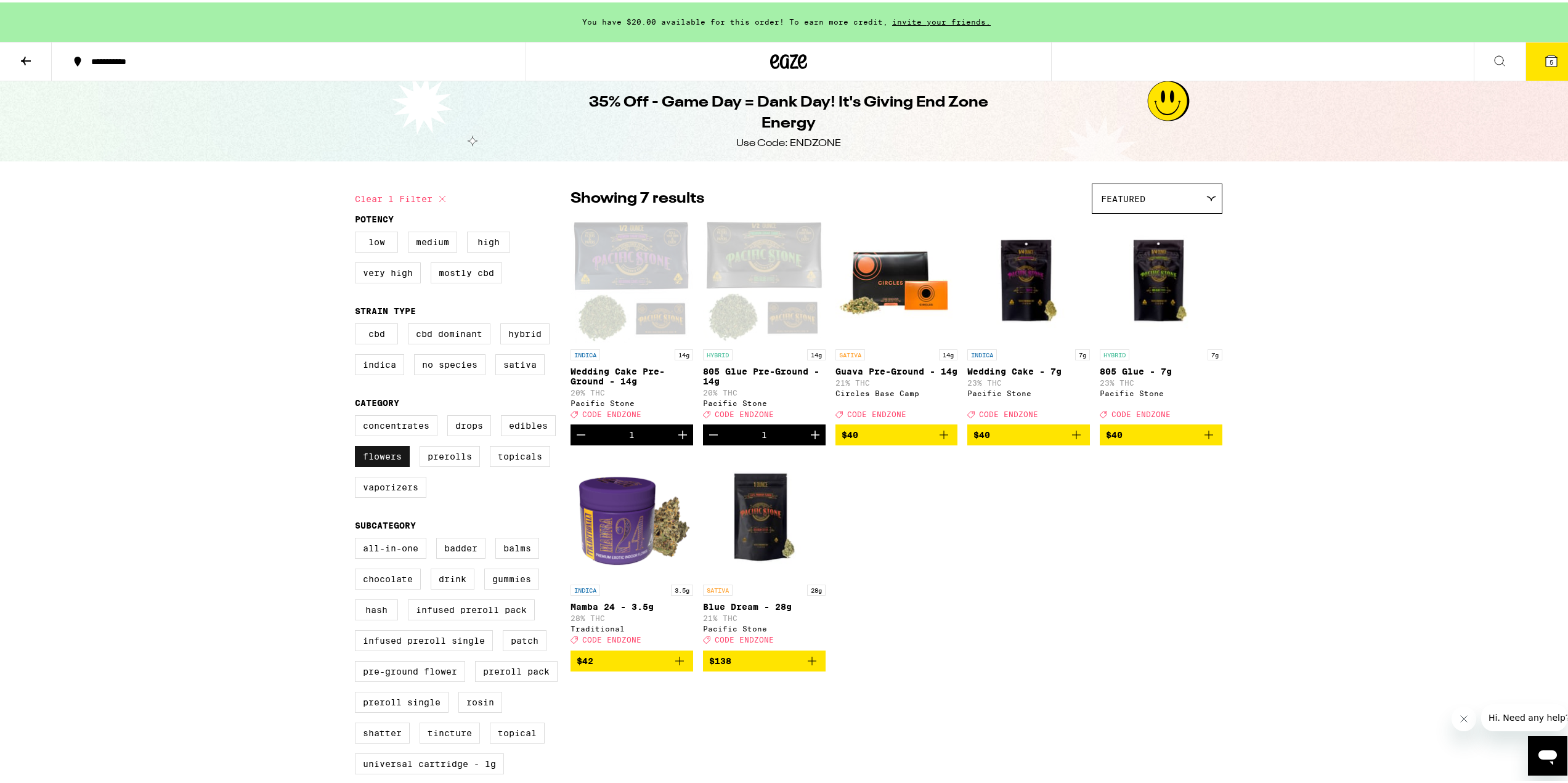
click at [367, 464] on label "Flowers" at bounding box center [382, 454] width 55 height 21
click at [358, 416] on input "Flowers" at bounding box center [357, 415] width 1 height 1
checkbox input "false"
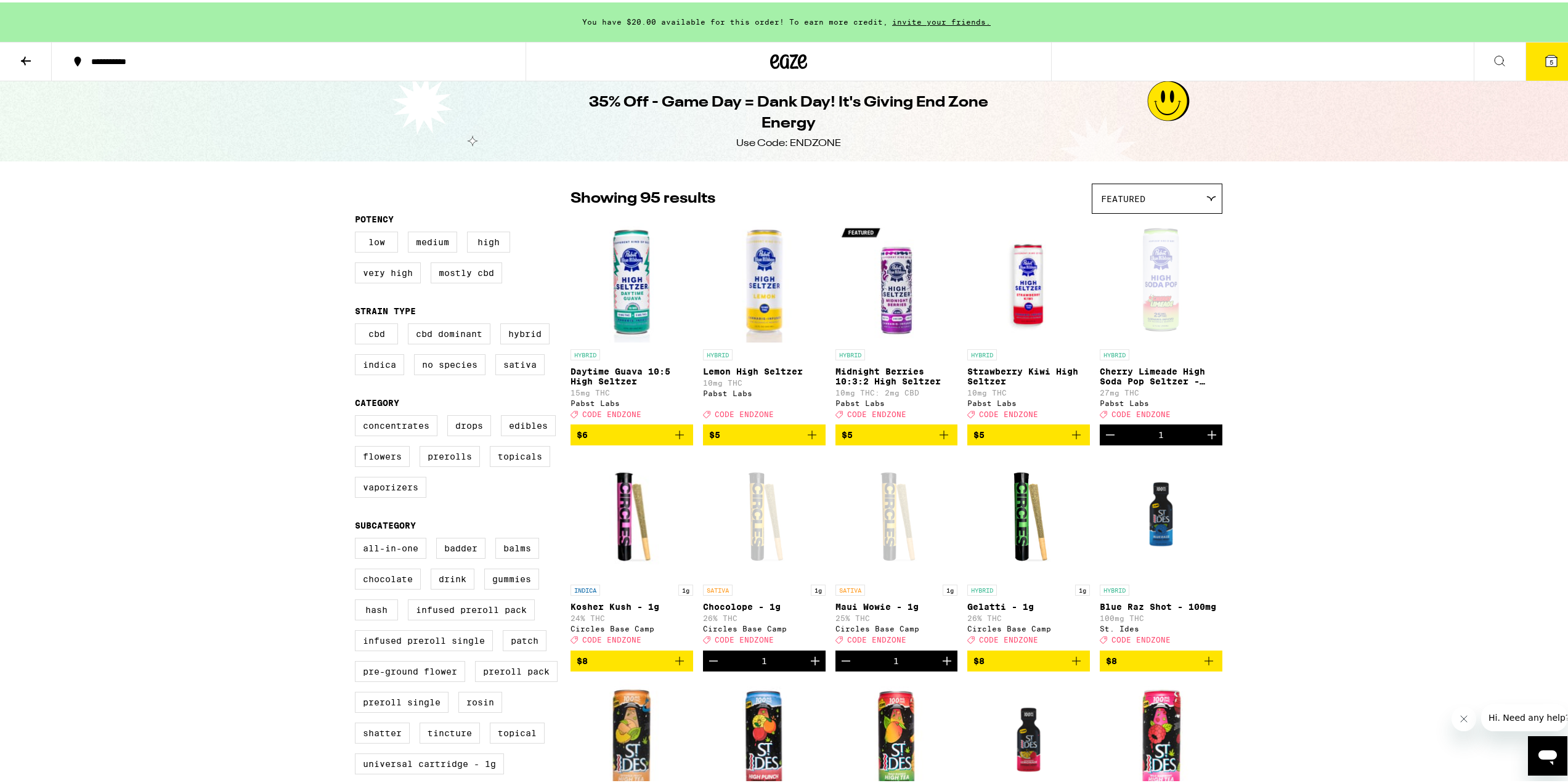
click at [31, 55] on icon at bounding box center [26, 59] width 15 height 15
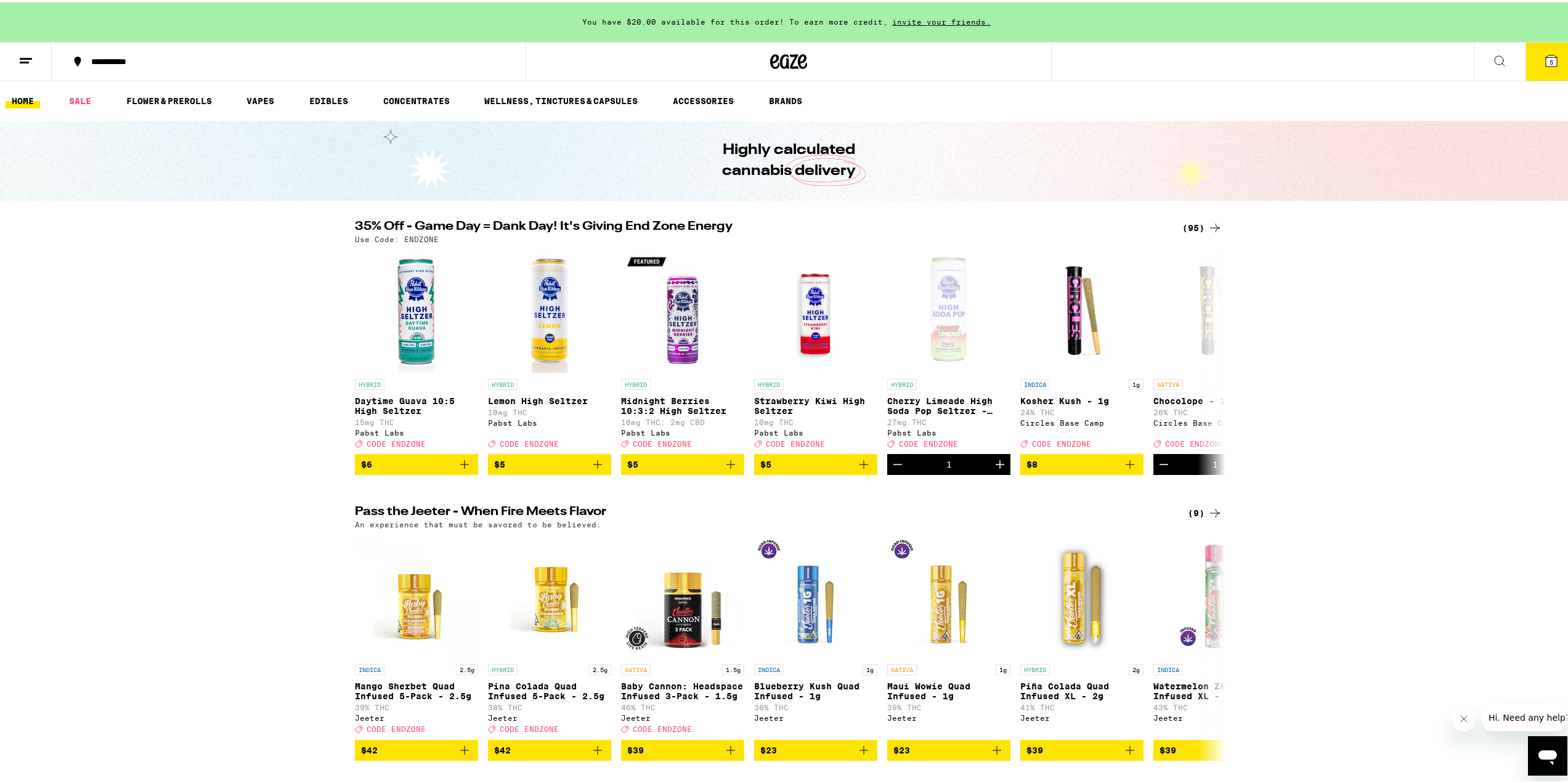
click at [1544, 64] on icon at bounding box center [1552, 59] width 15 height 15
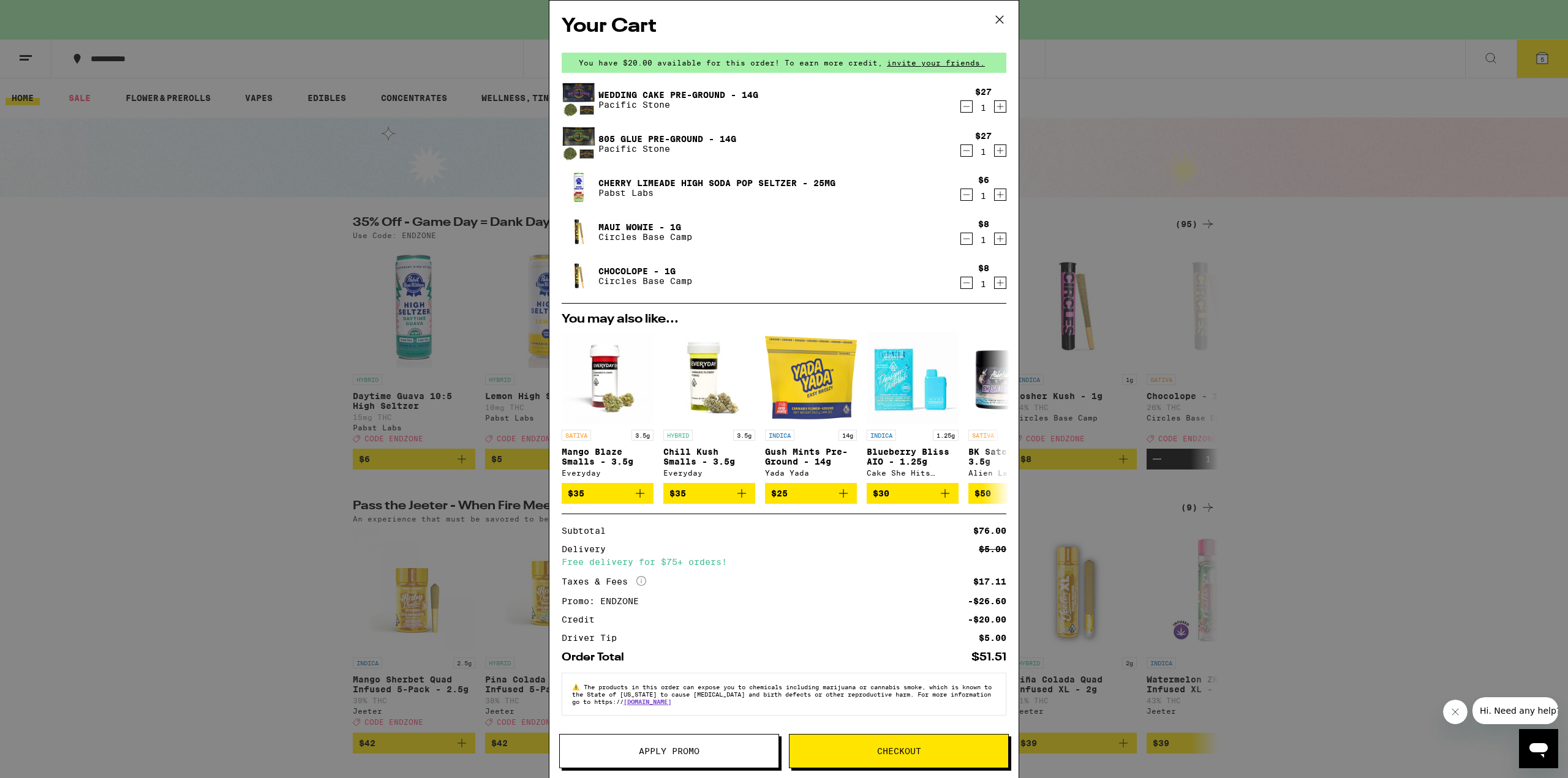
click at [924, 752] on span "Checkout" at bounding box center [898, 751] width 219 height 9
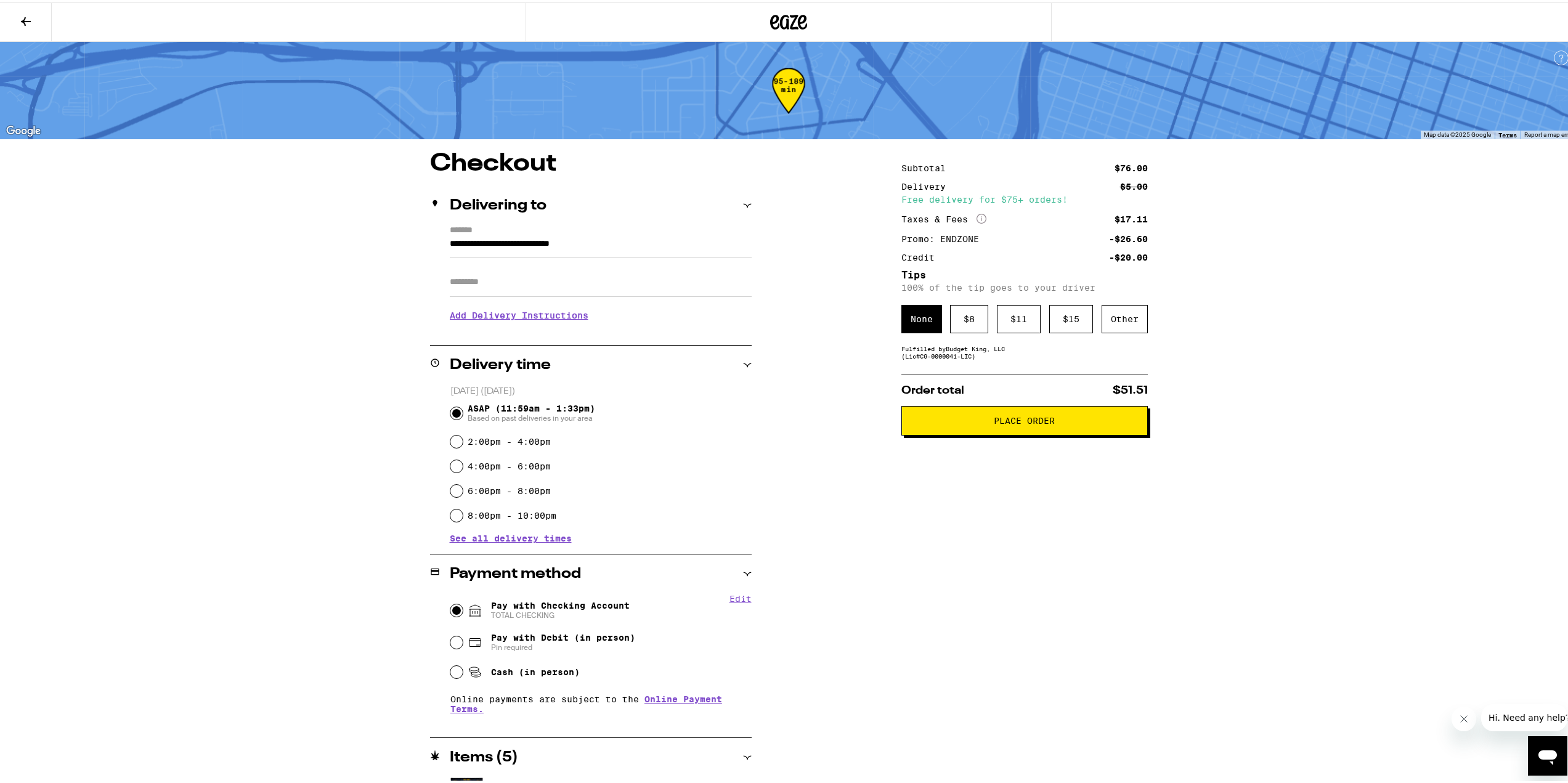
click at [1000, 363] on div "Subtotal $76.00 Delivery $5.00 Free delivery for $75+ orders! Taxes & Fees More…" at bounding box center [1025, 573] width 247 height 849
click at [1112, 322] on div "Other" at bounding box center [1125, 317] width 46 height 29
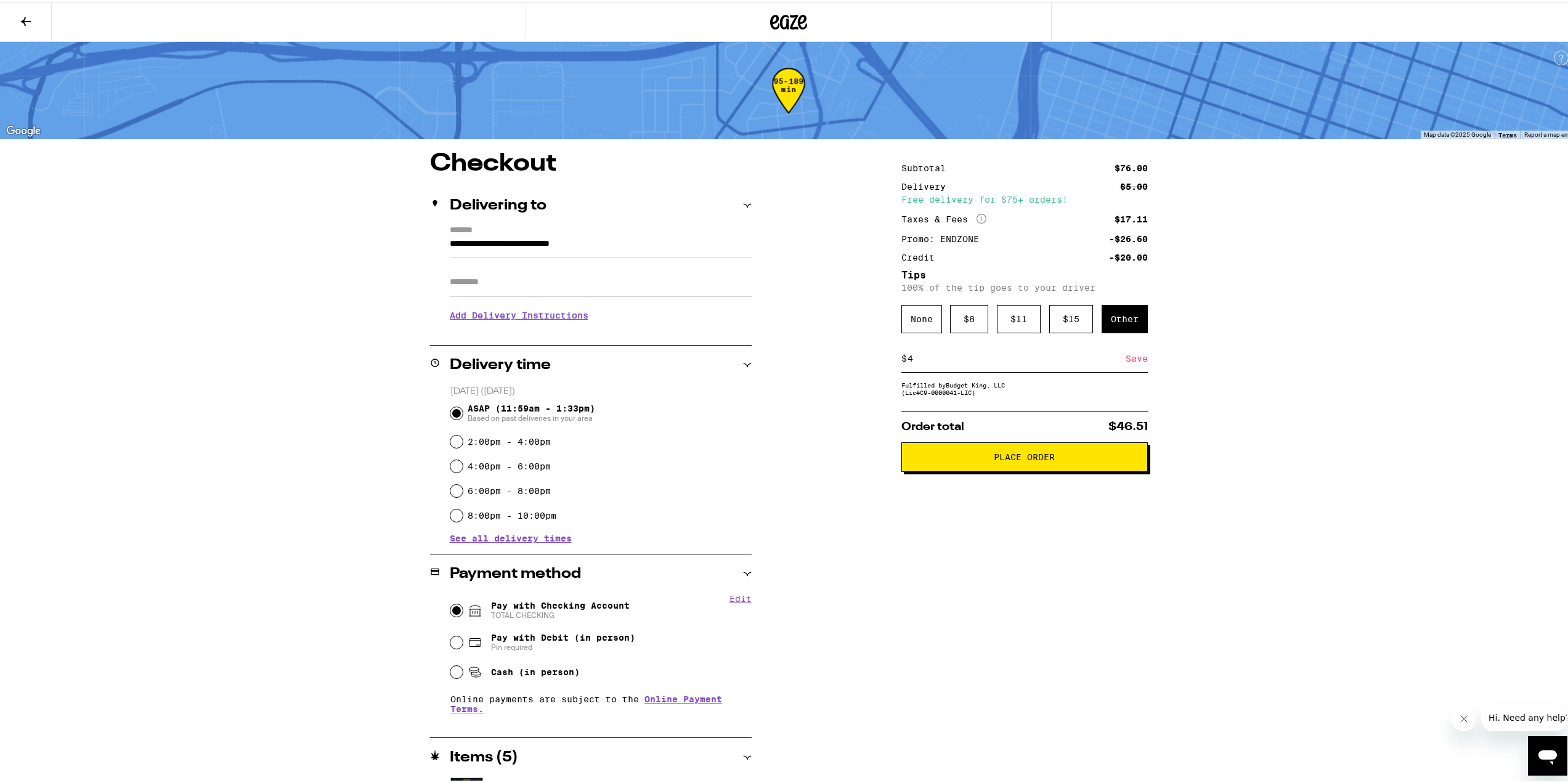
type input "4"
click at [1132, 360] on div "Save" at bounding box center [1136, 356] width 22 height 27
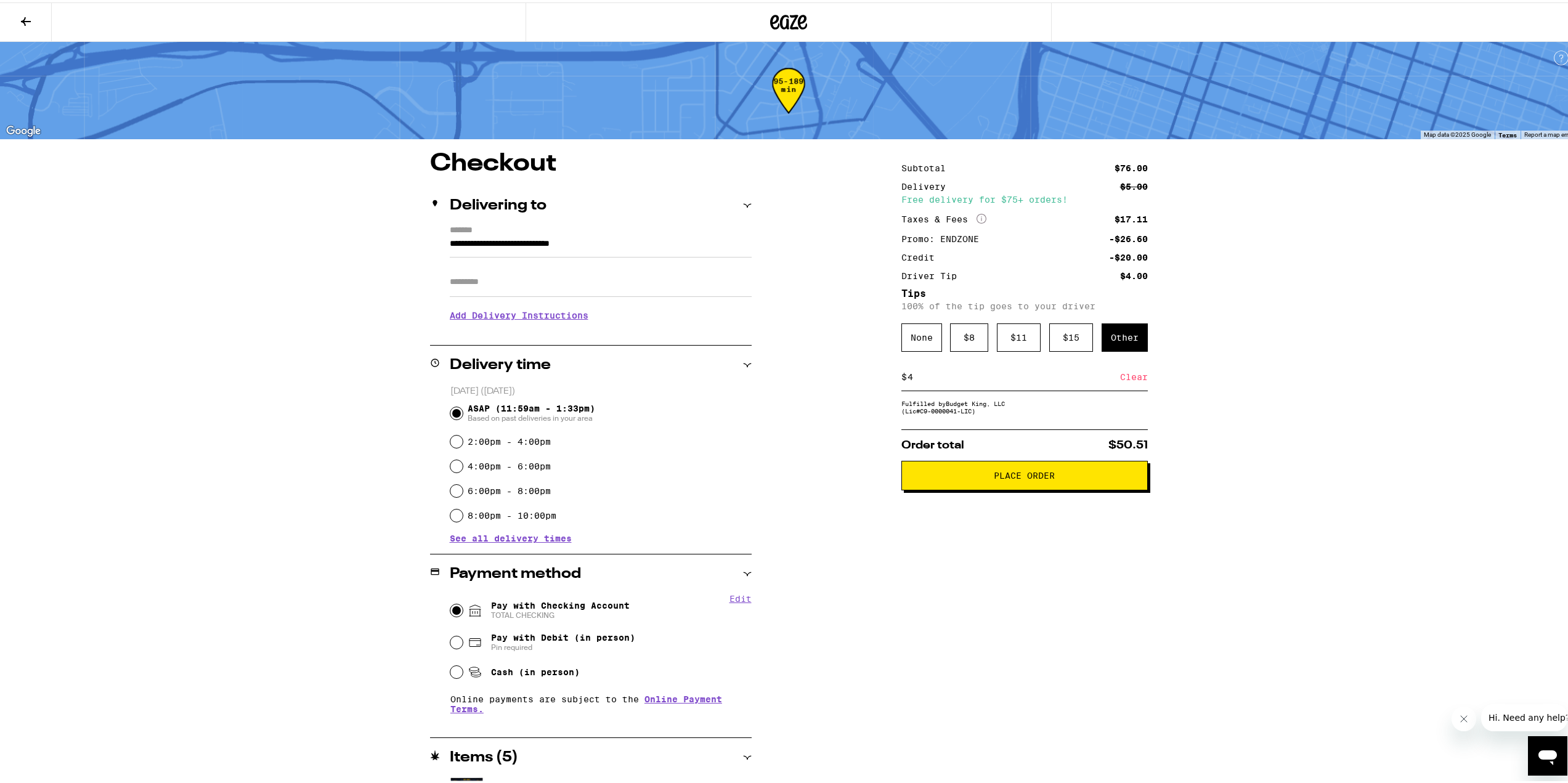
click at [1078, 477] on span "Place Order" at bounding box center [1025, 473] width 226 height 9
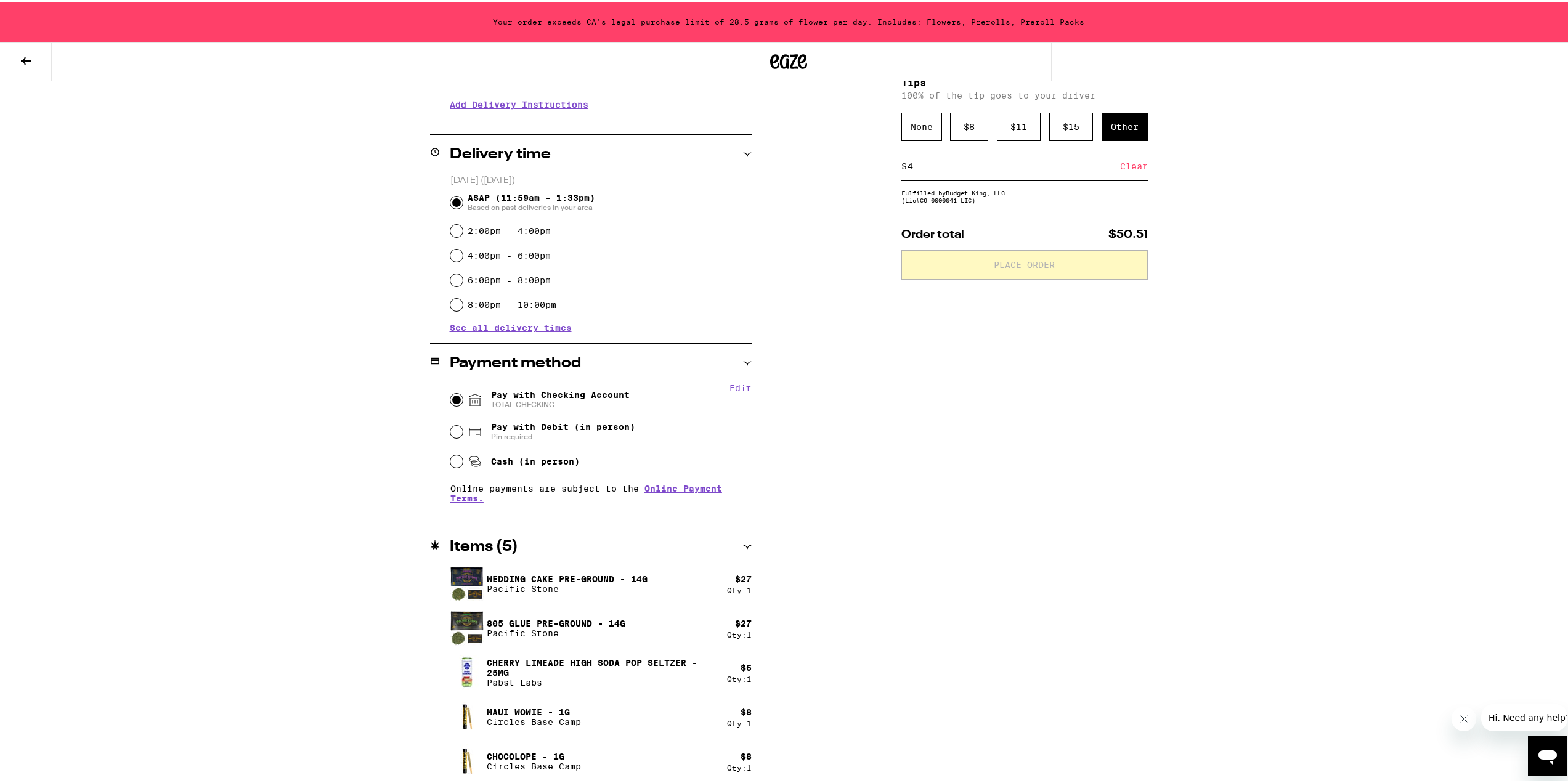
scroll to position [254, 0]
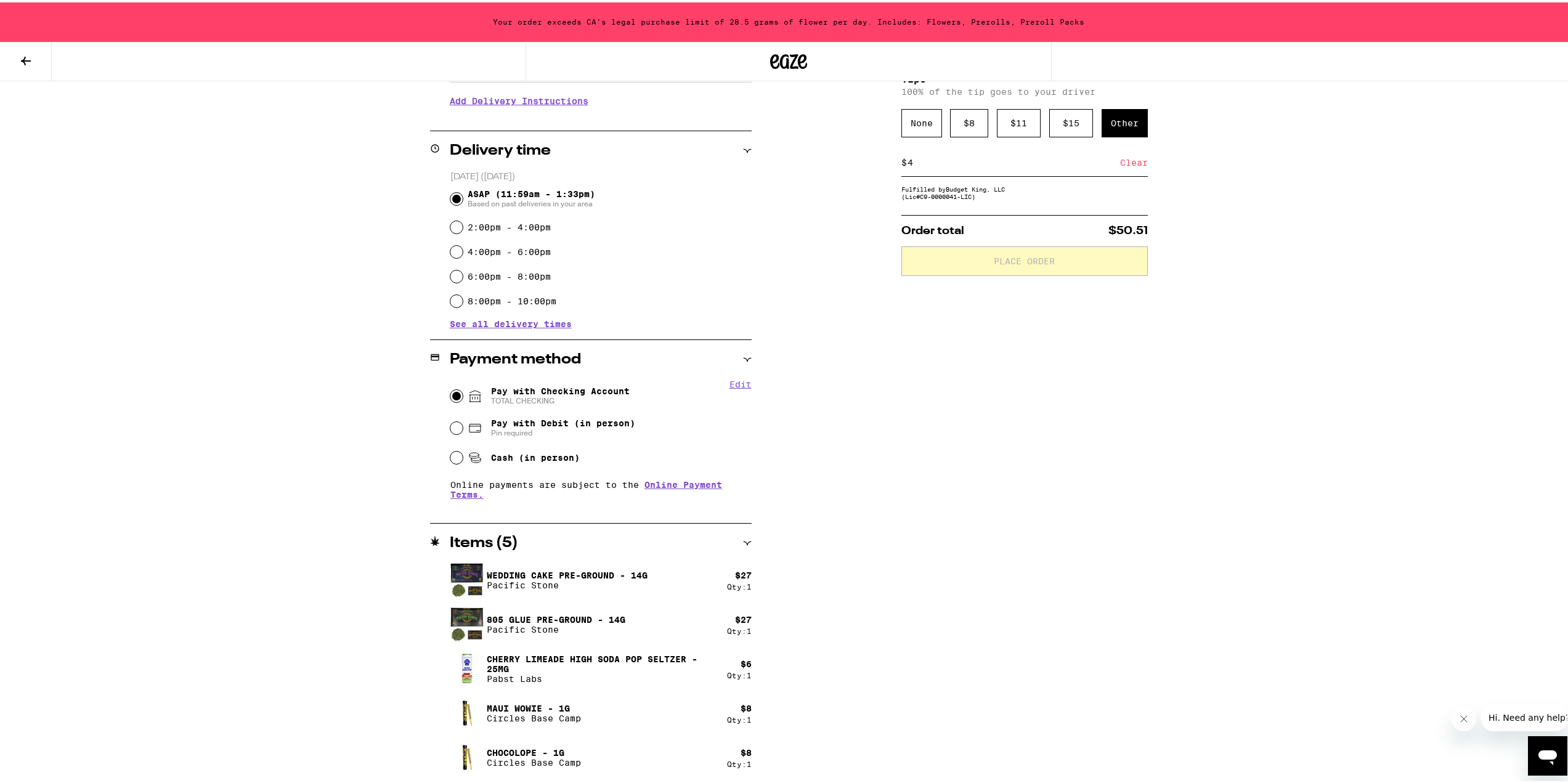
click at [18, 53] on button at bounding box center [26, 59] width 51 height 39
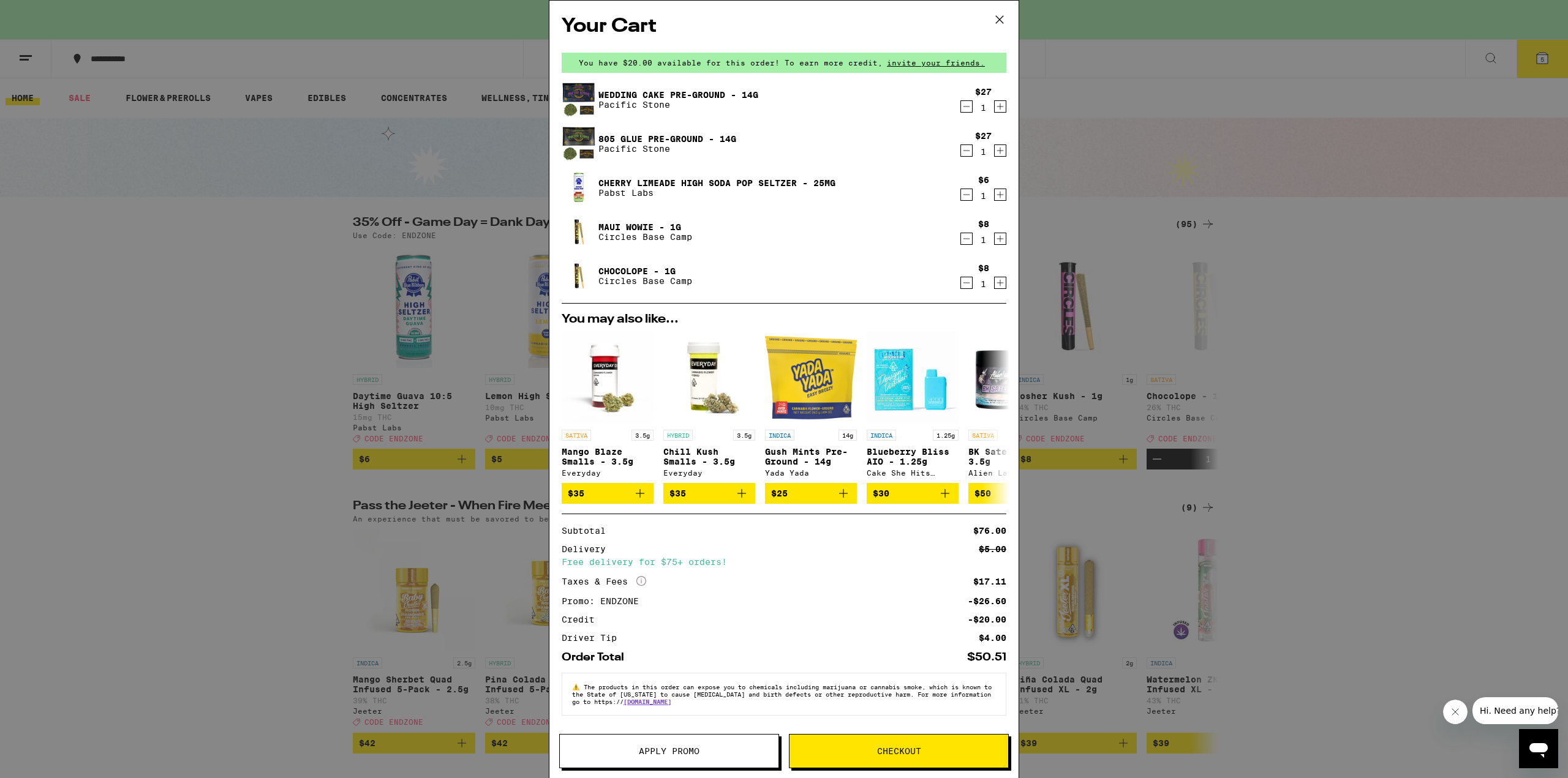
click at [961, 238] on icon "Decrement" at bounding box center [966, 239] width 11 height 15
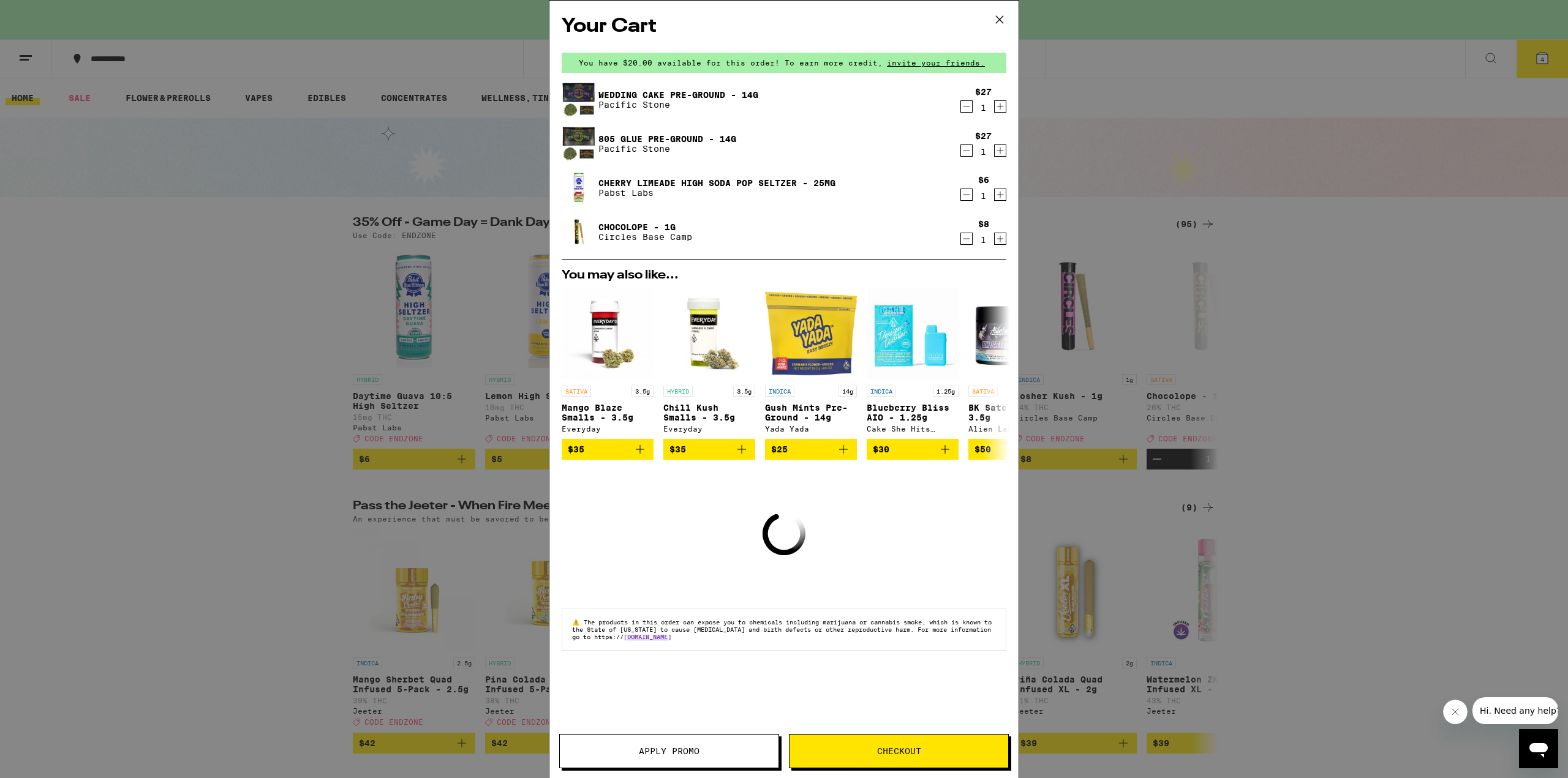
click at [961, 238] on icon "Decrement" at bounding box center [966, 239] width 11 height 15
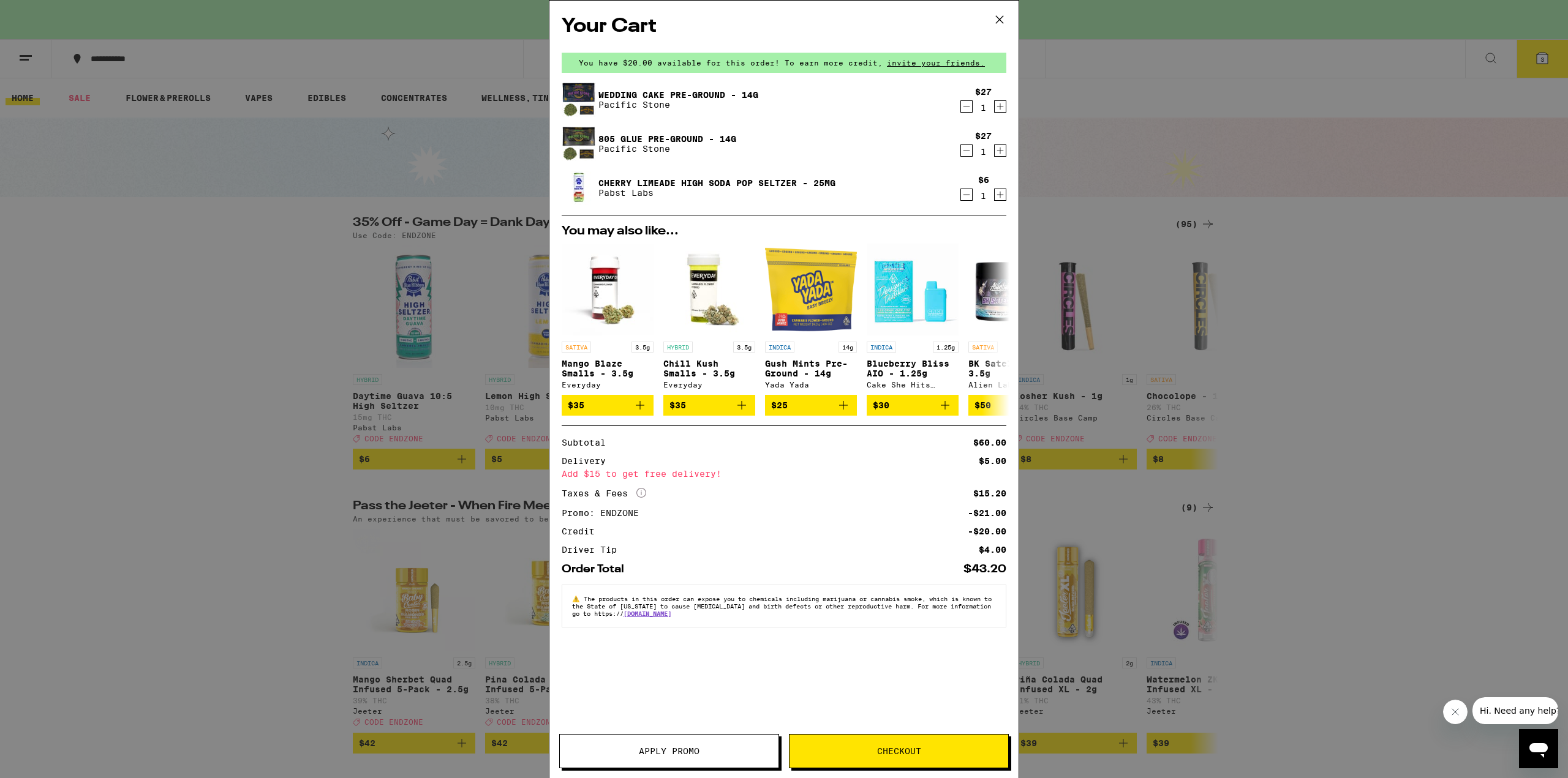
click at [968, 197] on icon "Decrement" at bounding box center [966, 195] width 11 height 15
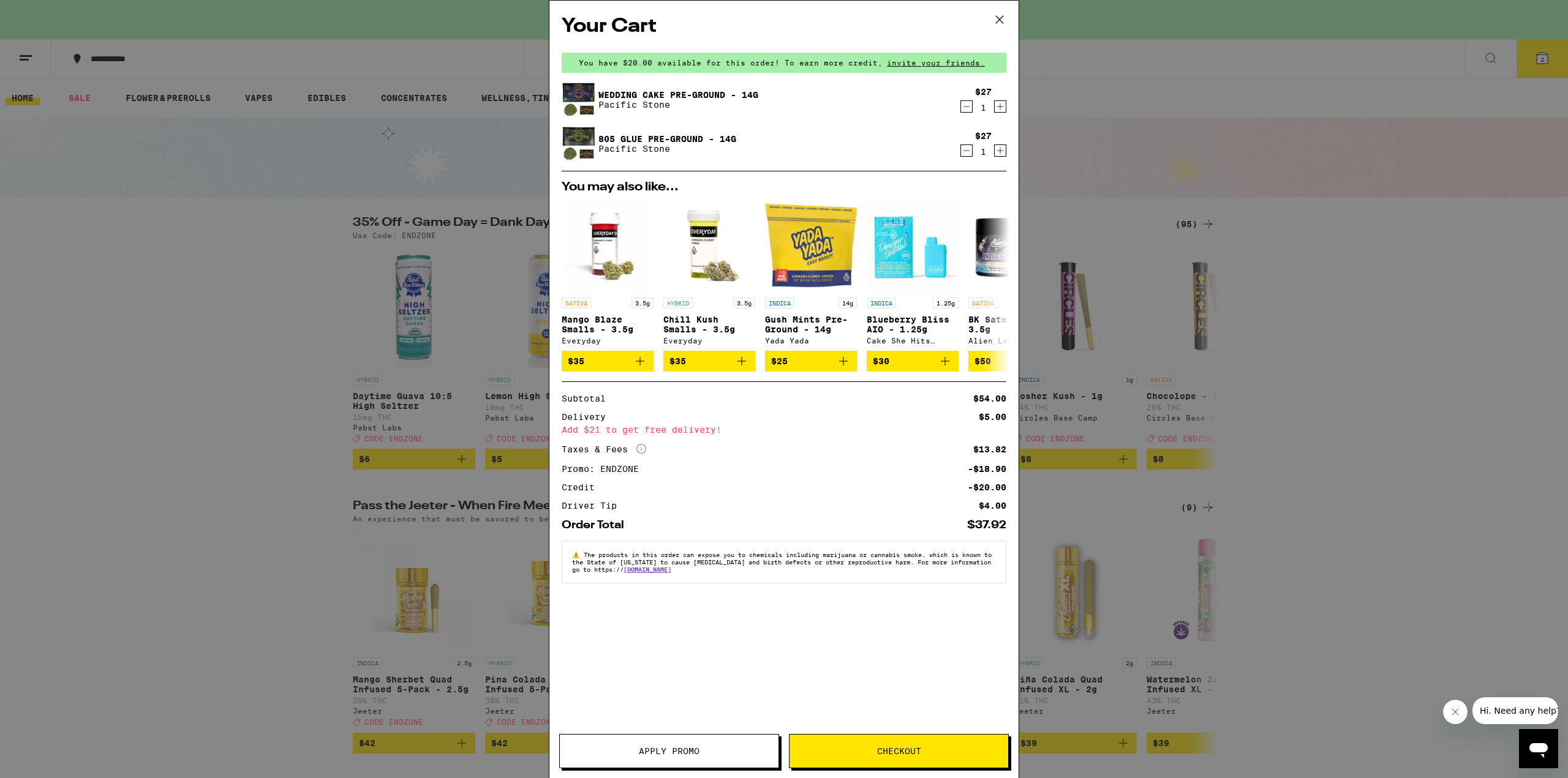
click at [1321, 405] on div "Your Cart You have $20.00 available for this order! To earn more credit, invite…" at bounding box center [784, 389] width 1568 height 778
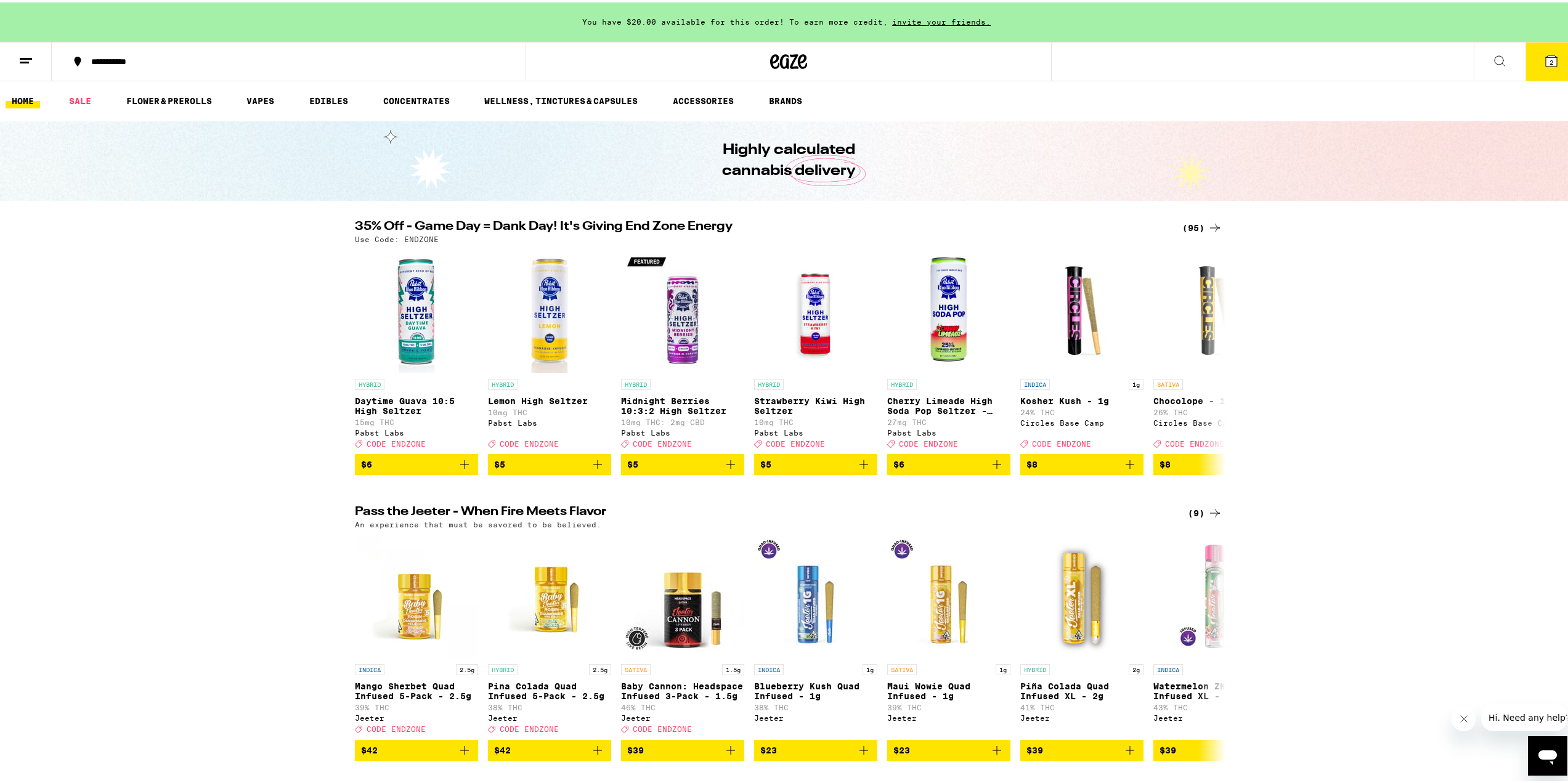
click at [1189, 222] on div "(95)" at bounding box center [1202, 226] width 40 height 15
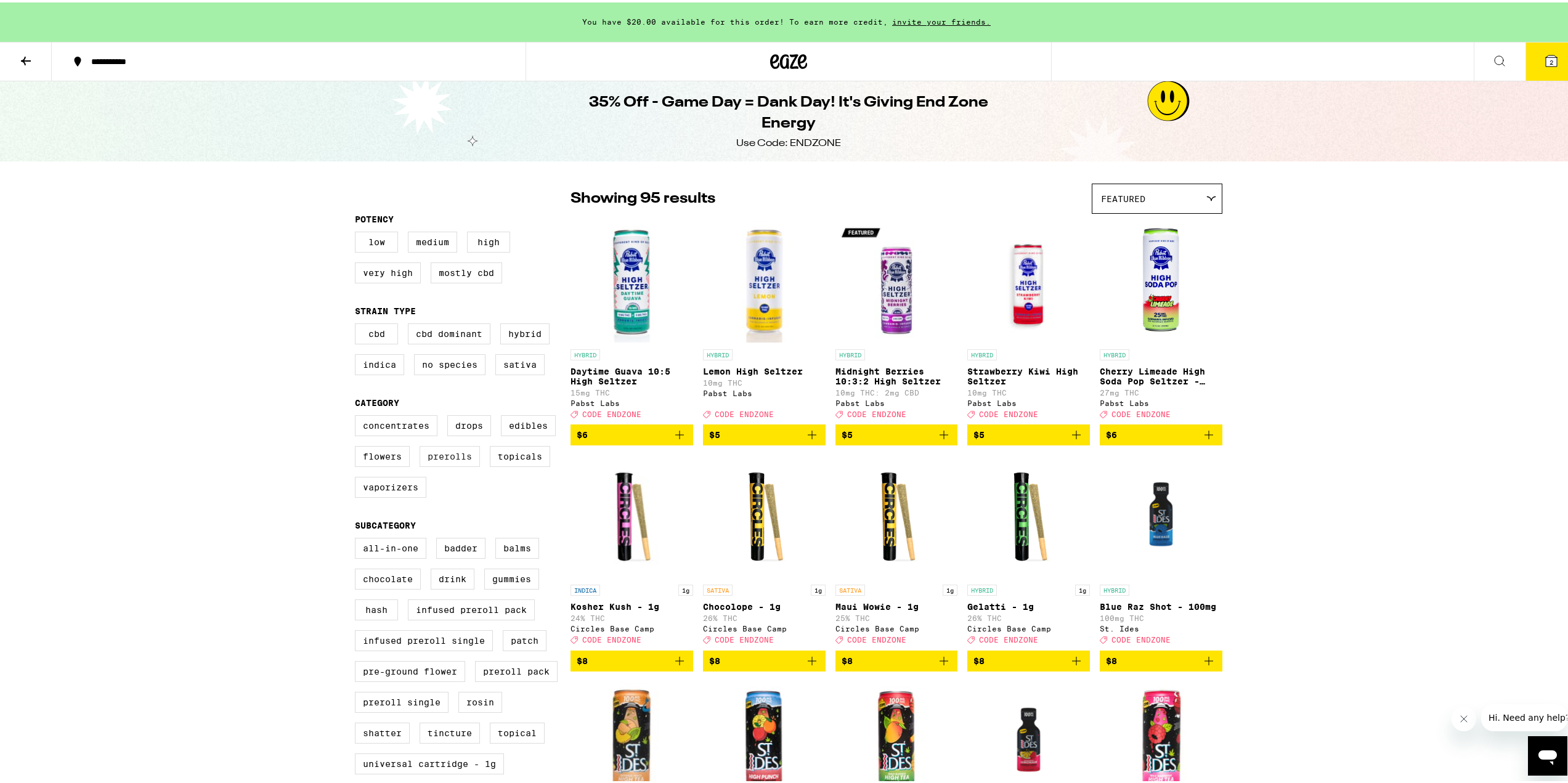
click at [441, 464] on label "Prerolls" at bounding box center [449, 454] width 60 height 21
click at [358, 416] on input "Prerolls" at bounding box center [357, 415] width 1 height 1
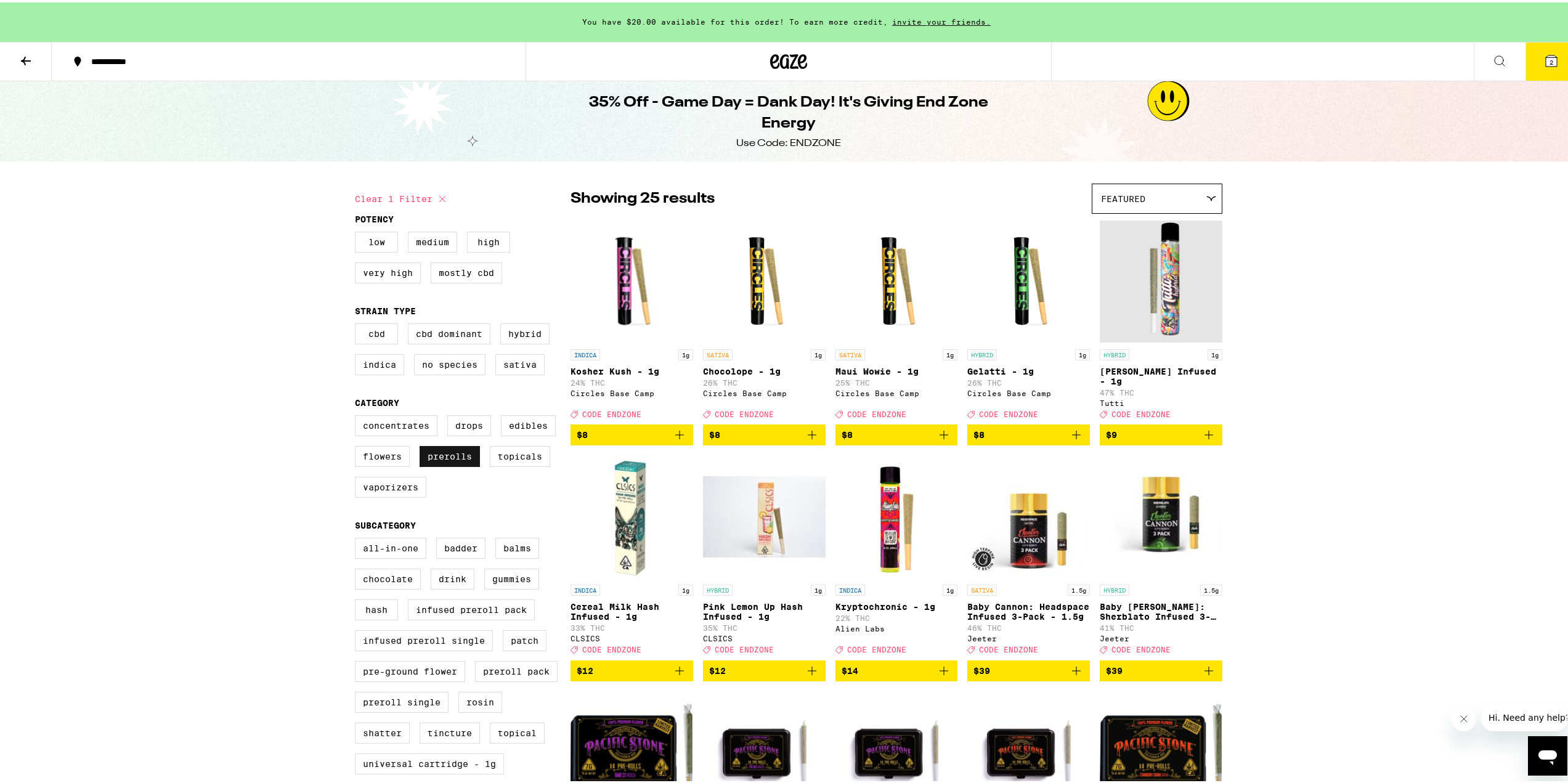
click at [458, 464] on label "Prerolls" at bounding box center [449, 454] width 60 height 21
click at [358, 416] on input "Prerolls" at bounding box center [357, 415] width 1 height 1
checkbox input "false"
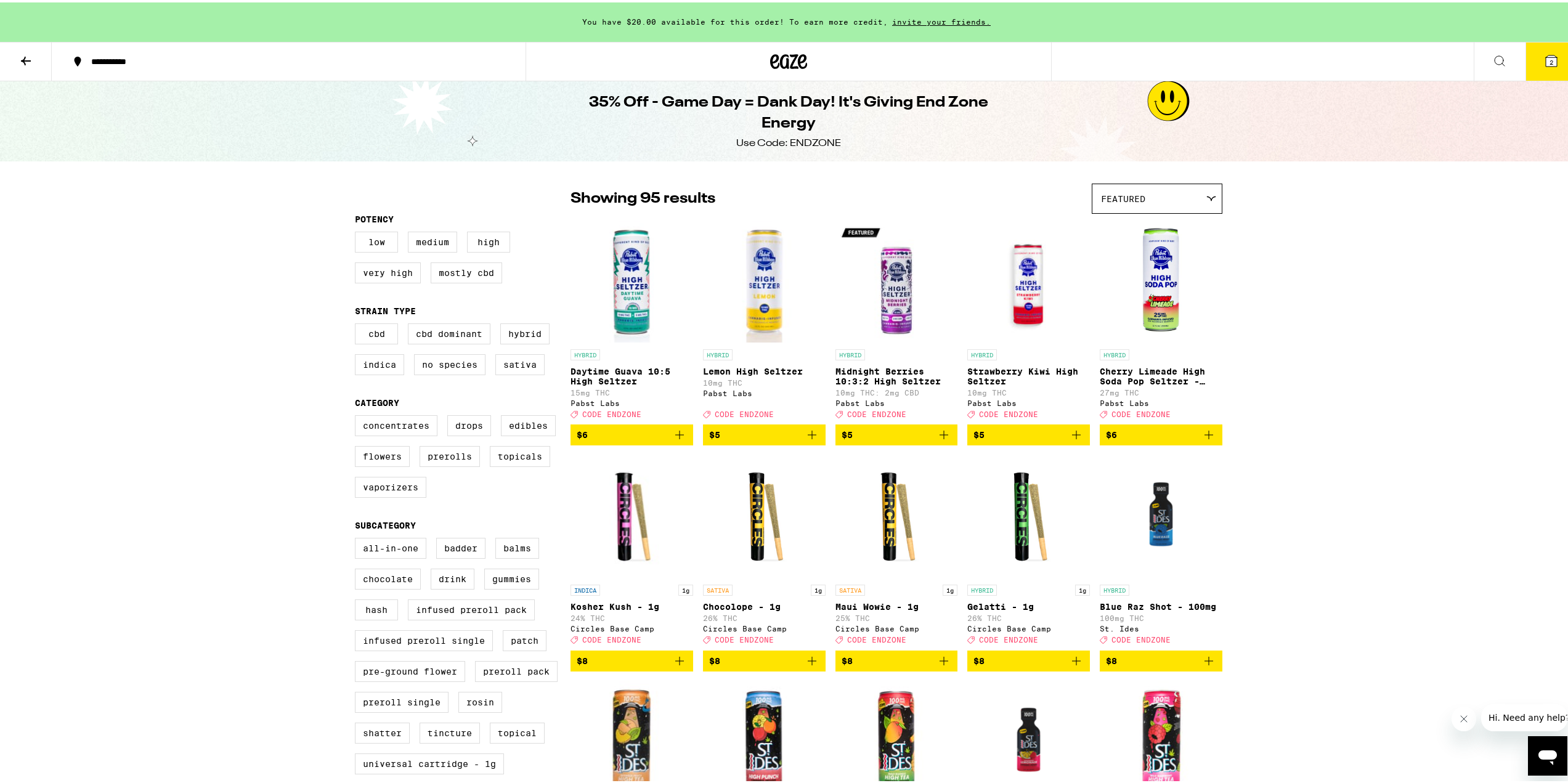
click at [1205, 437] on icon "Add to bag" at bounding box center [1209, 432] width 9 height 9
click at [1546, 57] on icon at bounding box center [1552, 59] width 11 height 11
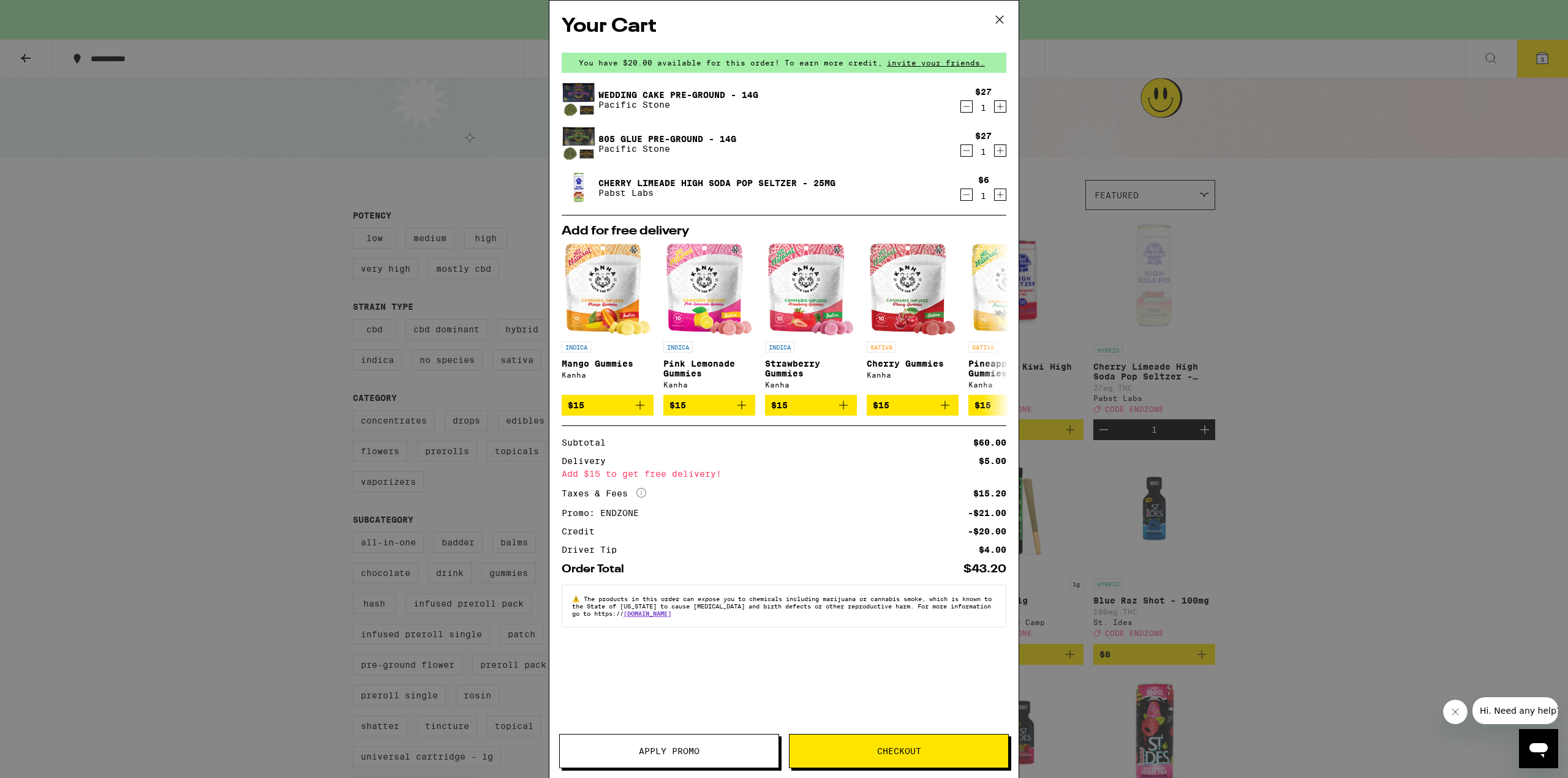
click at [908, 756] on span "Checkout" at bounding box center [899, 751] width 45 height 9
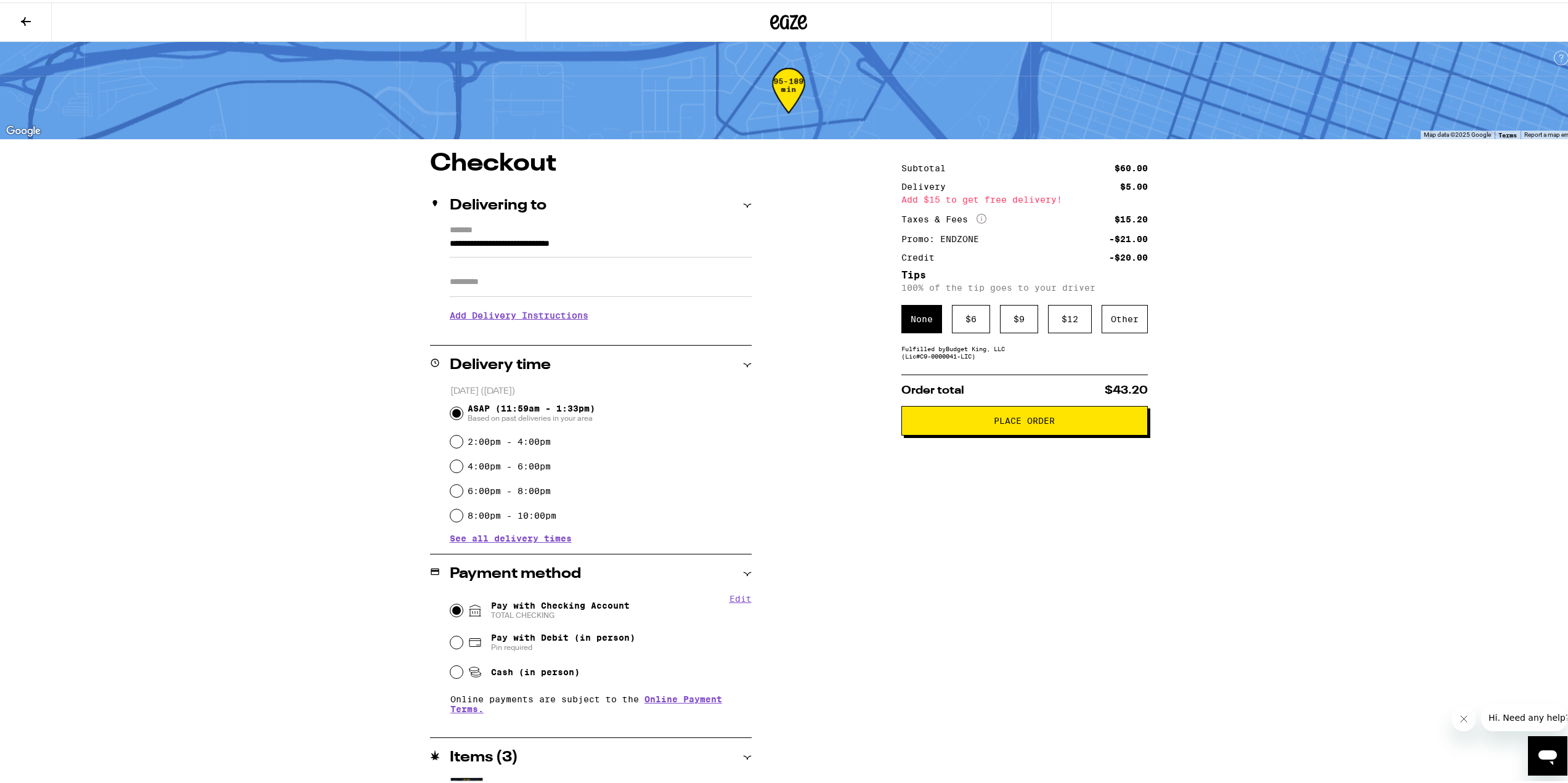
click at [973, 367] on div "Subtotal $60.00 Delivery $5.00 Add $15 to get free delivery! Taxes & Fees More …" at bounding box center [1025, 528] width 247 height 760
drag, startPoint x: 1119, startPoint y: 316, endPoint x: 1100, endPoint y: 342, distance: 32.2
click at [1119, 317] on div "Other" at bounding box center [1125, 317] width 46 height 29
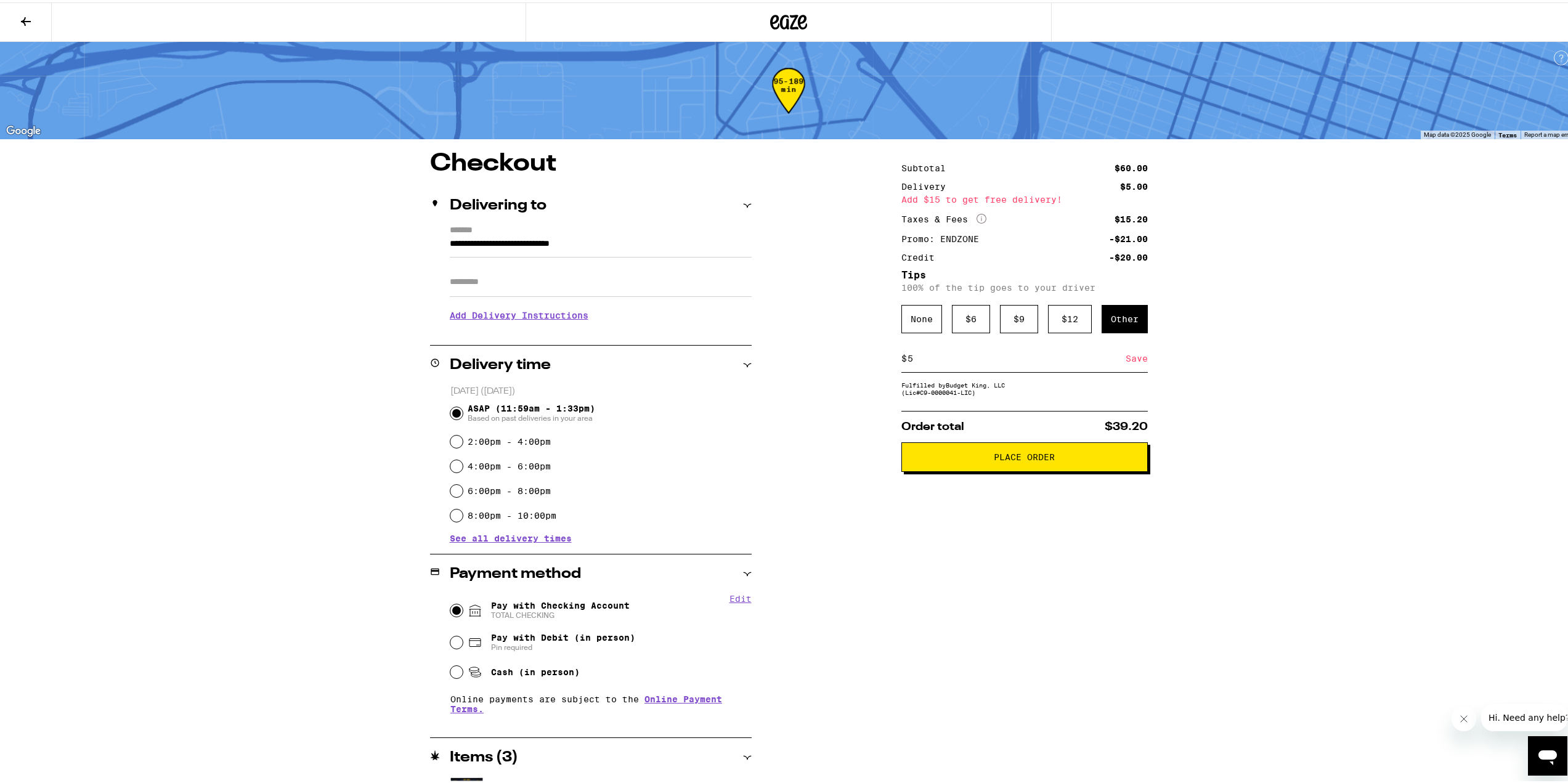
type input "5"
click at [1131, 361] on div "Save" at bounding box center [1136, 356] width 22 height 27
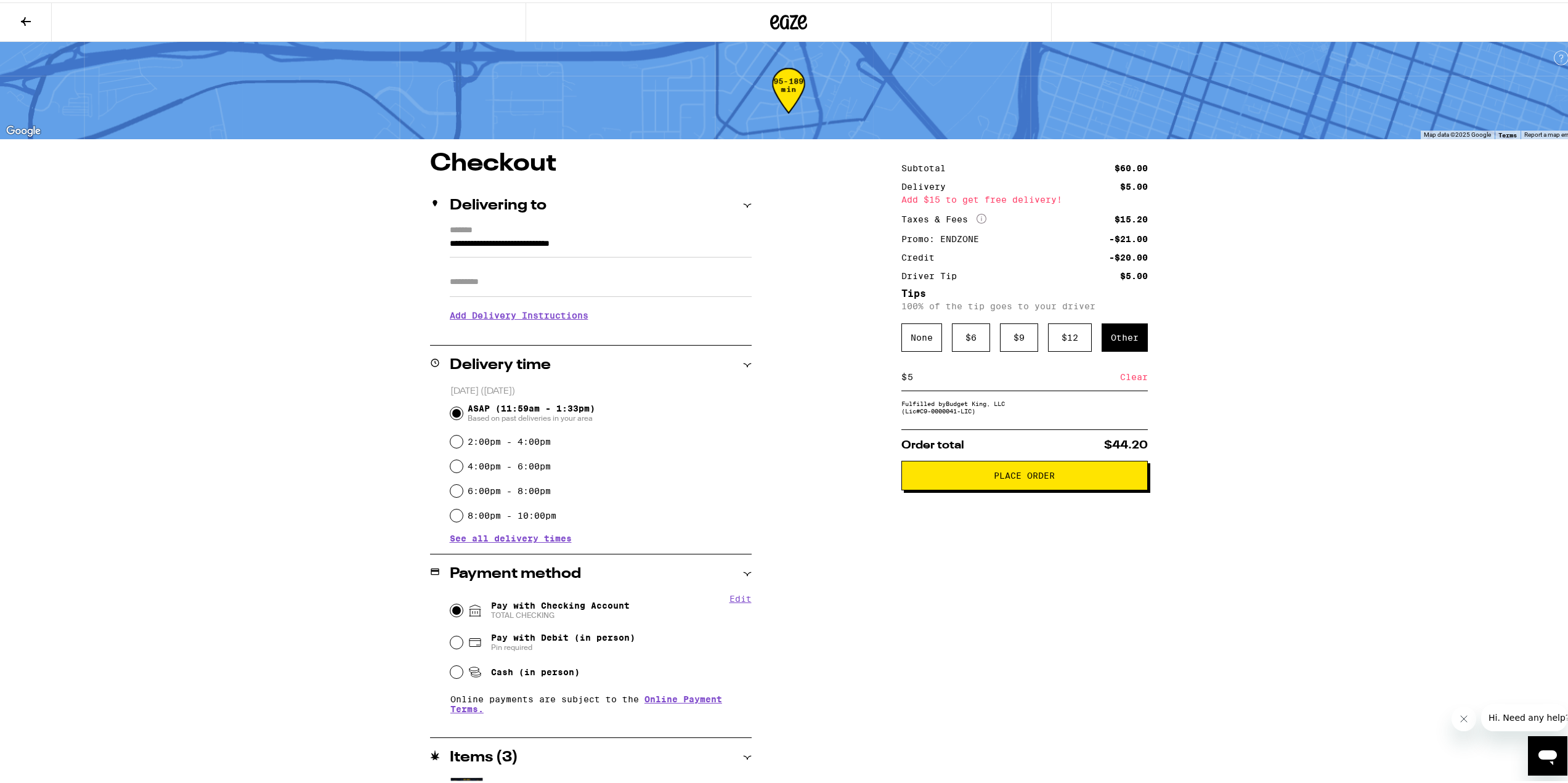
click at [1308, 488] on div "**********" at bounding box center [788, 454] width 1578 height 909
click at [1072, 478] on span "Place Order" at bounding box center [1025, 473] width 226 height 9
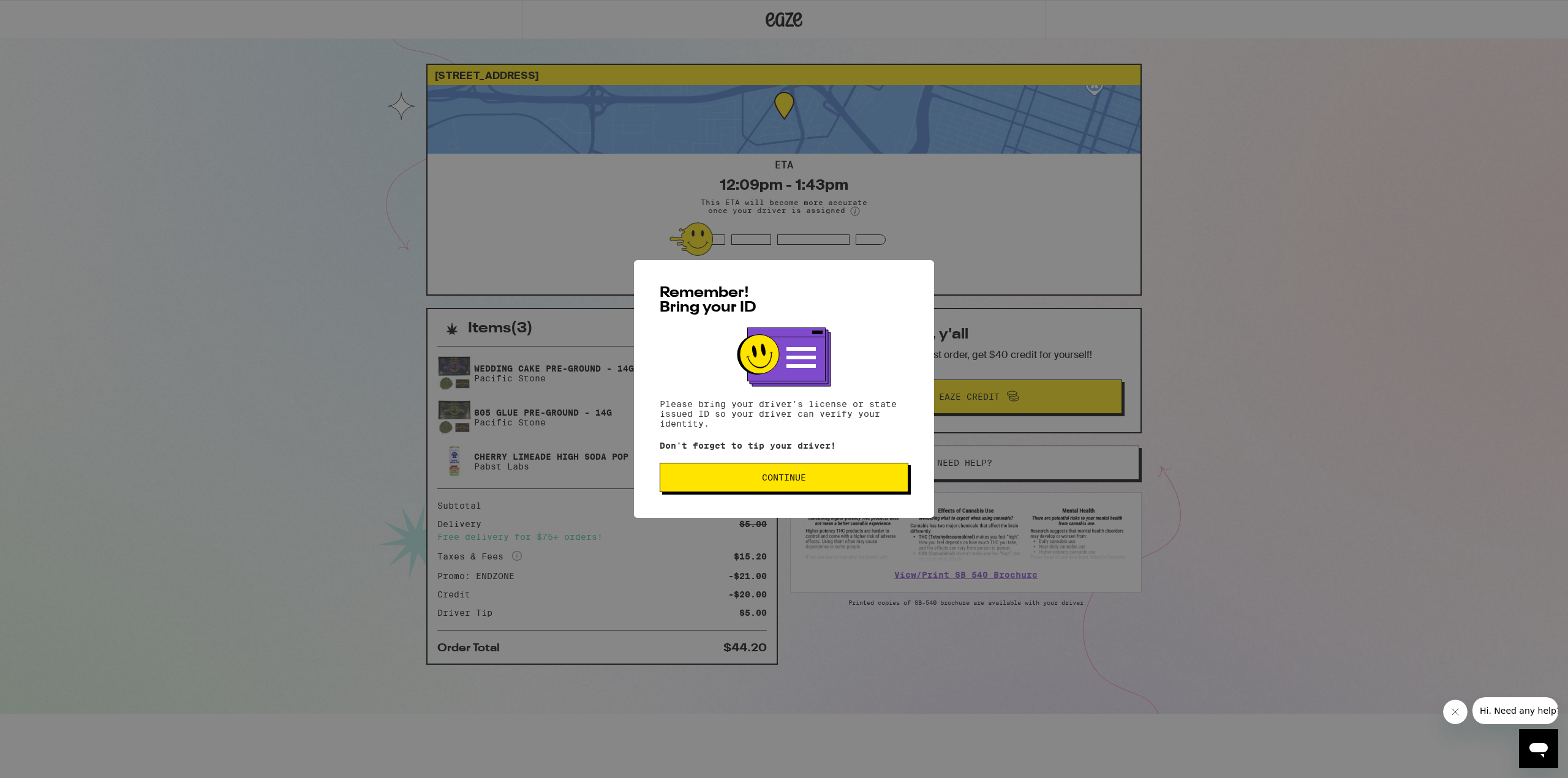
click at [775, 480] on span "Continue" at bounding box center [784, 478] width 45 height 9
